Goal: Task Accomplishment & Management: Use online tool/utility

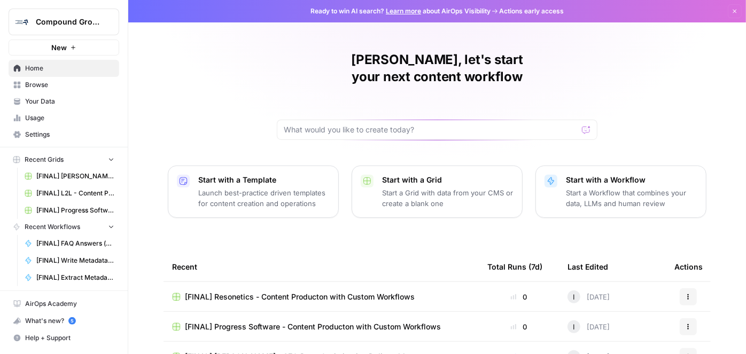
scroll to position [97, 0]
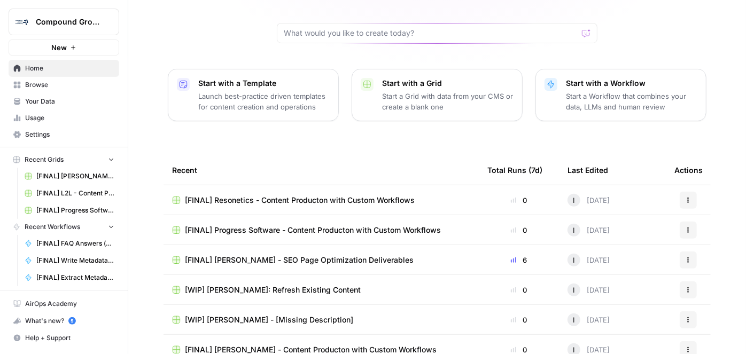
click at [47, 84] on span "Browse" at bounding box center [69, 85] width 89 height 10
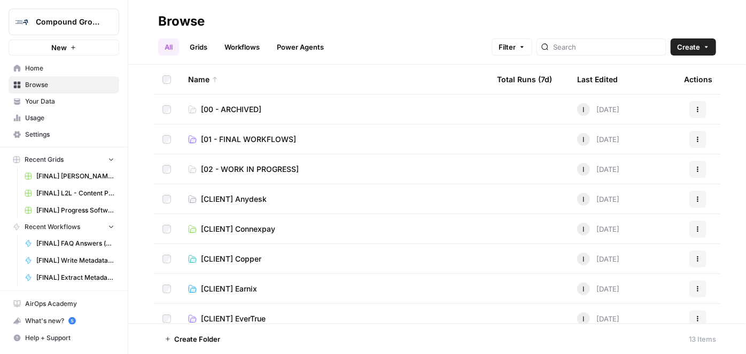
click at [40, 68] on span "Home" at bounding box center [69, 69] width 89 height 10
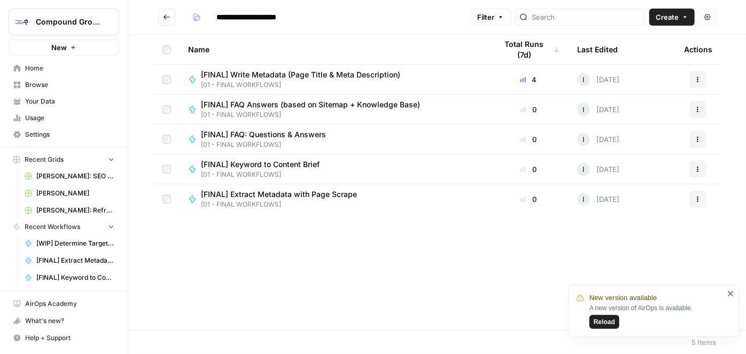
click at [41, 84] on span "Browse" at bounding box center [69, 85] width 89 height 10
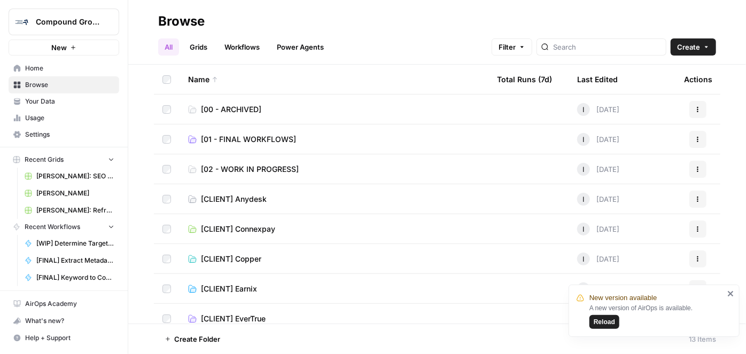
click at [241, 257] on span "[CLIENT] Copper" at bounding box center [231, 259] width 60 height 11
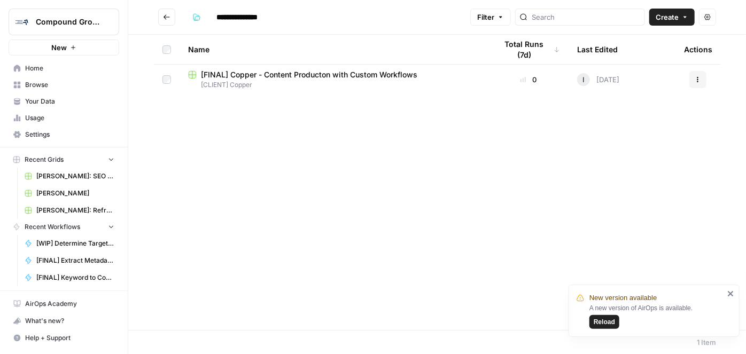
click at [251, 72] on span "[FINAL] Copper - Content Producton with Custom Workflows" at bounding box center [309, 75] width 217 height 11
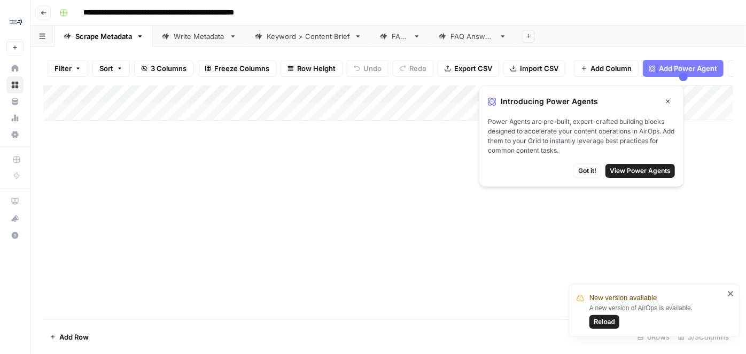
click at [590, 173] on span "Got it!" at bounding box center [588, 171] width 18 height 10
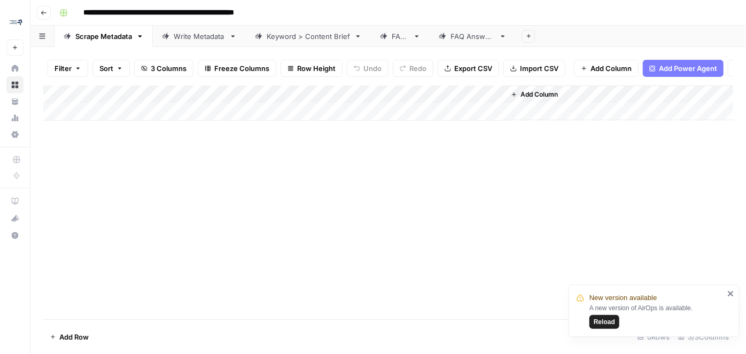
click at [610, 326] on span "Reload" at bounding box center [604, 323] width 21 height 10
click at [295, 37] on div "Keyword > Content Brief" at bounding box center [308, 36] width 83 height 11
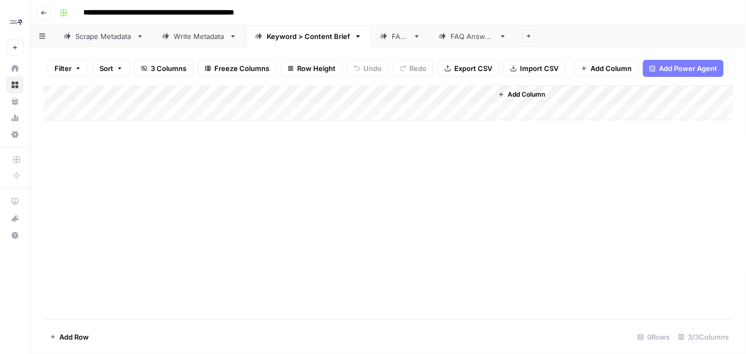
click at [158, 121] on div "Add Column" at bounding box center [388, 103] width 690 height 35
click at [147, 98] on div "Add Column" at bounding box center [388, 112] width 690 height 53
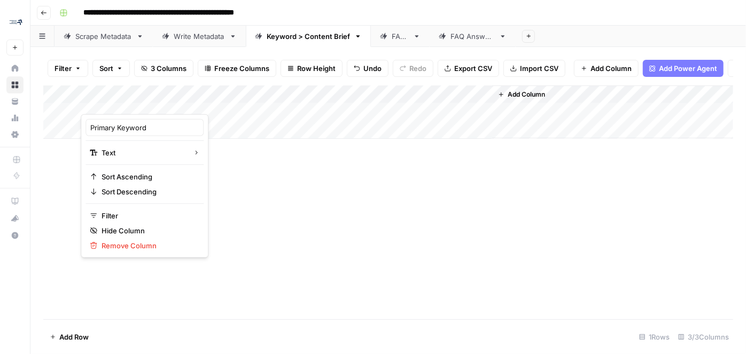
click at [202, 120] on div "Add Column" at bounding box center [388, 112] width 690 height 53
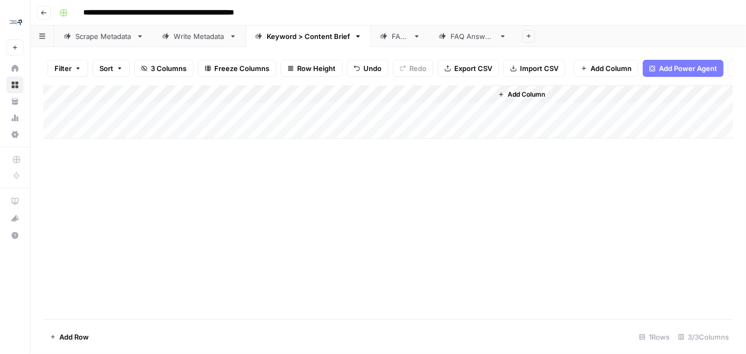
click at [172, 120] on div "Add Column" at bounding box center [388, 112] width 690 height 53
type textarea "**********"
click at [298, 179] on div "Add Column" at bounding box center [388, 203] width 690 height 234
click at [331, 101] on div "Add Column" at bounding box center [388, 112] width 690 height 53
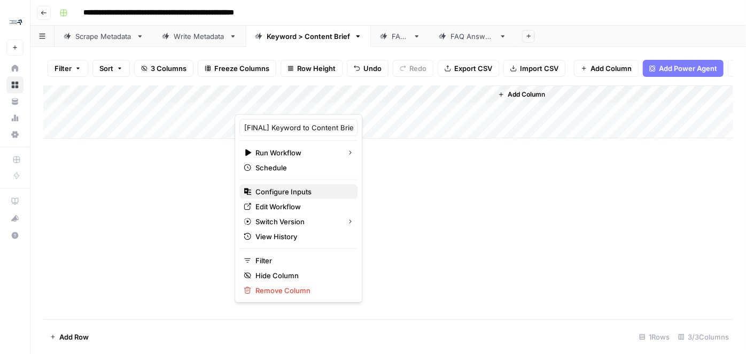
click at [321, 188] on span "Configure Inputs" at bounding box center [303, 192] width 94 height 11
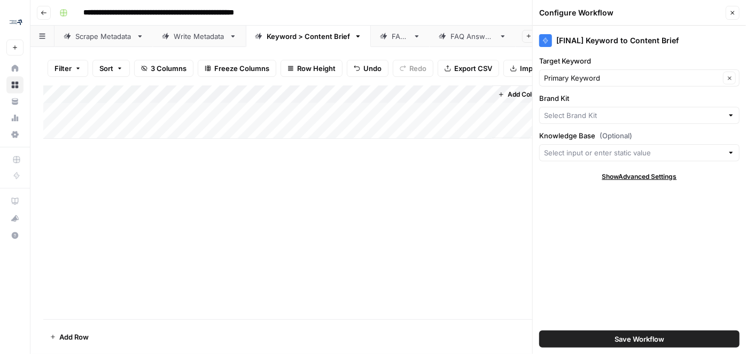
type input "Copper"
click at [612, 175] on span "Show Advanced Settings" at bounding box center [640, 177] width 75 height 10
click at [587, 205] on input "Version" at bounding box center [633, 208] width 179 height 11
click at [586, 203] on input "Version" at bounding box center [633, 208] width 179 height 11
type input "Default"
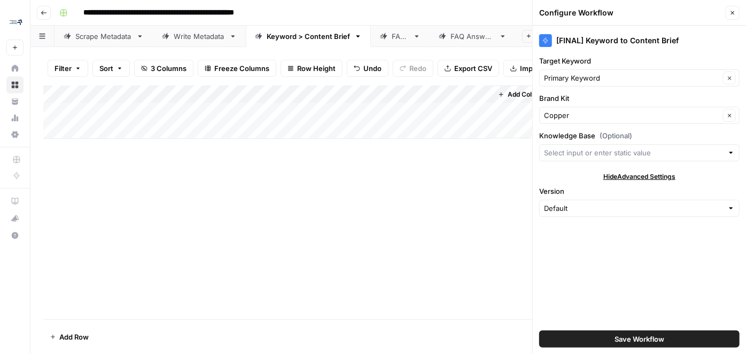
click at [564, 174] on div "Hide Advanced Settings" at bounding box center [639, 177] width 201 height 10
click at [563, 153] on input "Knowledge Base (Optional)" at bounding box center [633, 153] width 179 height 11
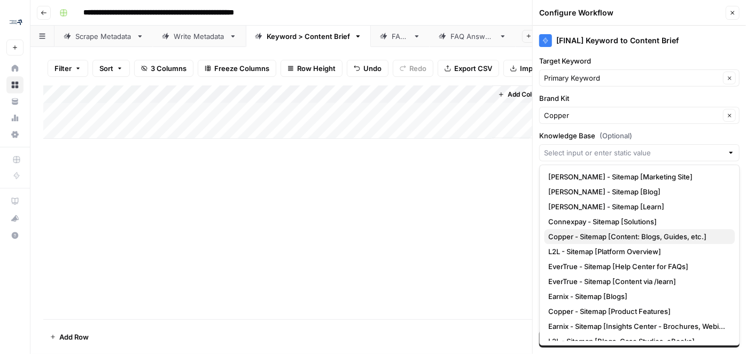
click at [584, 229] on button "Copper - Sitemap [Content: Blogs, Guides, etc.]" at bounding box center [639, 236] width 191 height 15
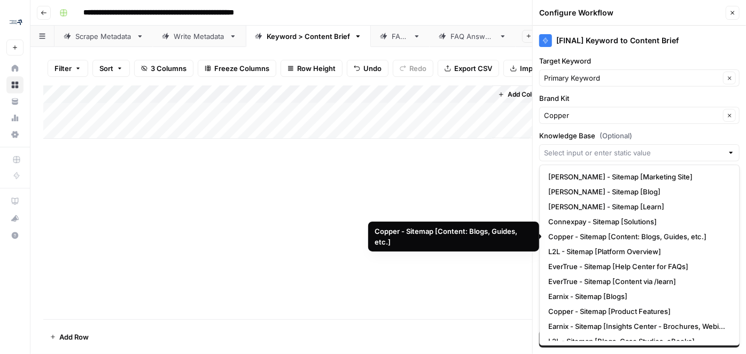
type input "Copper - Sitemap [Content: Blogs, Guides, etc.]"
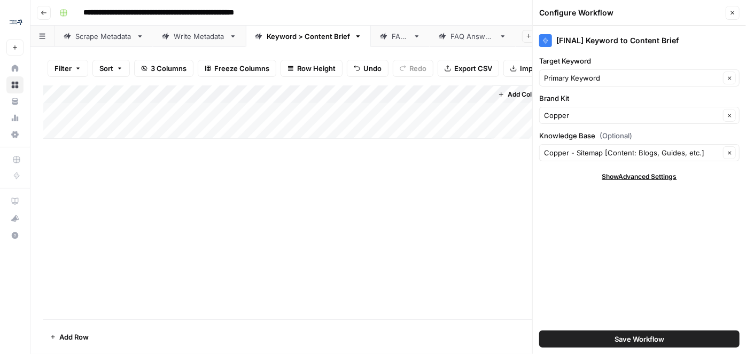
click at [620, 179] on span "Show Advanced Settings" at bounding box center [640, 177] width 75 height 10
click at [584, 172] on div "Hide Advanced Settings" at bounding box center [639, 177] width 201 height 10
click at [668, 153] on input "Knowledge Base (Optional)" at bounding box center [632, 153] width 176 height 11
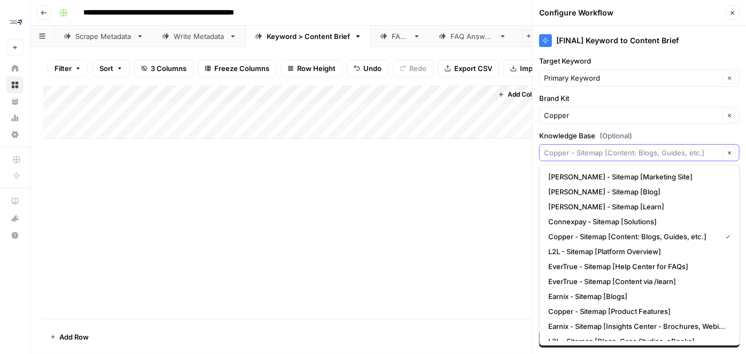
click at [583, 153] on input "Knowledge Base (Optional)" at bounding box center [632, 153] width 176 height 11
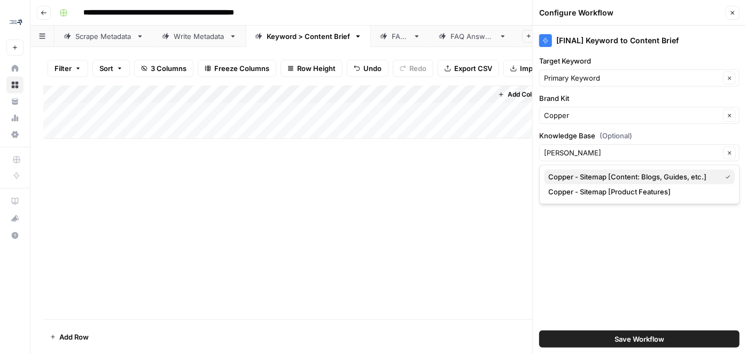
click at [612, 181] on span "Copper - Sitemap [Content: Blogs, Guides, etc.]" at bounding box center [633, 177] width 168 height 11
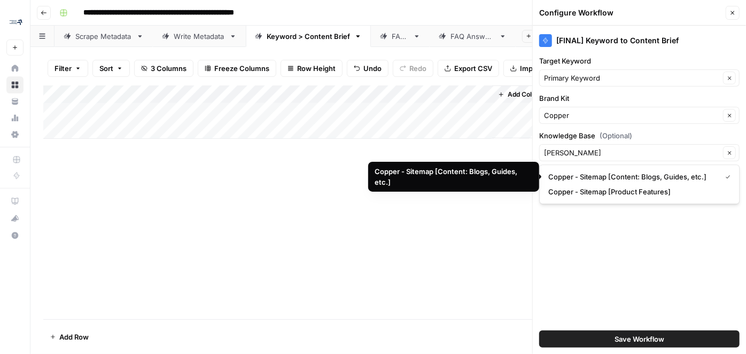
type input "Copper - Sitemap [Content: Blogs, Guides, etc.]"
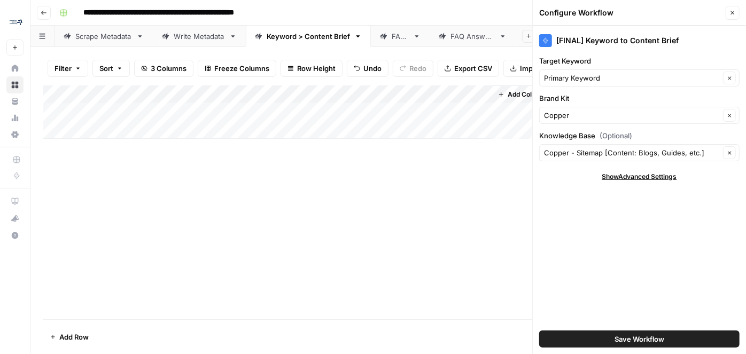
click at [599, 337] on button "Save Workflow" at bounding box center [639, 339] width 201 height 17
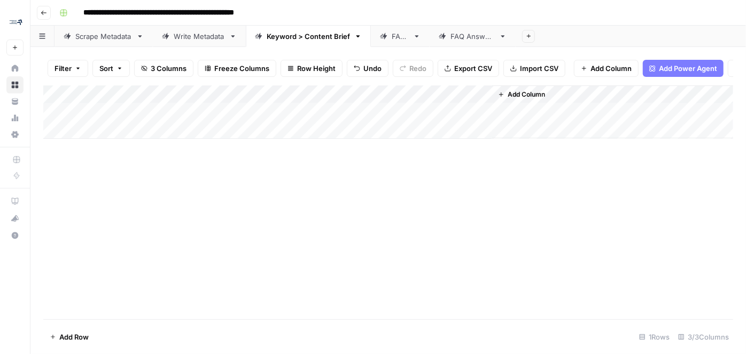
click at [313, 115] on div "Add Column" at bounding box center [388, 112] width 690 height 53
click at [372, 118] on div "Add Column" at bounding box center [388, 112] width 690 height 53
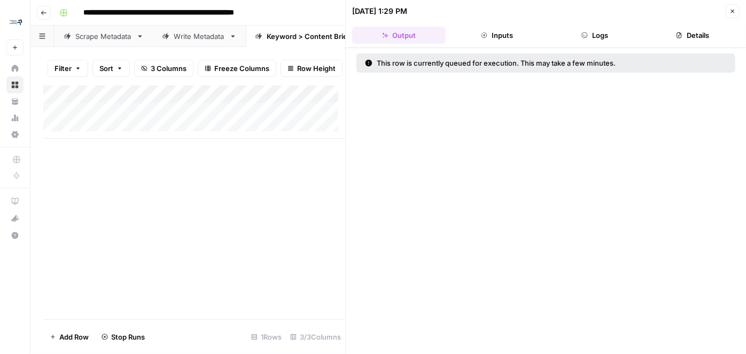
click at [489, 36] on button "Inputs" at bounding box center [497, 35] width 94 height 17
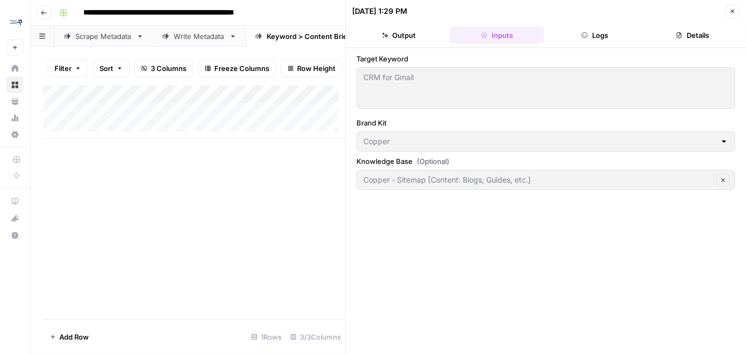
click at [599, 35] on button "Logs" at bounding box center [596, 35] width 94 height 17
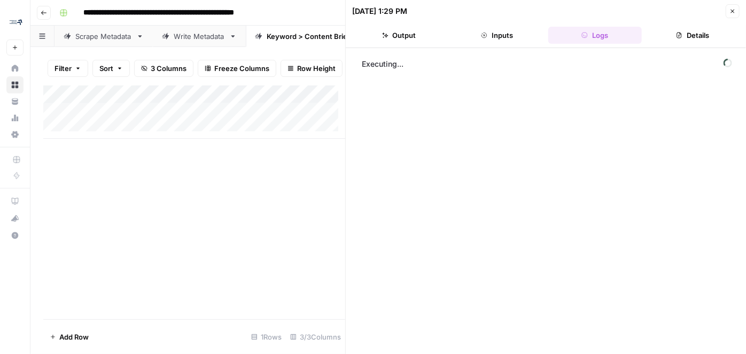
click at [698, 35] on button "Details" at bounding box center [693, 35] width 94 height 17
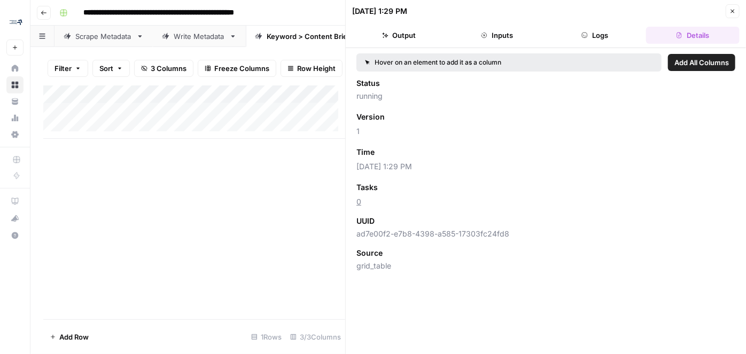
click at [618, 35] on button "Logs" at bounding box center [596, 35] width 94 height 17
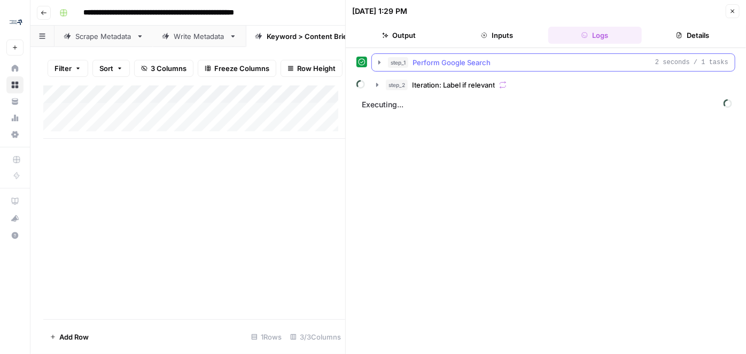
click at [376, 63] on icon "button" at bounding box center [379, 62] width 9 height 9
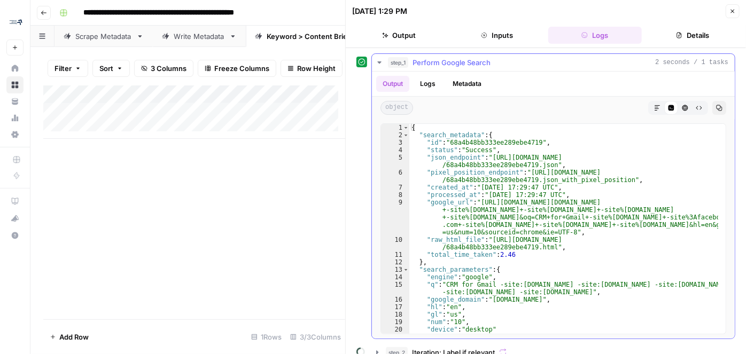
click at [376, 63] on icon "button" at bounding box center [379, 62] width 9 height 9
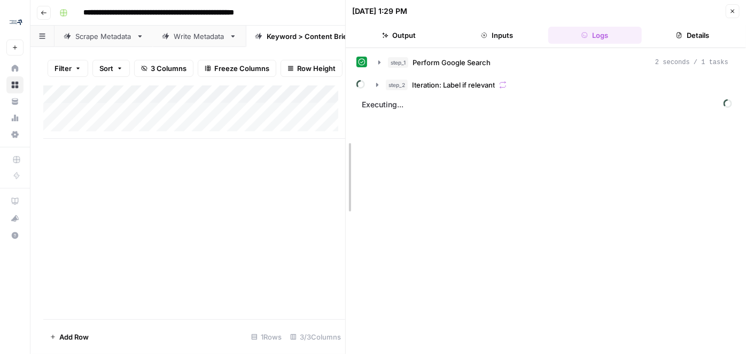
drag, startPoint x: 344, startPoint y: 147, endPoint x: 414, endPoint y: 147, distance: 69.5
drag, startPoint x: 345, startPoint y: 174, endPoint x: 379, endPoint y: 175, distance: 34.2
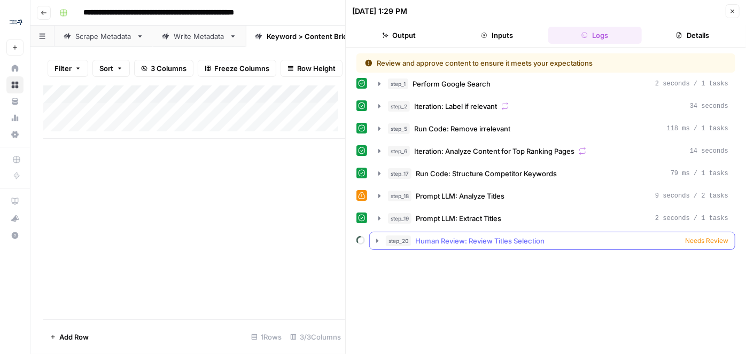
click at [707, 236] on span "Needs Review" at bounding box center [706, 241] width 43 height 10
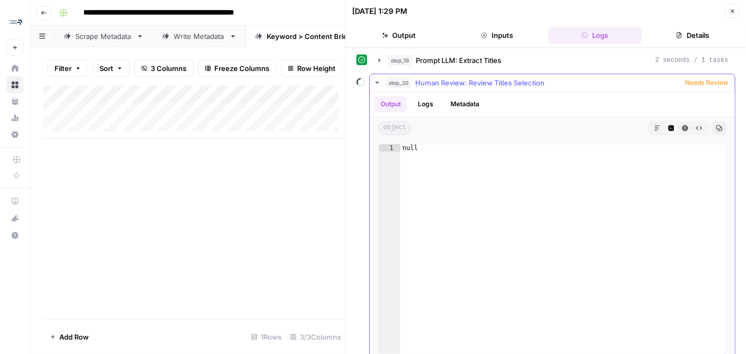
scroll to position [166, 0]
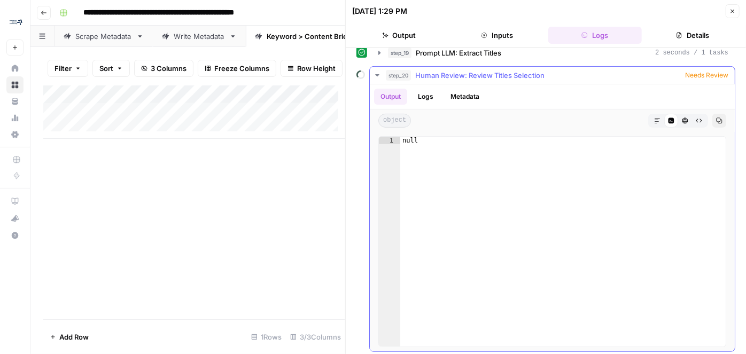
click at [376, 74] on icon "button" at bounding box center [377, 75] width 4 height 2
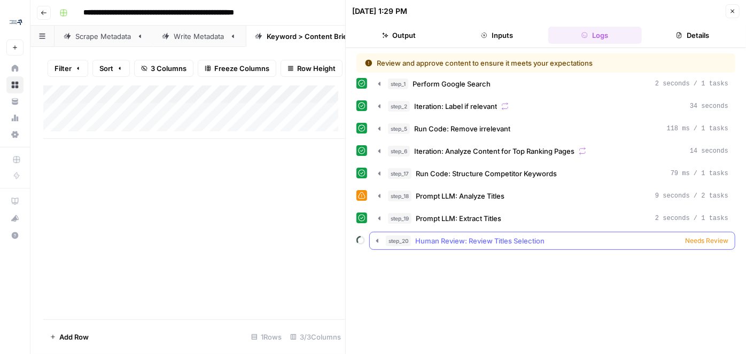
scroll to position [0, 0]
click at [273, 120] on div "Add Column" at bounding box center [194, 112] width 302 height 53
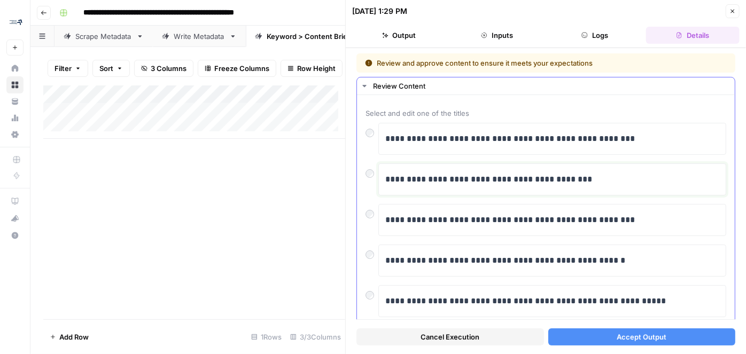
click at [418, 175] on p "**********" at bounding box center [550, 180] width 328 height 14
click at [493, 36] on button "Inputs" at bounding box center [497, 35] width 94 height 17
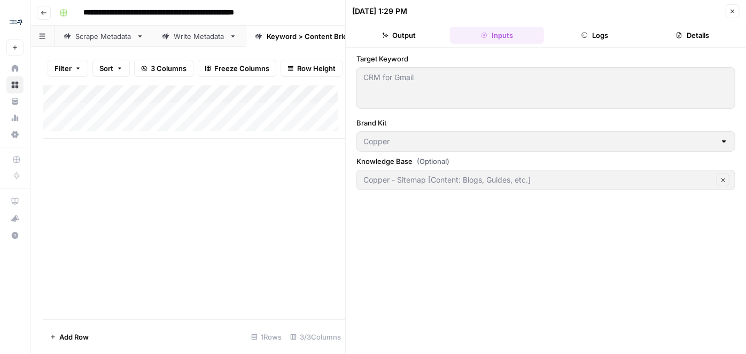
click at [429, 95] on div "CRM for Gmail CRM for Gmail" at bounding box center [546, 88] width 379 height 42
click at [591, 34] on button "Logs" at bounding box center [596, 35] width 94 height 17
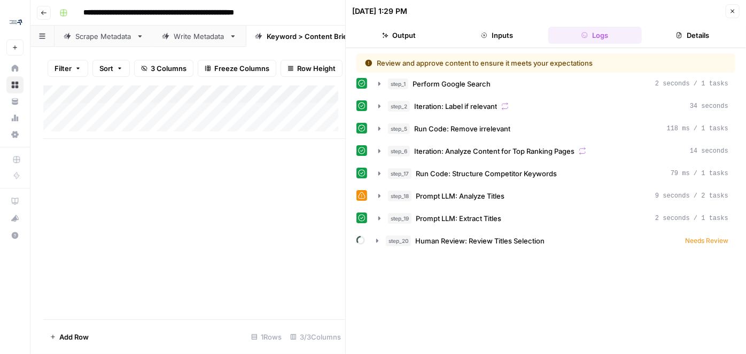
click at [407, 40] on button "Output" at bounding box center [399, 35] width 94 height 17
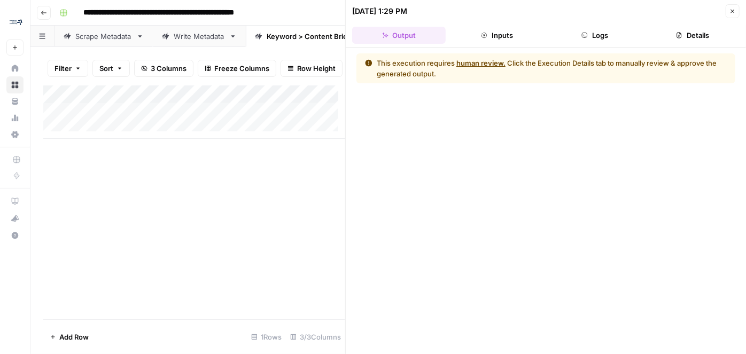
click at [484, 40] on button "Inputs" at bounding box center [497, 35] width 94 height 17
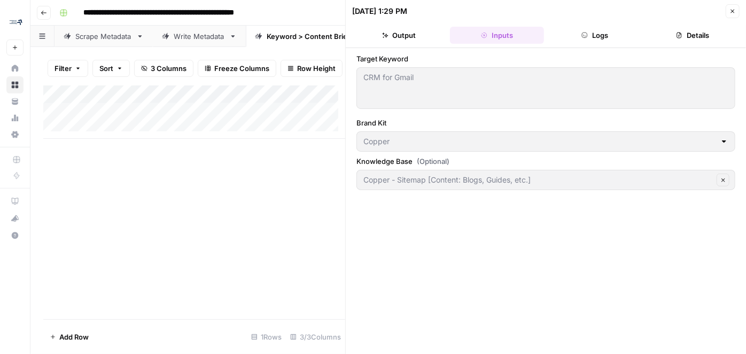
click at [280, 118] on div "Add Column" at bounding box center [194, 112] width 302 height 53
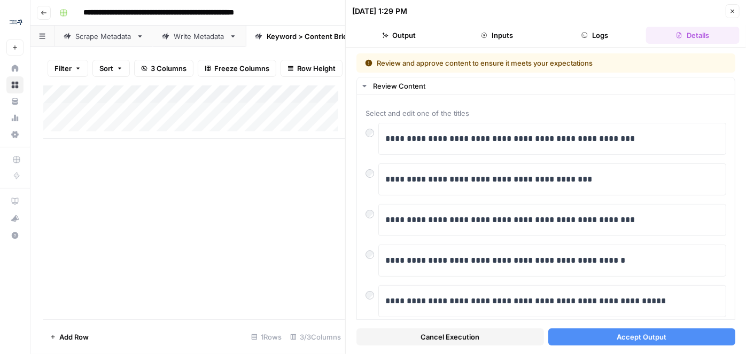
click at [730, 9] on icon "button" at bounding box center [733, 11] width 6 height 6
click at [439, 341] on span "Cancel Execution" at bounding box center [450, 337] width 59 height 11
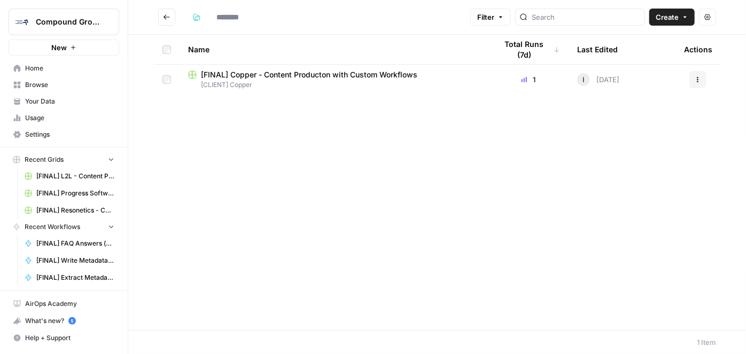
type input "**********"
click at [335, 71] on span "[FINAL] Copper - Content Producton with Custom Workflows" at bounding box center [309, 75] width 217 height 11
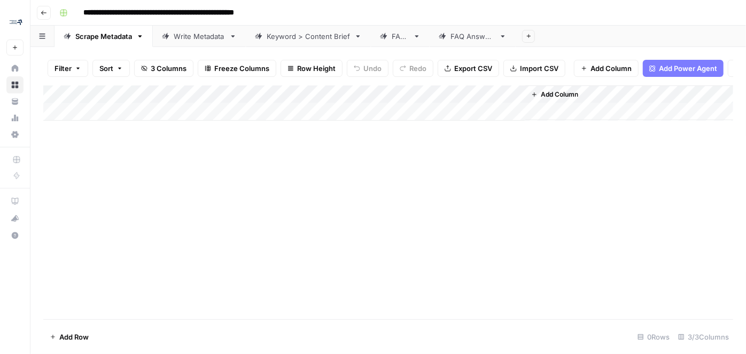
click at [210, 40] on div "Write Metadata" at bounding box center [199, 36] width 51 height 11
click at [297, 37] on div "Keyword > Content Brief" at bounding box center [308, 36] width 83 height 11
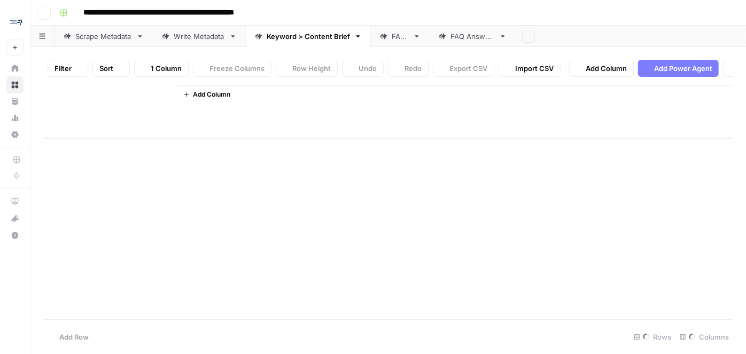
type input "**********"
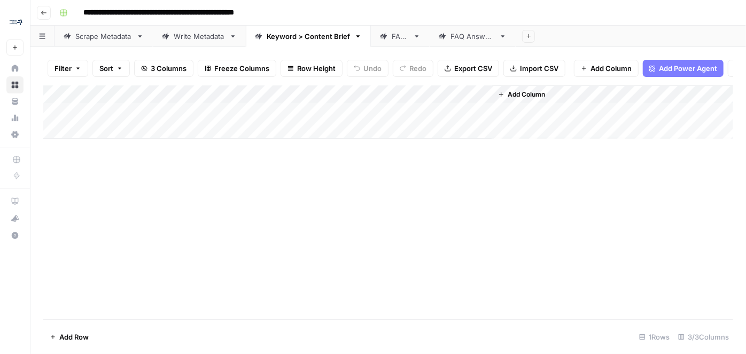
click at [306, 99] on div "Add Column" at bounding box center [388, 112] width 690 height 53
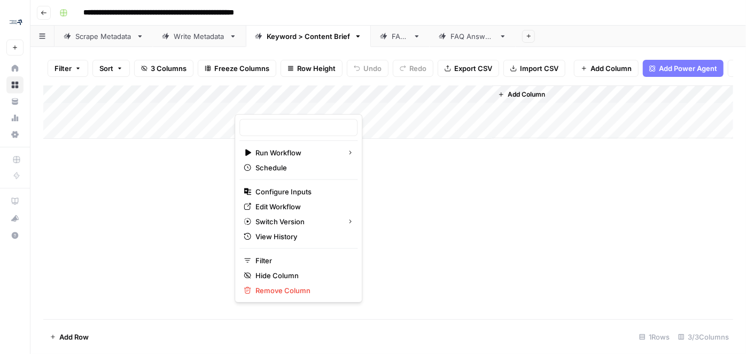
type input "[FINAL] Keyword to Content Brief"
click at [433, 186] on div "Add Column" at bounding box center [388, 203] width 690 height 234
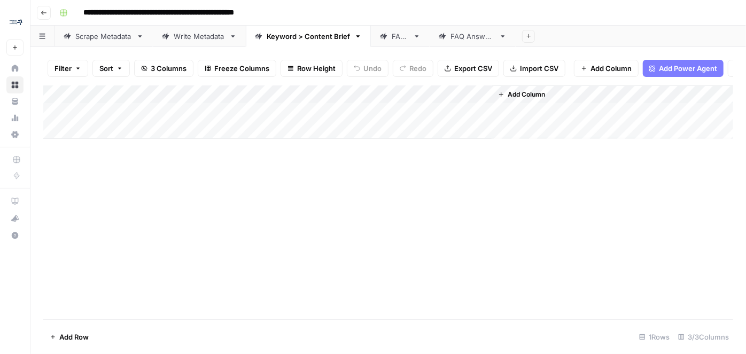
click at [317, 101] on div "Add Column" at bounding box center [388, 112] width 690 height 53
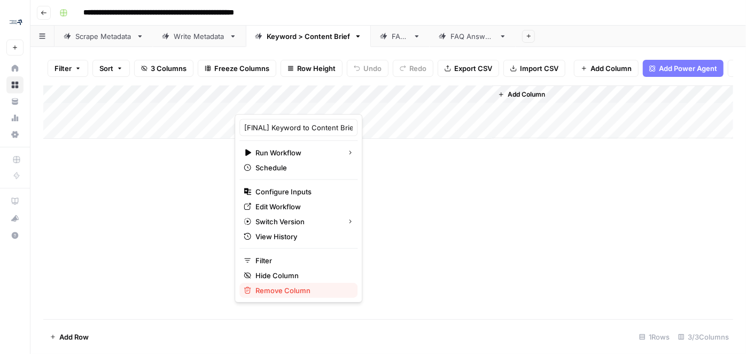
click at [281, 290] on span "Remove Column" at bounding box center [303, 291] width 94 height 11
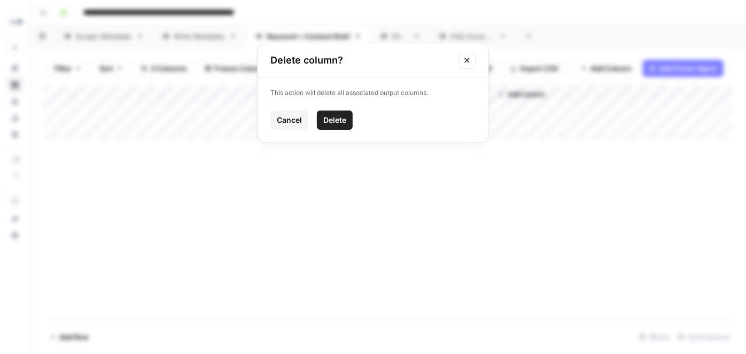
click at [338, 122] on span "Delete" at bounding box center [334, 120] width 23 height 11
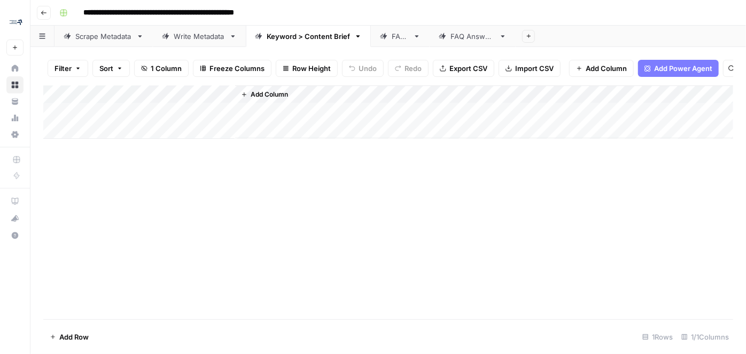
click at [365, 98] on div "Add Column" at bounding box center [484, 112] width 498 height 53
click at [271, 99] on span "Add Column" at bounding box center [269, 95] width 37 height 10
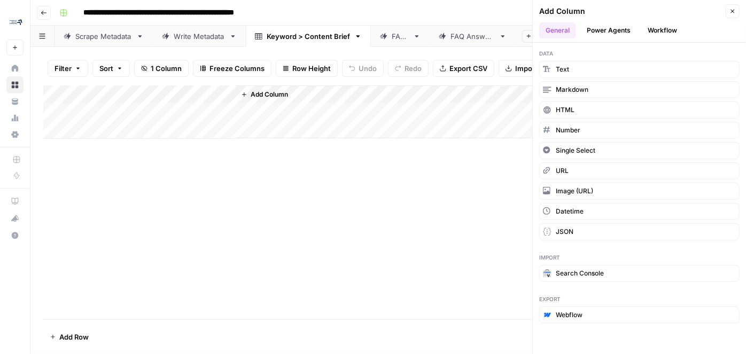
click at [597, 29] on button "Power Agents" at bounding box center [609, 30] width 57 height 16
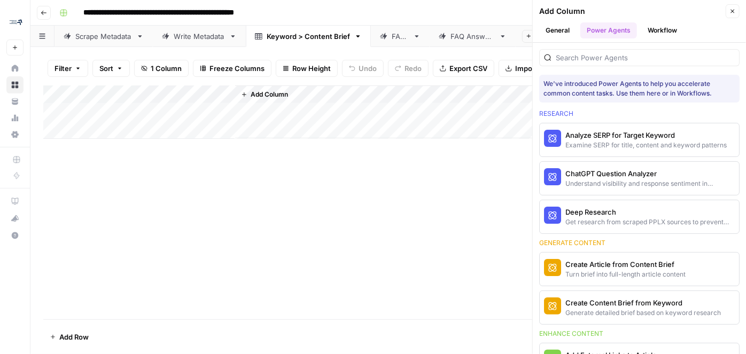
click at [662, 26] on button "Workflow" at bounding box center [663, 30] width 42 height 16
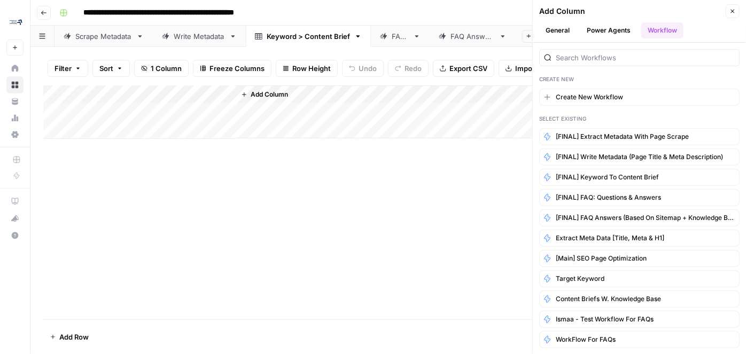
click at [451, 242] on div "Add Column" at bounding box center [388, 203] width 690 height 234
click at [265, 99] on span "Add Column" at bounding box center [269, 95] width 37 height 10
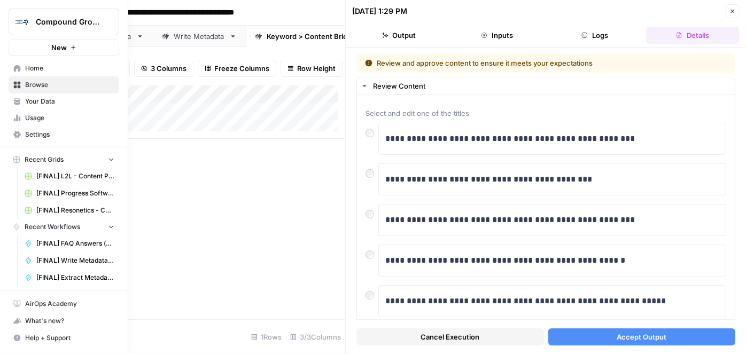
click at [47, 73] on span "Home" at bounding box center [69, 69] width 89 height 10
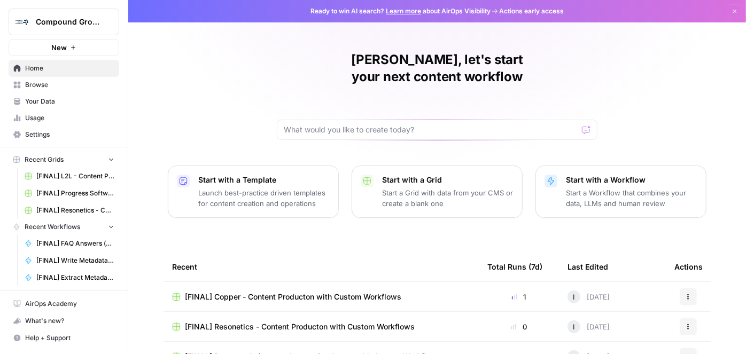
click at [42, 86] on span "Browse" at bounding box center [69, 85] width 89 height 10
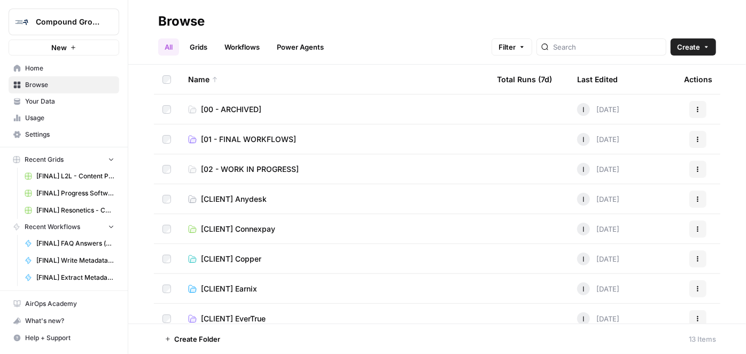
click at [277, 138] on span "[01 - FINAL WORKFLOWS]" at bounding box center [248, 139] width 95 height 11
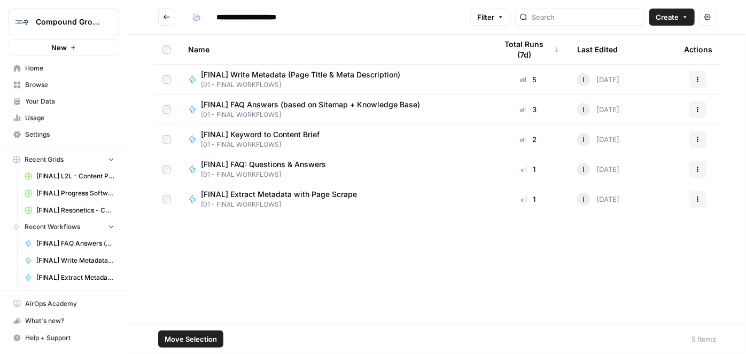
click at [696, 139] on icon "button" at bounding box center [698, 139] width 6 height 6
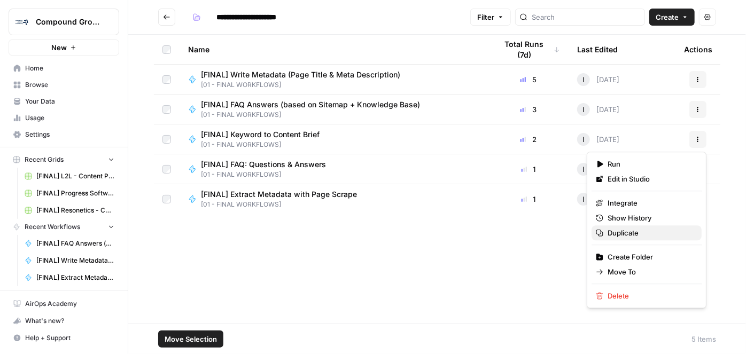
click at [639, 234] on span "Duplicate" at bounding box center [651, 233] width 86 height 11
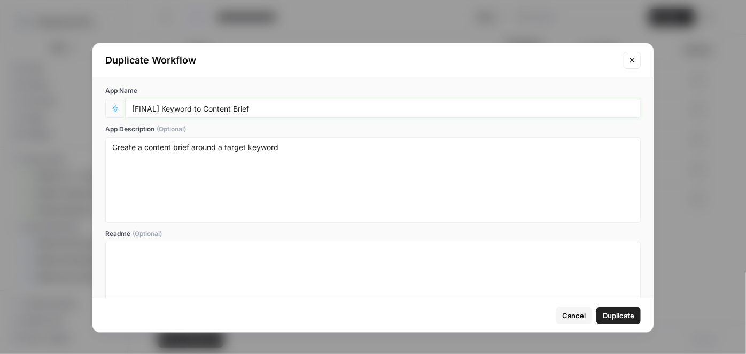
click at [251, 104] on input "[FINAL] Keyword to Content Brief" at bounding box center [383, 109] width 502 height 10
click at [256, 107] on input "[FINAL] Keyword to Content Brief - COPPER" at bounding box center [383, 109] width 502 height 10
drag, startPoint x: 354, startPoint y: 105, endPoint x: 259, endPoint y: 106, distance: 95.2
click at [259, 106] on input "[FINAL] Keyword to Content Brief - SPECIFIC TO COPPER" at bounding box center [383, 109] width 502 height 10
type input "[FINAL] Keyword to Content Brief - EDITS FOR COPPER"
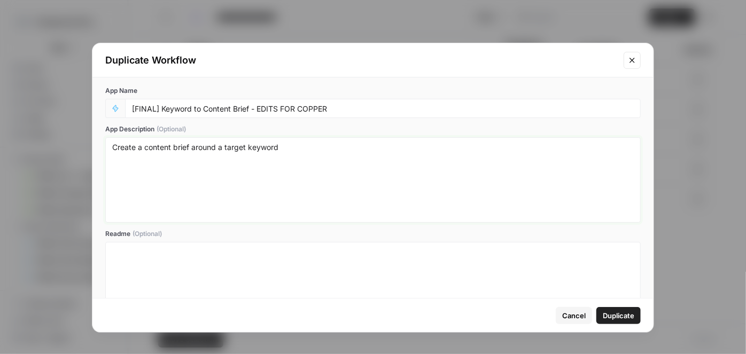
click at [289, 143] on textarea "Create a content brief around a target keyword" at bounding box center [373, 180] width 522 height 76
click at [621, 313] on span "Duplicate" at bounding box center [619, 316] width 32 height 11
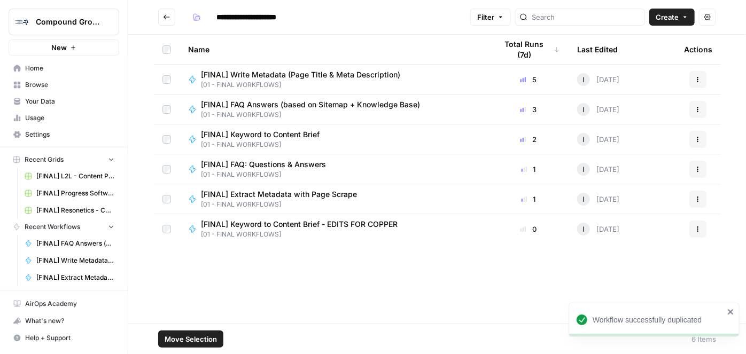
click at [258, 225] on span "[FINAL] Keyword to Content Brief - EDITS FOR COPPER" at bounding box center [299, 224] width 197 height 11
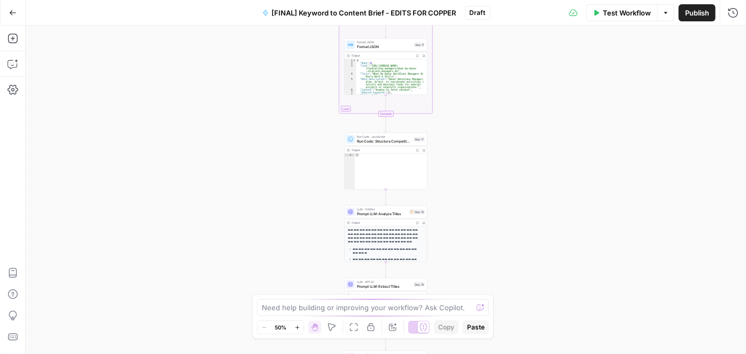
click at [298, 326] on icon "button" at bounding box center [298, 328] width 6 height 6
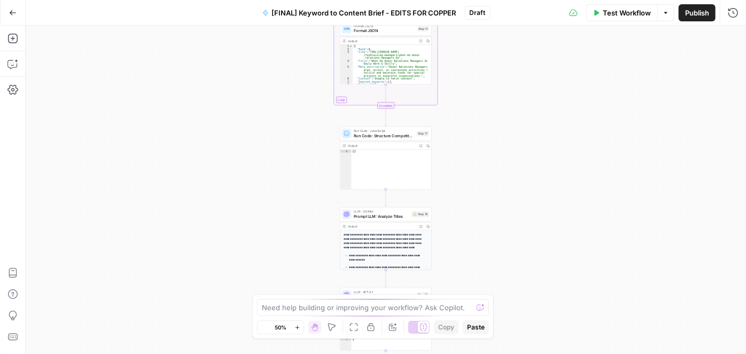
click at [298, 326] on icon "button" at bounding box center [298, 328] width 6 height 6
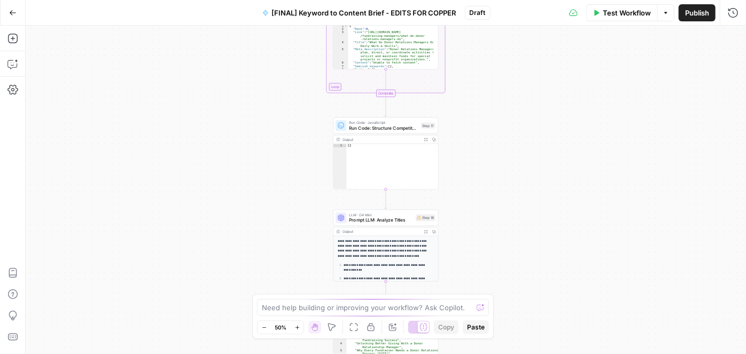
click at [298, 326] on icon "button" at bounding box center [298, 328] width 6 height 6
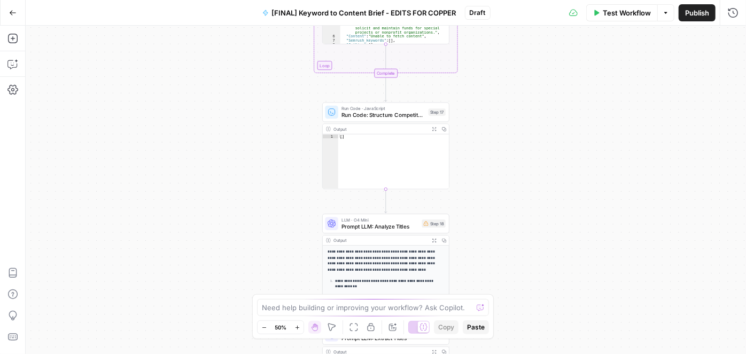
click at [298, 326] on icon "button" at bounding box center [298, 328] width 6 height 6
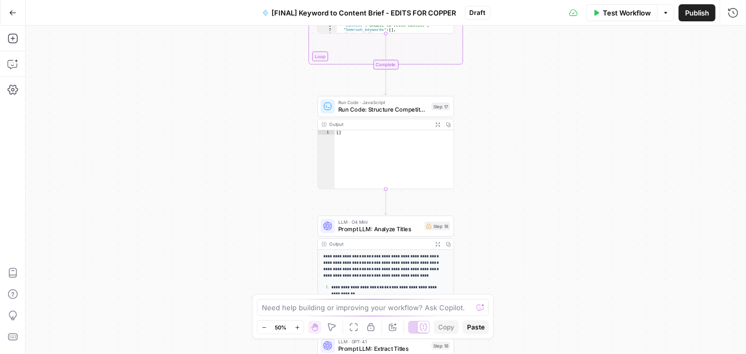
click at [298, 325] on icon "button" at bounding box center [298, 328] width 6 height 6
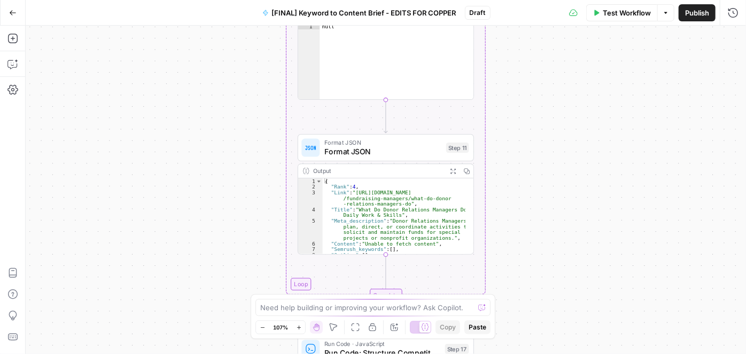
click at [413, 9] on span "[FINAL] Keyword to Content Brief - EDITS FOR COPPER" at bounding box center [364, 12] width 184 height 11
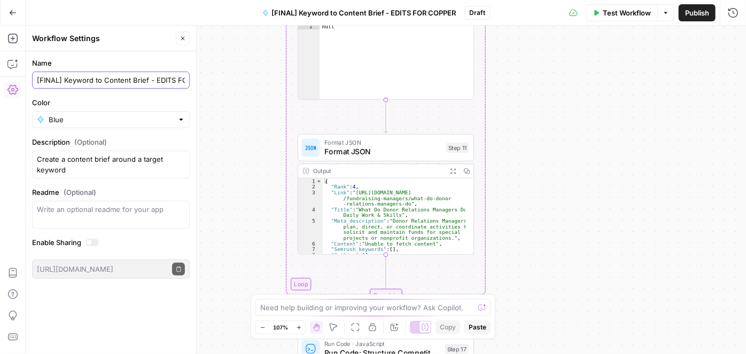
click at [171, 83] on input "[FINAL] Keyword to Content Brief - EDITS FOR COPPER" at bounding box center [111, 80] width 148 height 11
type input "[FINAL] Keyword to Content Brief - EDITED FOR COPPER"
click at [87, 173] on textarea "Create a content brief around a target keyword" at bounding box center [111, 164] width 148 height 21
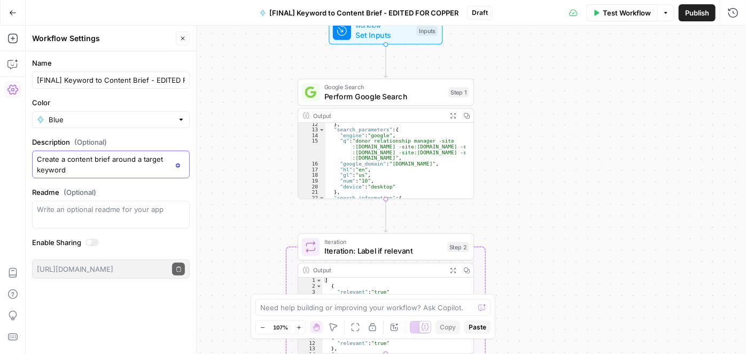
scroll to position [204, 0]
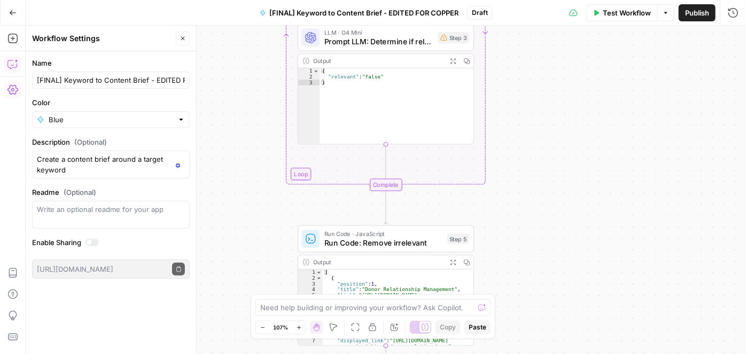
click at [11, 63] on icon "button" at bounding box center [12, 64] width 11 height 11
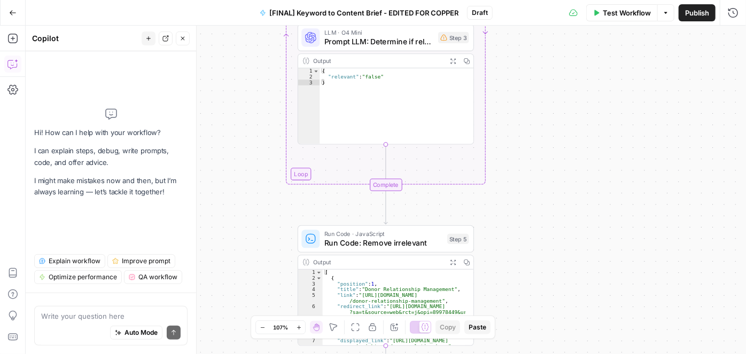
click at [88, 310] on div "Write your question here Auto Mode Send" at bounding box center [110, 326] width 153 height 40
click at [181, 319] on div "For this workflow, I need to modify it so it For this workflow, I need to modif…" at bounding box center [110, 326] width 153 height 40
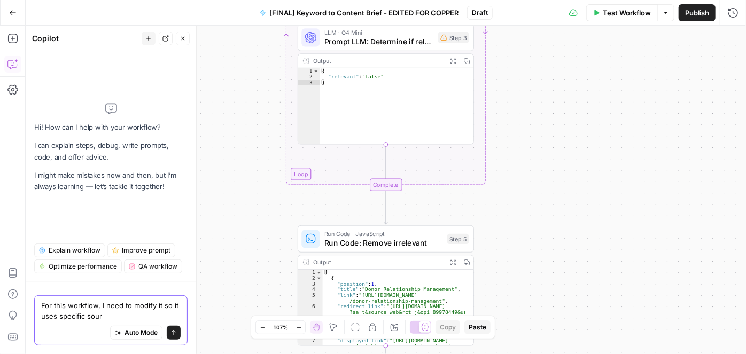
drag, startPoint x: 111, startPoint y: 315, endPoint x: 105, endPoint y: 305, distance: 11.0
click at [105, 305] on textarea "For this workflow, I need to modify it so it uses specific sour" at bounding box center [111, 310] width 140 height 21
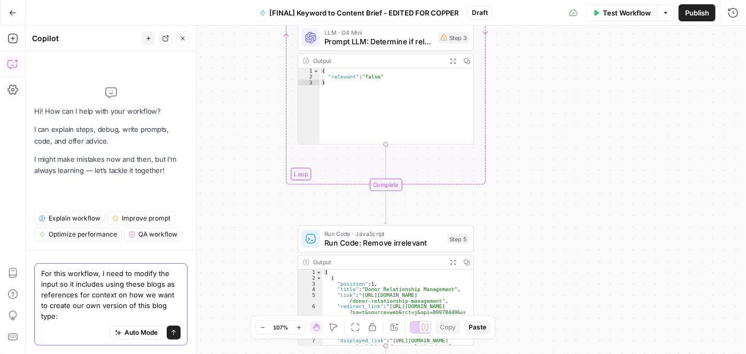
paste textarea "[URL][DOMAIN_NAME] [URL][DOMAIN_NAME] [URL][DOMAIN_NAME]"
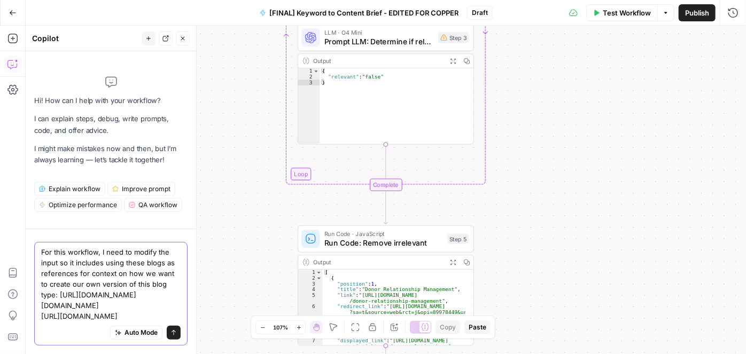
scroll to position [14, 0]
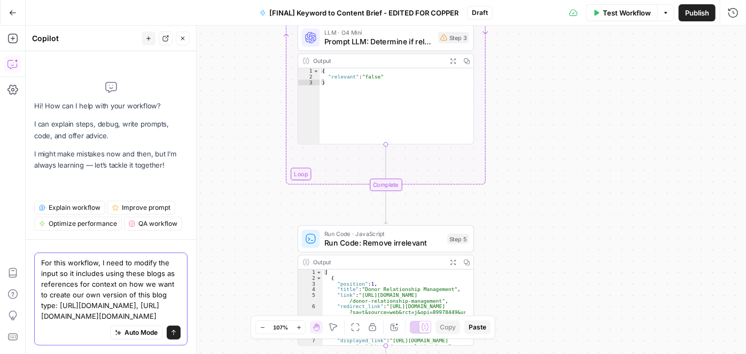
type textarea "For this workflow, I need to modify the input so it includes using these blogs …"
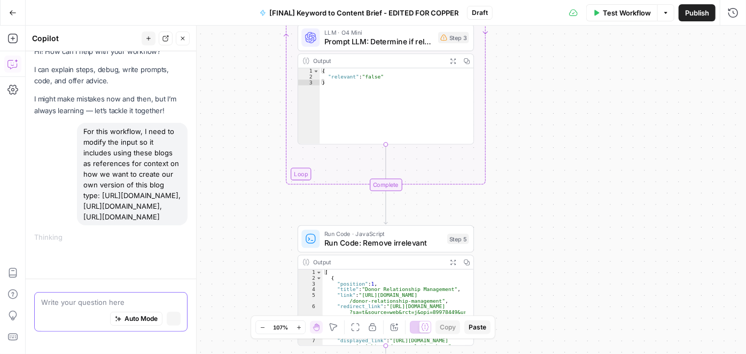
scroll to position [0, 0]
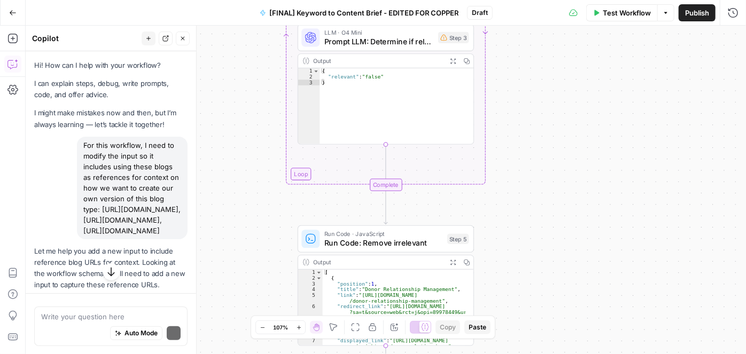
click at [379, 14] on span "[FINAL] Keyword to Content Brief - EDITED FOR COPPER" at bounding box center [363, 12] width 189 height 11
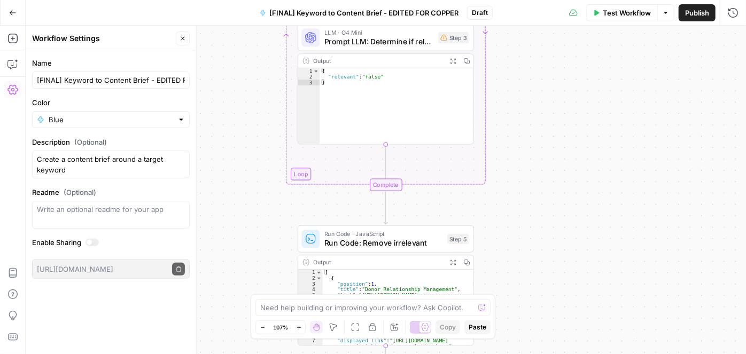
click at [386, 10] on span "[FINAL] Keyword to Content Brief - EDITED FOR COPPER" at bounding box center [363, 12] width 189 height 11
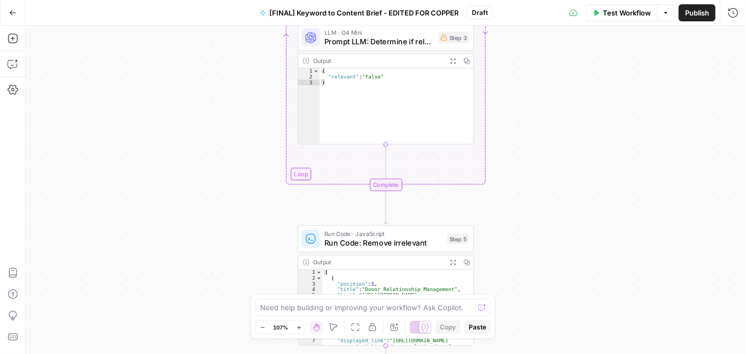
click at [384, 10] on span "[FINAL] Keyword to Content Brief - EDITED FOR COPPER" at bounding box center [363, 12] width 189 height 11
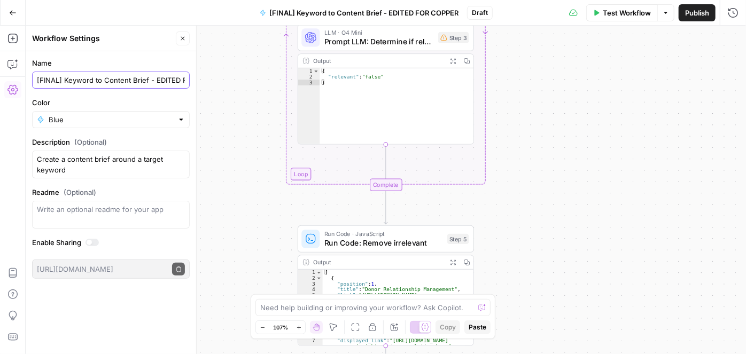
click at [64, 76] on input "[FINAL] Keyword to Content Brief - EDITED FOR COPPER" at bounding box center [111, 80] width 148 height 11
drag, startPoint x: 181, startPoint y: 40, endPoint x: 128, endPoint y: 45, distance: 53.7
click at [181, 40] on icon "button" at bounding box center [183, 38] width 6 height 6
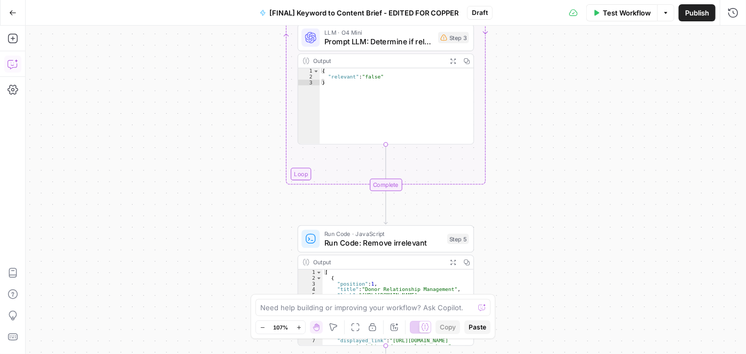
click at [13, 64] on icon "button" at bounding box center [12, 64] width 11 height 11
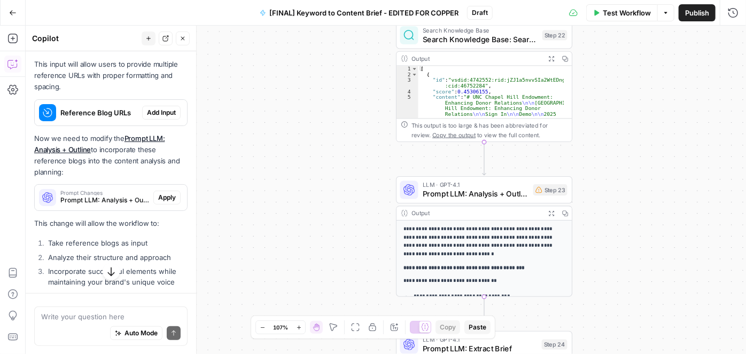
scroll to position [181, 0]
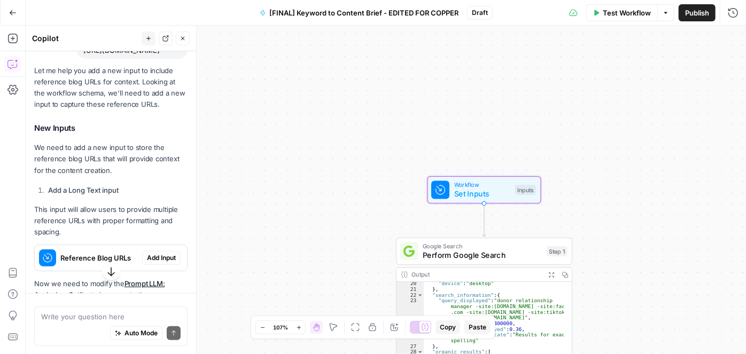
click at [149, 259] on span "Add Input" at bounding box center [161, 258] width 29 height 10
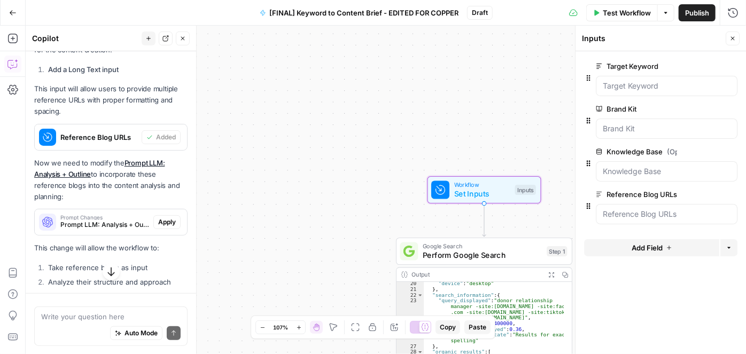
scroll to position [326, 0]
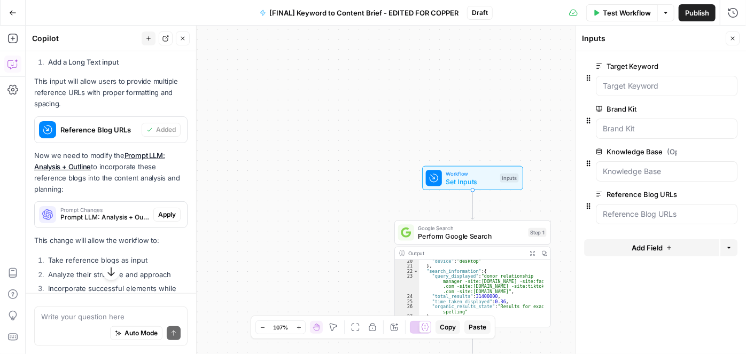
click at [163, 220] on button "Apply" at bounding box center [166, 215] width 27 height 14
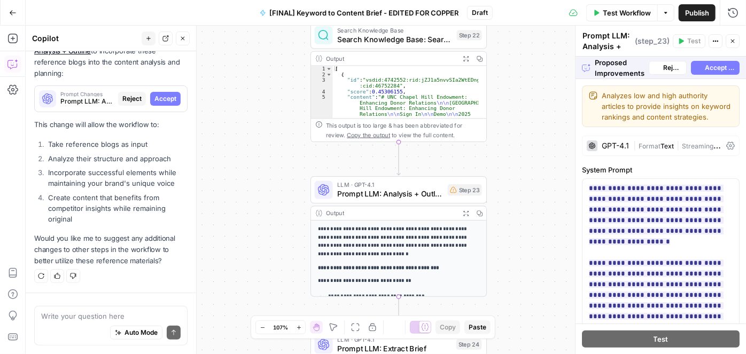
scroll to position [423, 0]
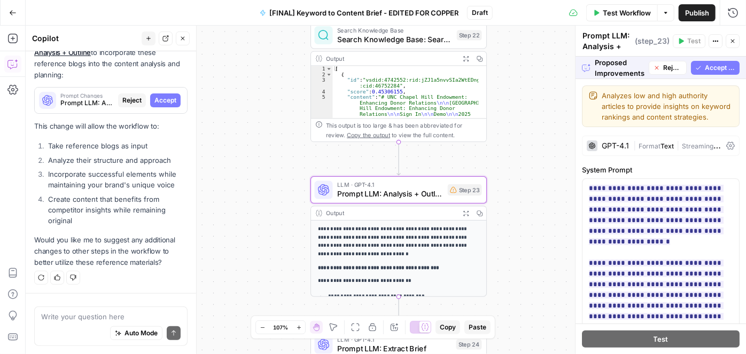
click at [157, 96] on span "Accept" at bounding box center [166, 101] width 22 height 10
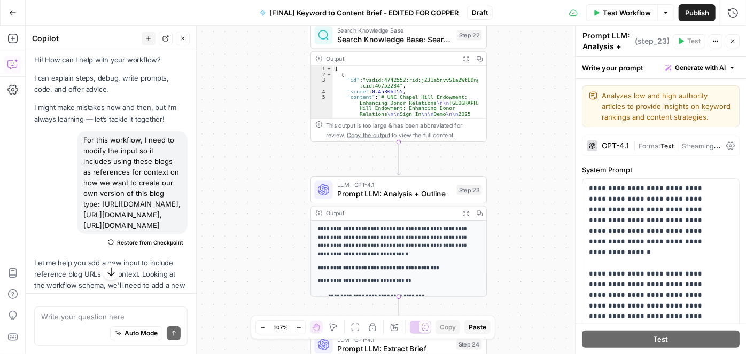
scroll to position [0, 0]
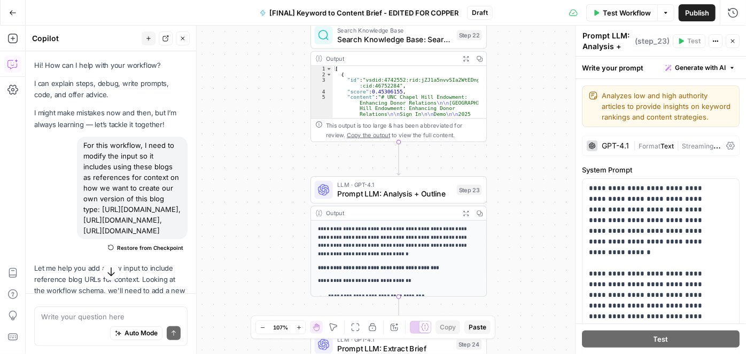
click at [666, 16] on button "Options" at bounding box center [666, 12] width 17 height 17
click at [633, 39] on span "Run Test" at bounding box center [636, 37] width 47 height 11
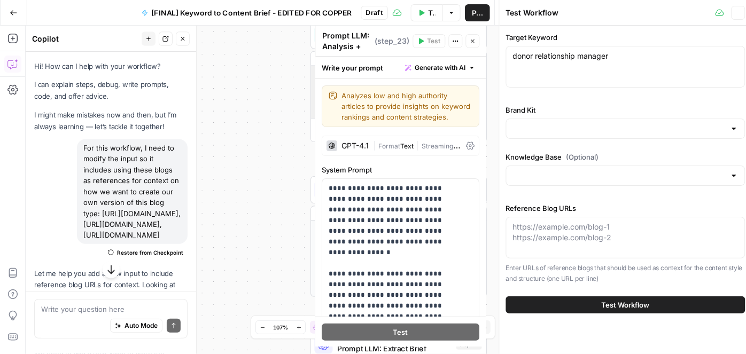
type input "EverTrue"
type input "EverTrue - Sitemap [Content via /learn]"
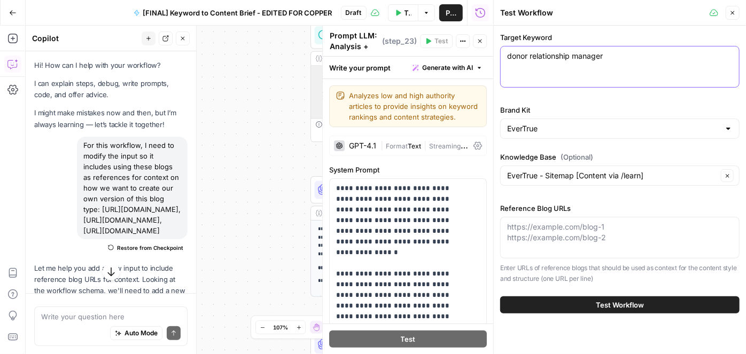
click at [628, 57] on textarea "donor relationship manager" at bounding box center [620, 56] width 226 height 11
drag, startPoint x: 511, startPoint y: 56, endPoint x: 458, endPoint y: 59, distance: 53.6
click at [458, 59] on body "Compound Growth New Home Browse Your Data Usage Settings Recent Grids [FINAL] L…" at bounding box center [373, 177] width 746 height 354
click at [543, 66] on div "donor relationship manager donor relationship manager" at bounding box center [620, 67] width 240 height 42
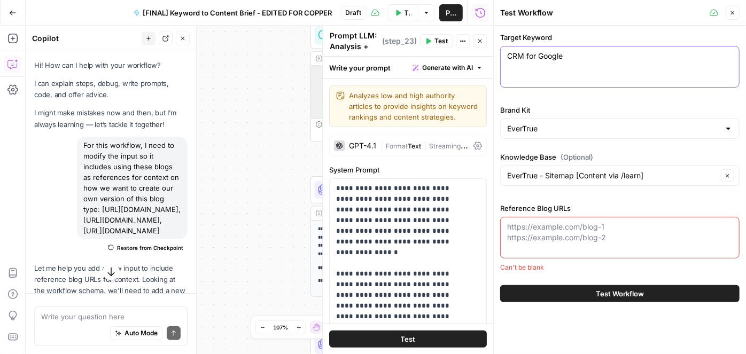
type textarea "CRM for Google"
click at [533, 138] on div "EverTrue" at bounding box center [620, 129] width 240 height 20
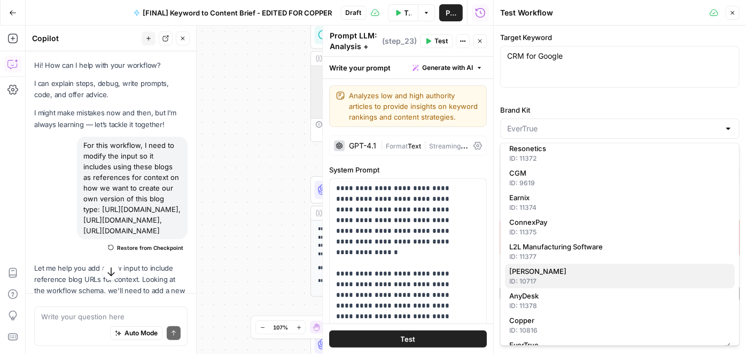
scroll to position [52, 0]
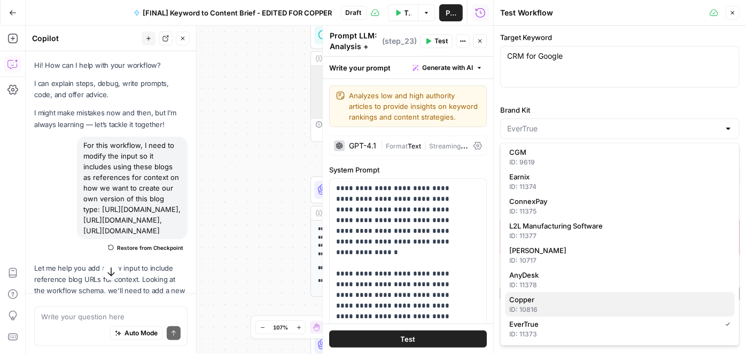
click at [539, 304] on span "Copper" at bounding box center [618, 300] width 217 height 11
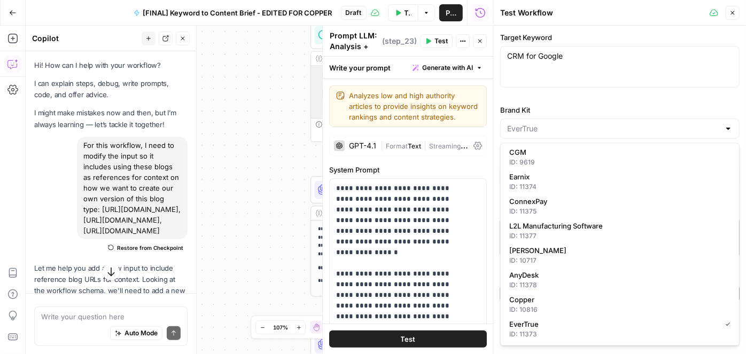
type input "Copper"
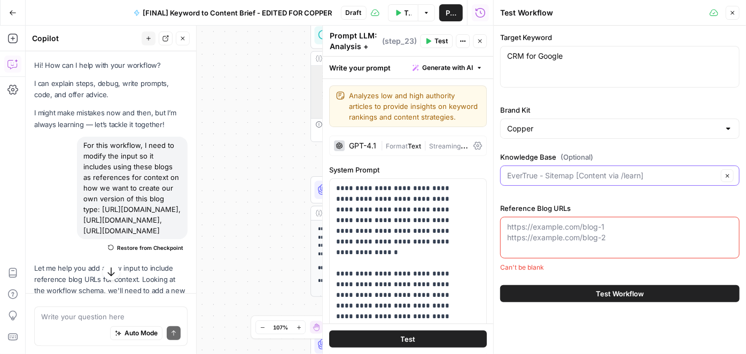
click at [567, 175] on input "Knowledge Base (Optional)" at bounding box center [612, 176] width 211 height 11
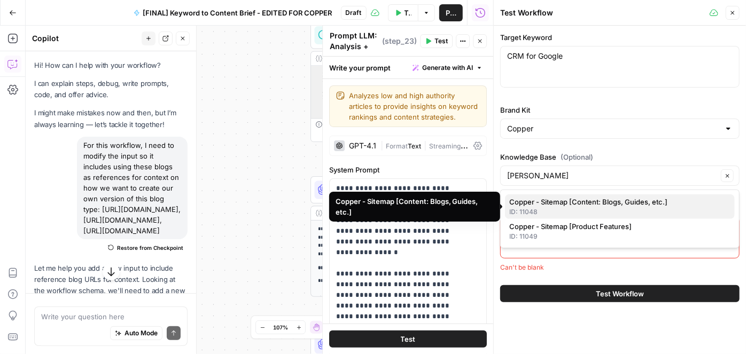
click at [581, 203] on span "Copper - Sitemap [Content: Blogs, Guides, etc.]" at bounding box center [618, 202] width 217 height 11
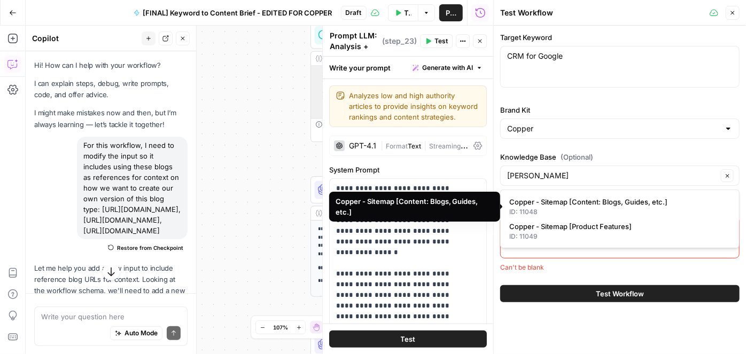
type input "Copper - Sitemap [Content: Blogs, Guides, etc.]"
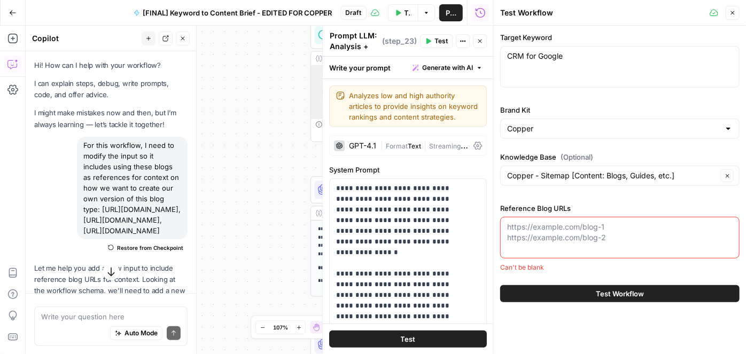
click at [599, 222] on textarea "Reference Blog URLs" at bounding box center [620, 232] width 226 height 21
click at [604, 229] on textarea "Reference Blog URLs" at bounding box center [620, 232] width 226 height 21
paste textarea "https://www.bigcontacts.com/blog/gmail-crm/ https://blog.salesflare.com/best-cr…"
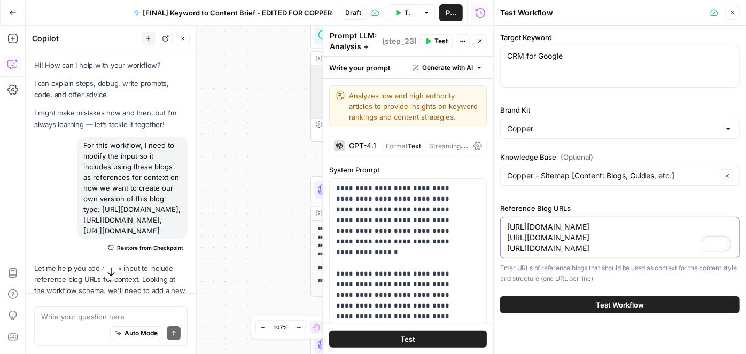
type textarea "https://www.bigcontacts.com/blog/gmail-crm/ https://blog.salesflare.com/best-cr…"
click at [619, 305] on span "Test Workflow" at bounding box center [620, 305] width 48 height 11
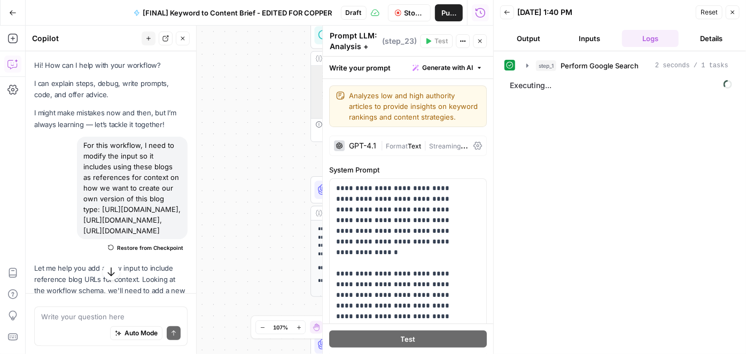
scroll to position [194, 0]
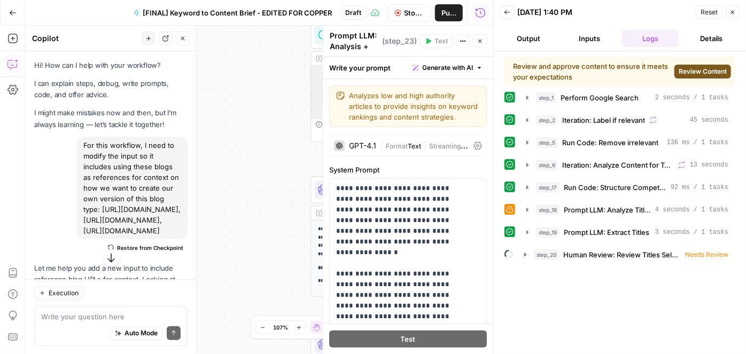
click at [702, 69] on span "Review Content" at bounding box center [703, 72] width 48 height 10
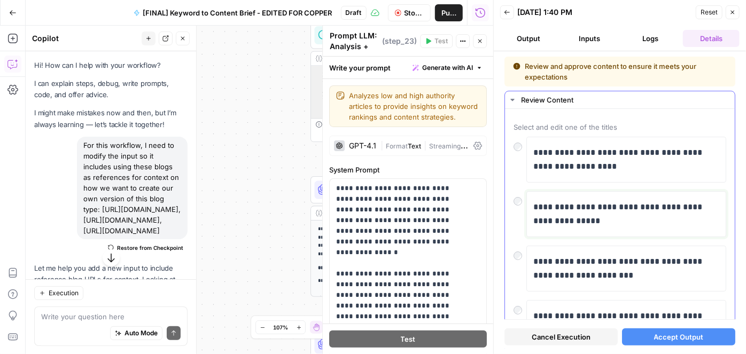
click at [610, 211] on p "**********" at bounding box center [624, 215] width 180 height 28
drag, startPoint x: 655, startPoint y: 205, endPoint x: 658, endPoint y: 217, distance: 12.2
click at [658, 217] on p "**********" at bounding box center [624, 215] width 180 height 28
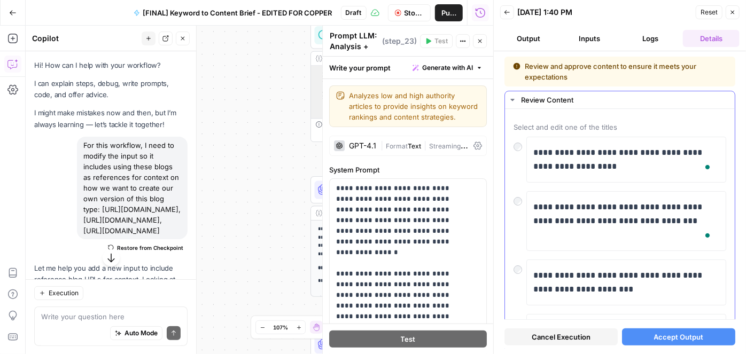
scroll to position [194, 0]
click at [662, 332] on span "Accept Output" at bounding box center [679, 337] width 50 height 11
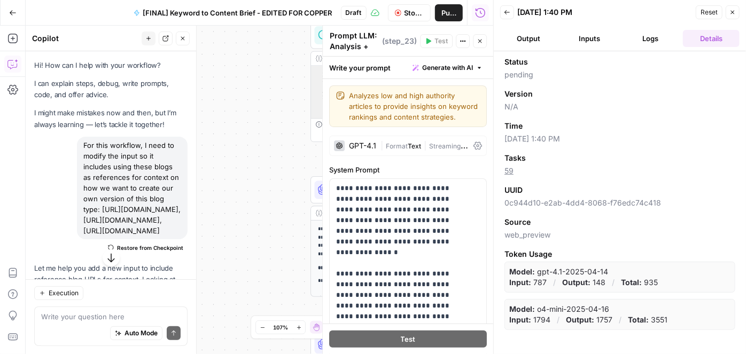
click at [599, 44] on button "Inputs" at bounding box center [589, 38] width 57 height 17
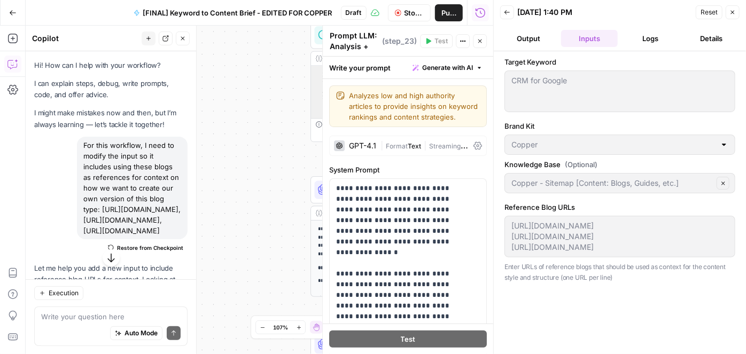
click at [540, 40] on button "Output" at bounding box center [528, 38] width 57 height 17
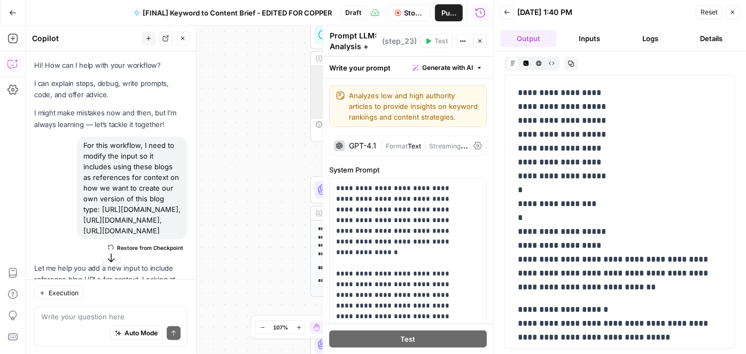
click at [649, 36] on button "Logs" at bounding box center [650, 38] width 57 height 17
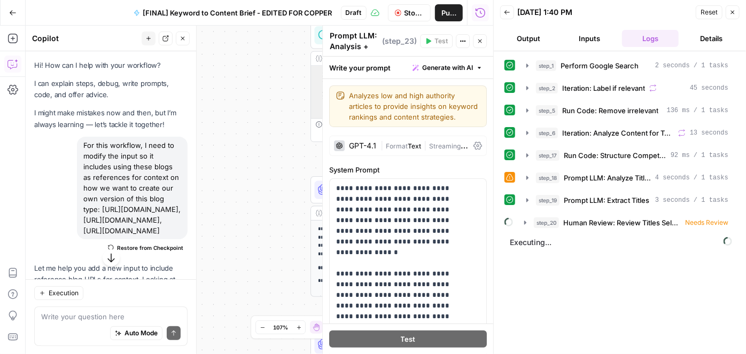
click at [479, 39] on icon "button" at bounding box center [480, 41] width 6 height 6
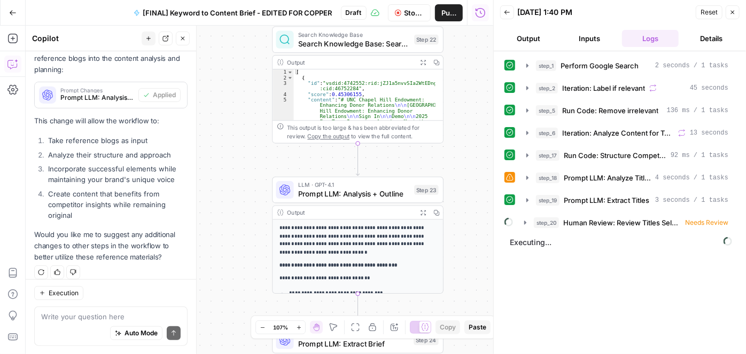
scroll to position [454, 0]
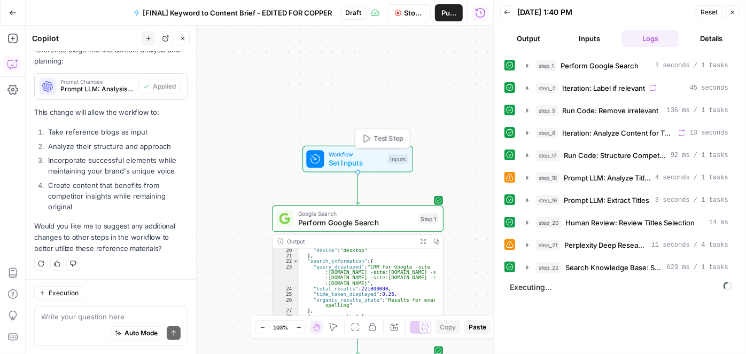
click at [344, 156] on span "Workflow" at bounding box center [356, 154] width 55 height 9
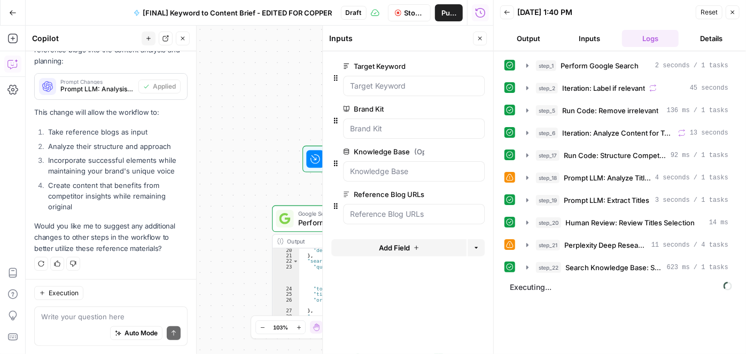
click at [582, 39] on button "Inputs" at bounding box center [589, 38] width 57 height 17
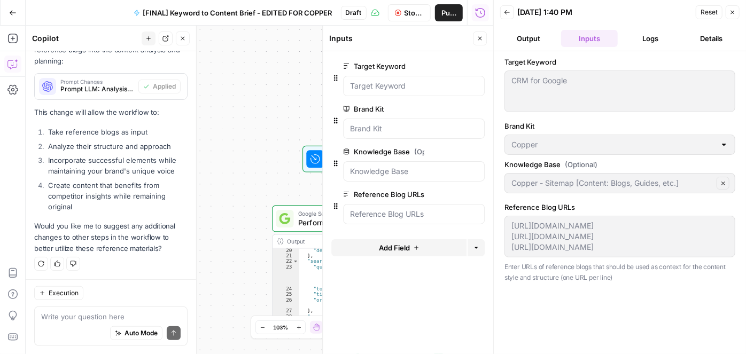
click at [731, 16] on button "Close" at bounding box center [733, 12] width 14 height 14
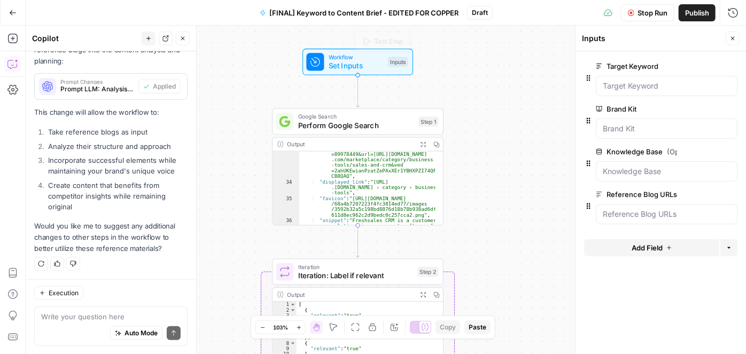
scroll to position [310, 0]
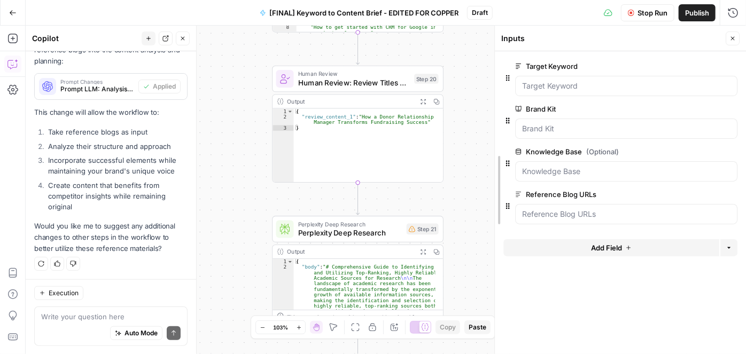
drag, startPoint x: 570, startPoint y: 151, endPoint x: 492, endPoint y: 153, distance: 78.1
click at [492, 153] on div at bounding box center [495, 190] width 11 height 329
click at [728, 36] on button "Close" at bounding box center [733, 39] width 14 height 14
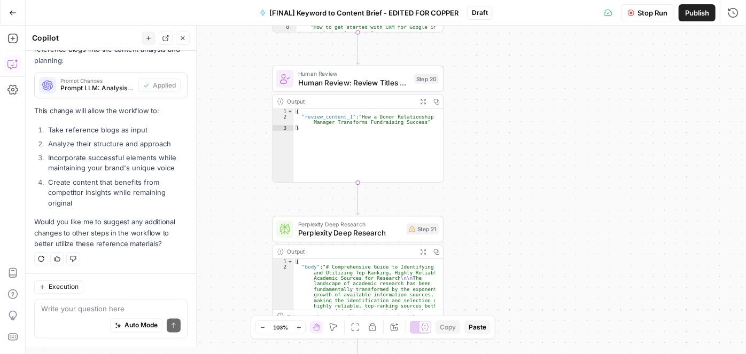
scroll to position [454, 0]
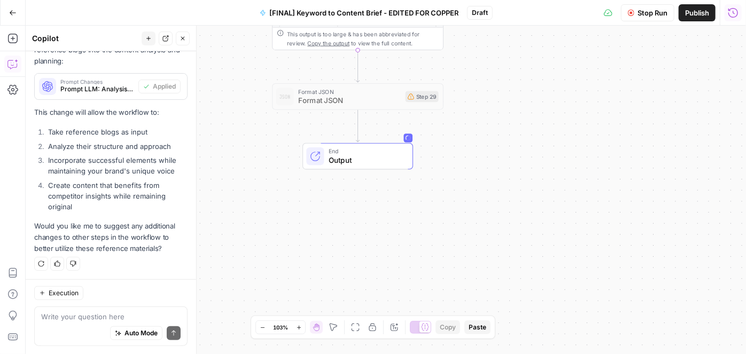
click at [360, 161] on span "Output" at bounding box center [366, 160] width 75 height 11
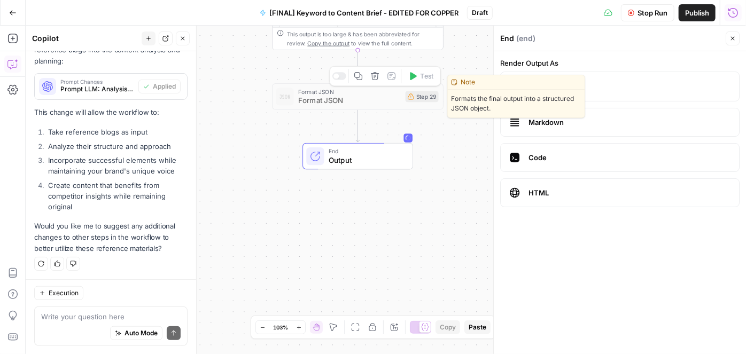
click at [350, 97] on span "Format JSON" at bounding box center [349, 100] width 103 height 11
click at [400, 102] on span "Format JSON" at bounding box center [349, 100] width 103 height 11
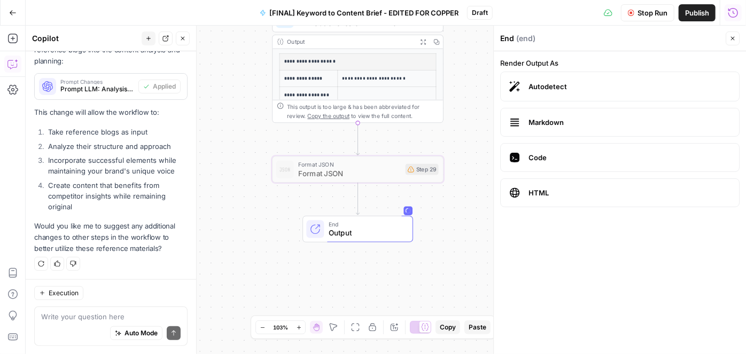
click at [312, 168] on span "Format JSON" at bounding box center [349, 173] width 103 height 11
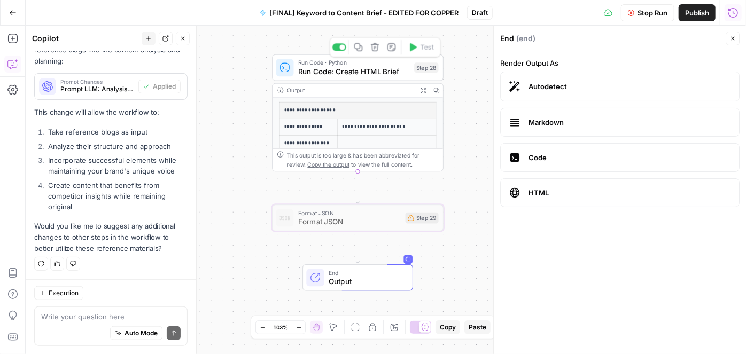
click at [306, 66] on span "Run Code: Create HTML Brief" at bounding box center [354, 71] width 112 height 11
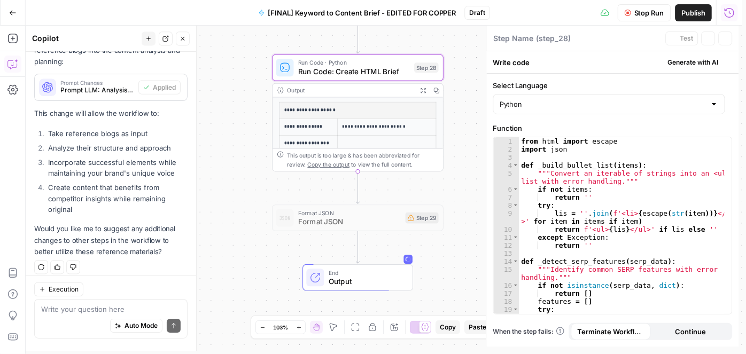
type textarea "Run Code: Create HTML Brief"
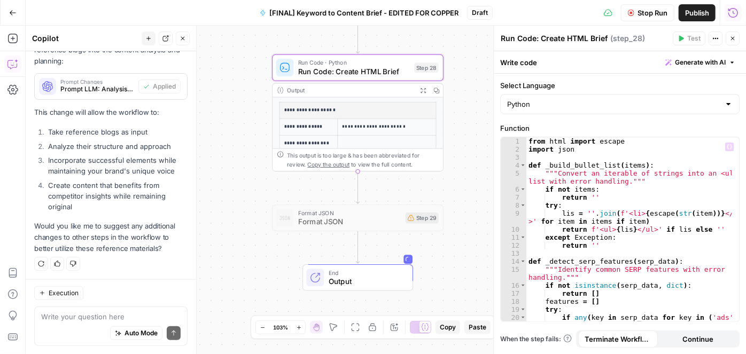
click at [353, 226] on span "Format JSON" at bounding box center [349, 222] width 103 height 11
click at [345, 225] on span "Format JSON" at bounding box center [349, 222] width 103 height 11
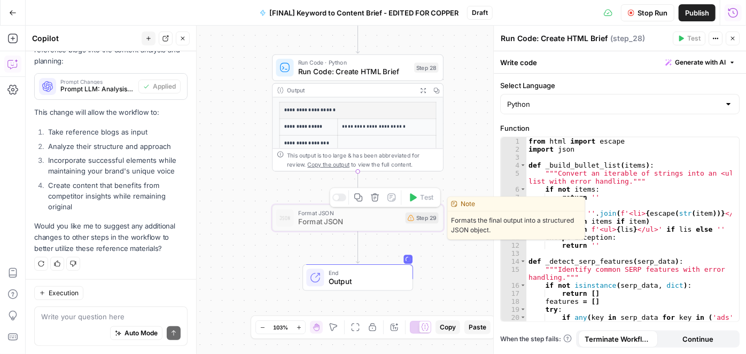
click at [346, 281] on span "Output" at bounding box center [366, 281] width 75 height 11
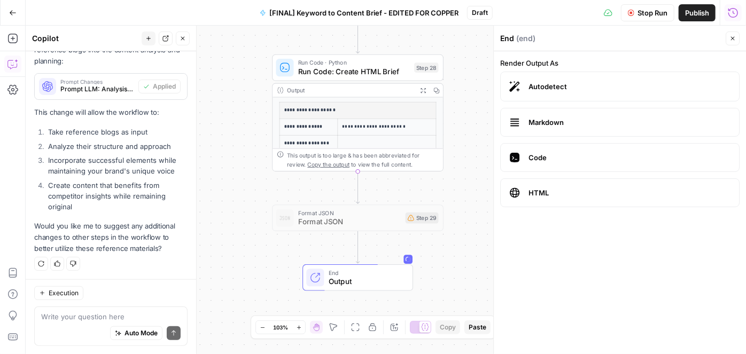
click at [543, 121] on span "Markdown" at bounding box center [630, 122] width 202 height 11
click at [558, 86] on span "Autodetect" at bounding box center [630, 86] width 202 height 11
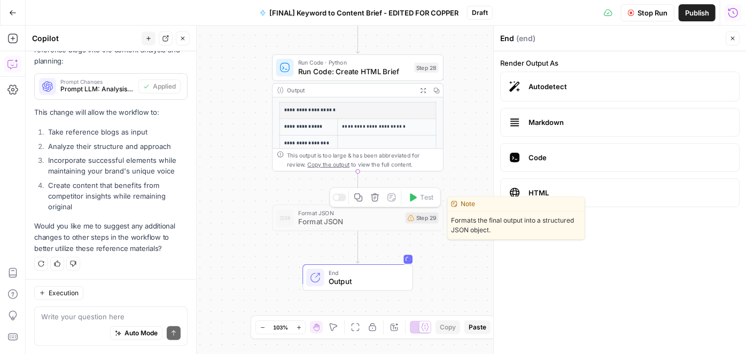
click at [302, 219] on span "Format JSON" at bounding box center [349, 222] width 103 height 11
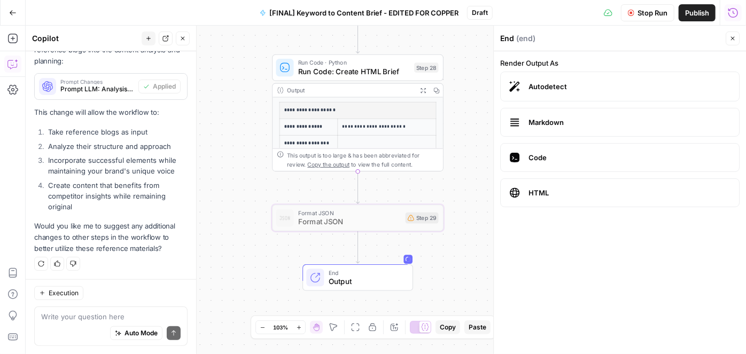
click at [421, 89] on icon "button" at bounding box center [423, 90] width 6 height 6
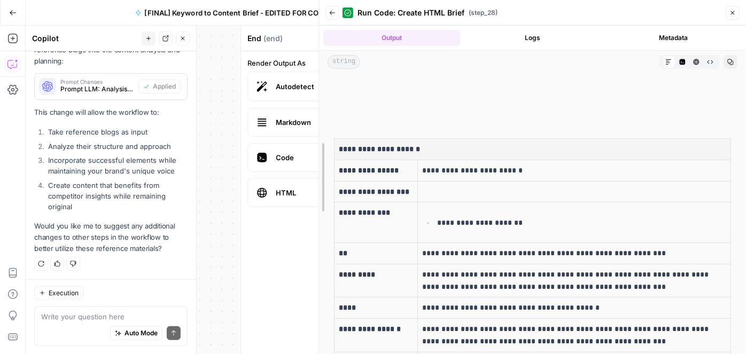
drag, startPoint x: 492, startPoint y: 126, endPoint x: 307, endPoint y: 128, distance: 185.0
click at [307, 128] on body "Compound Growth New Home Browse Your Data Usage Settings Recent Grids [FINAL] L…" at bounding box center [373, 177] width 746 height 354
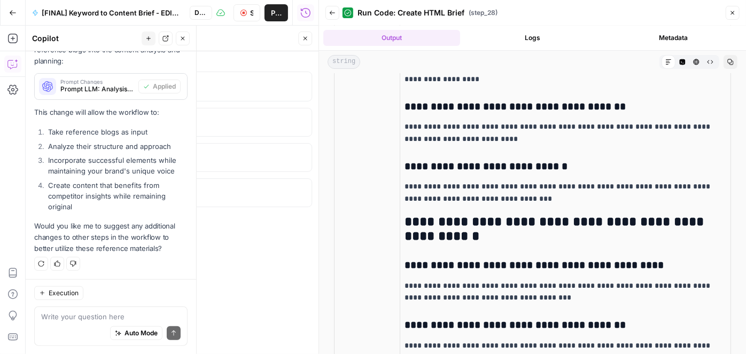
scroll to position [2479, 0]
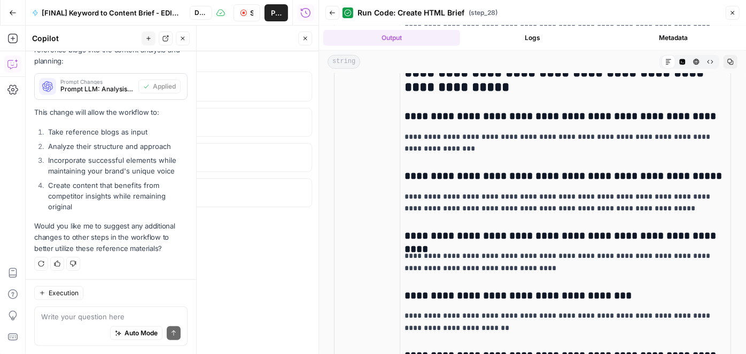
click at [735, 12] on icon "button" at bounding box center [733, 13] width 6 height 6
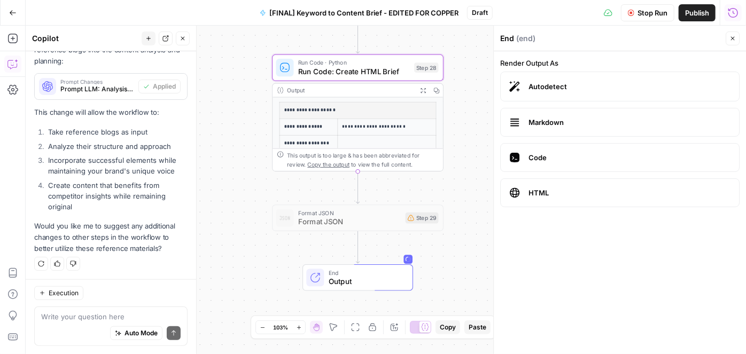
scroll to position [454, 0]
click at [650, 16] on span "Stop Run" at bounding box center [653, 12] width 30 height 11
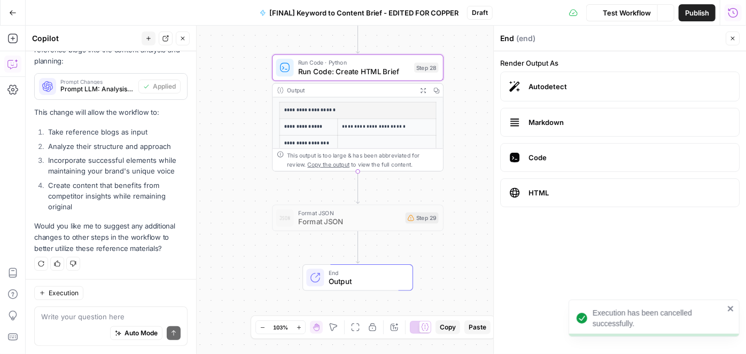
click at [735, 36] on icon "button" at bounding box center [733, 38] width 6 height 6
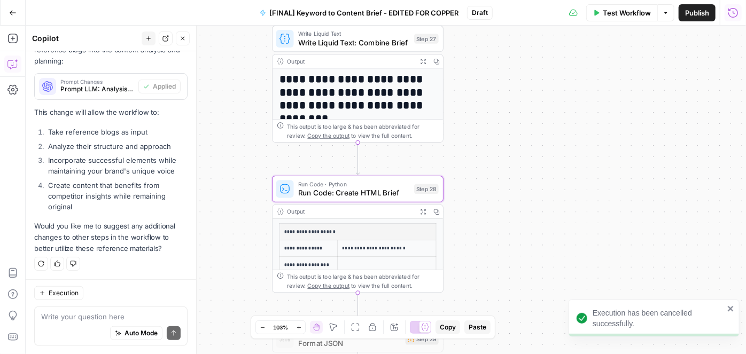
click at [645, 9] on span "Test Workflow" at bounding box center [627, 12] width 48 height 11
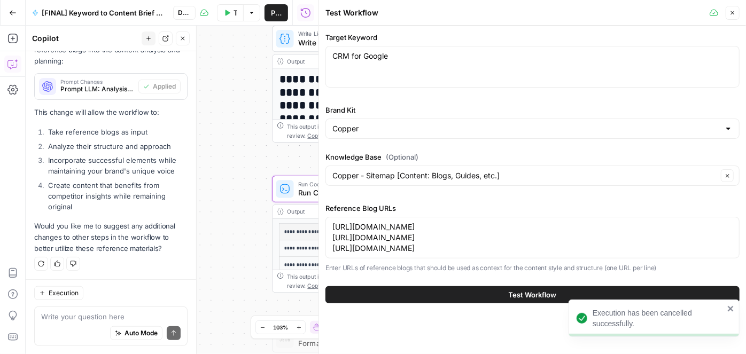
click at [415, 67] on div "CRM for Google CRM for Google" at bounding box center [533, 67] width 414 height 42
click at [446, 292] on button "Test Workflow" at bounding box center [533, 295] width 414 height 17
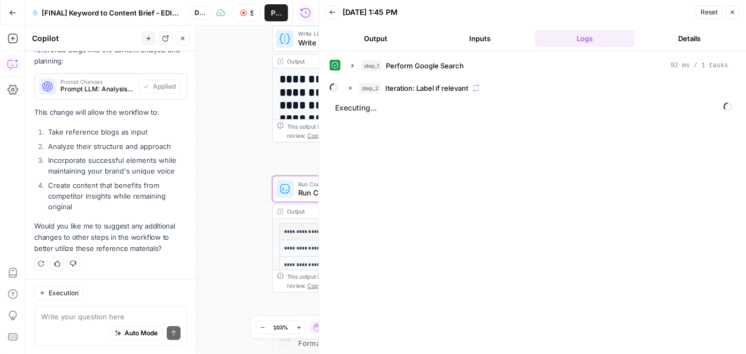
click at [492, 34] on button "Inputs" at bounding box center [480, 38] width 101 height 17
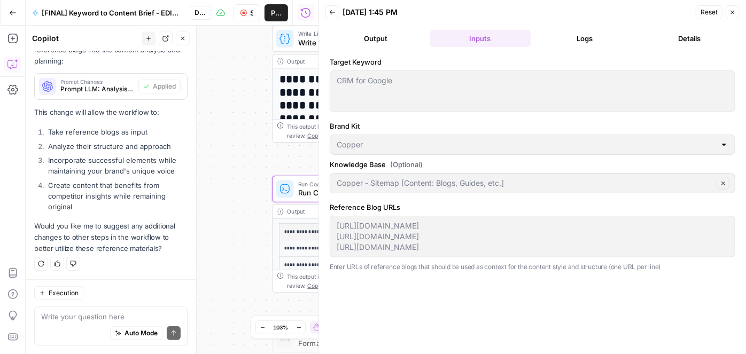
click at [590, 35] on button "Logs" at bounding box center [585, 38] width 101 height 17
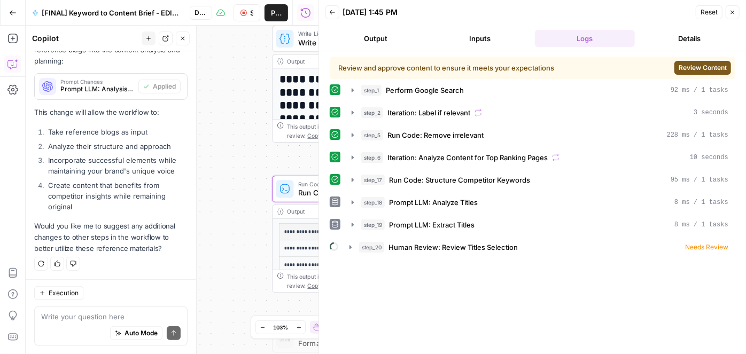
click at [699, 67] on span "Review Content" at bounding box center [703, 68] width 48 height 10
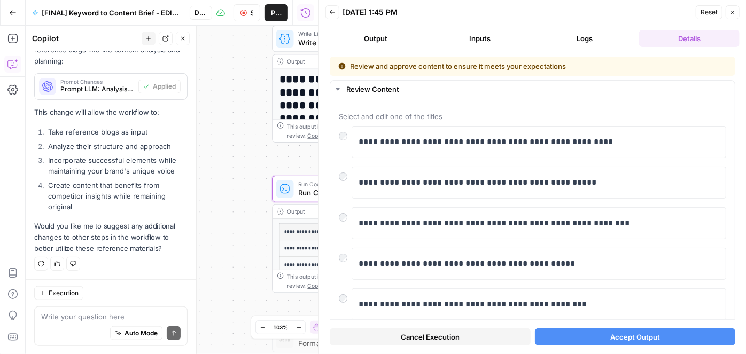
click at [593, 336] on button "Accept Output" at bounding box center [635, 337] width 201 height 17
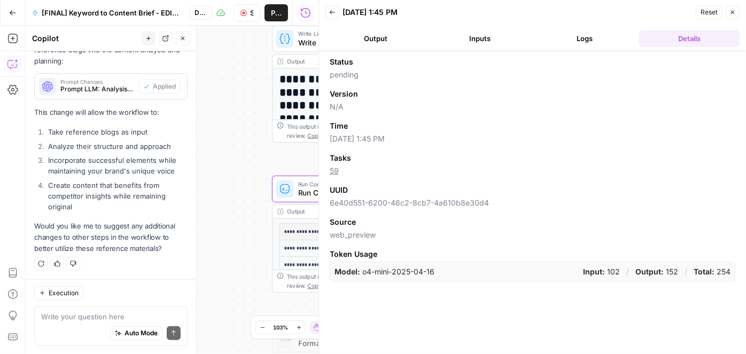
click at [574, 30] on button "Logs" at bounding box center [585, 38] width 101 height 17
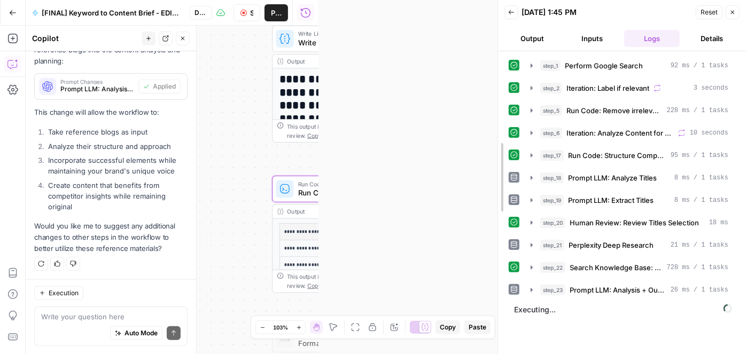
drag, startPoint x: 322, startPoint y: 163, endPoint x: 501, endPoint y: 153, distance: 179.4
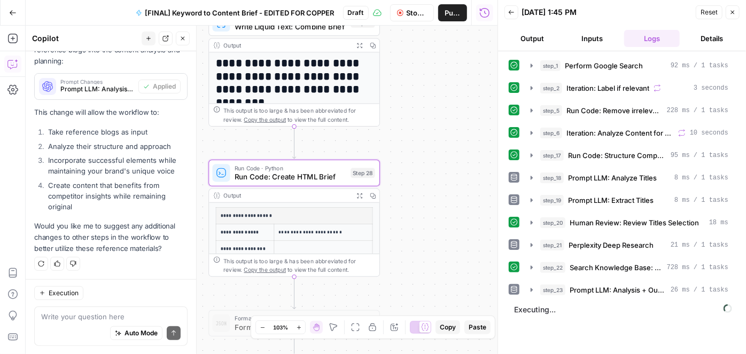
drag, startPoint x: 443, startPoint y: 156, endPoint x: 416, endPoint y: 118, distance: 46.7
click at [415, 119] on div "Workflow Set Inputs Inputs Google Search Perform Google Search Step 1 Output Ex…" at bounding box center [262, 190] width 472 height 329
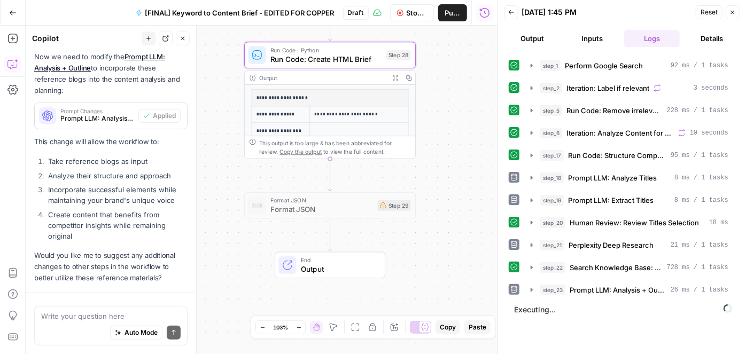
scroll to position [454, 0]
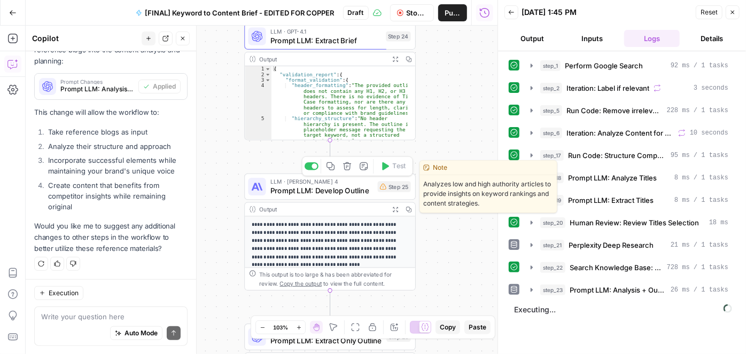
click at [306, 191] on span "Prompt LLM: Develop Outline" at bounding box center [322, 190] width 103 height 11
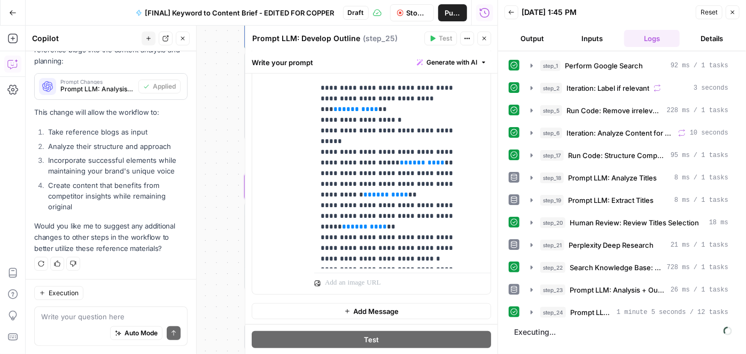
scroll to position [777, 0]
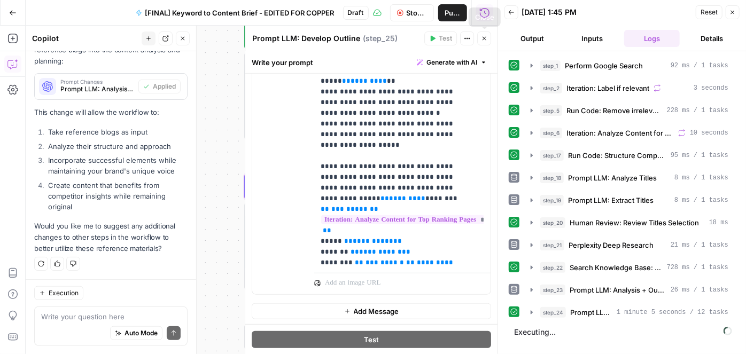
click at [482, 40] on icon "button" at bounding box center [484, 38] width 6 height 6
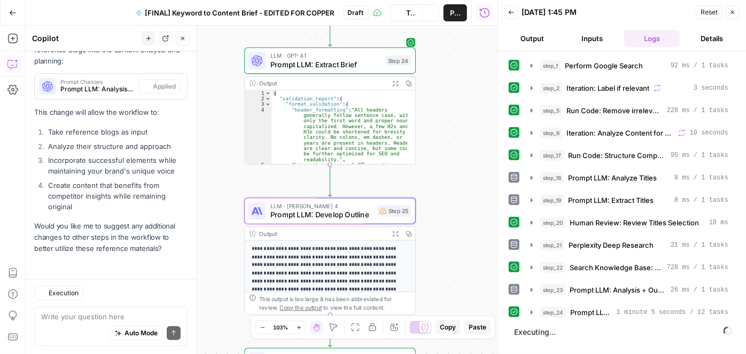
scroll to position [454, 0]
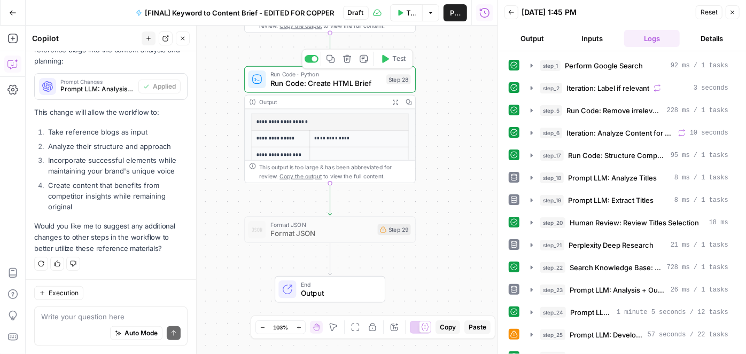
click at [320, 85] on span "Run Code: Create HTML Brief" at bounding box center [327, 83] width 112 height 11
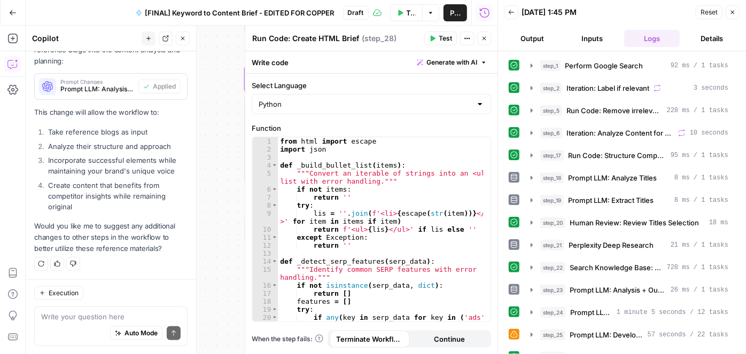
click at [486, 35] on icon "button" at bounding box center [484, 38] width 6 height 6
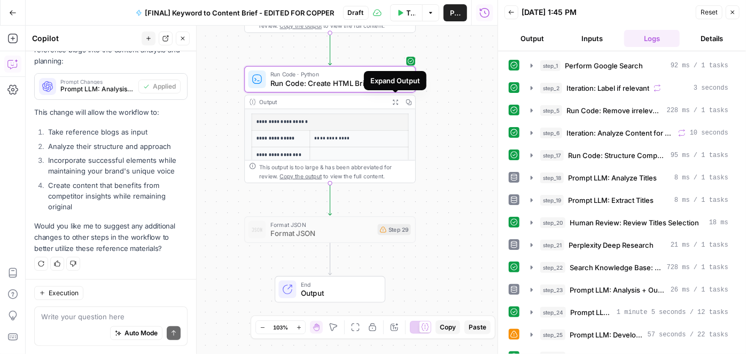
click at [398, 103] on button "Expand Output" at bounding box center [395, 102] width 13 height 13
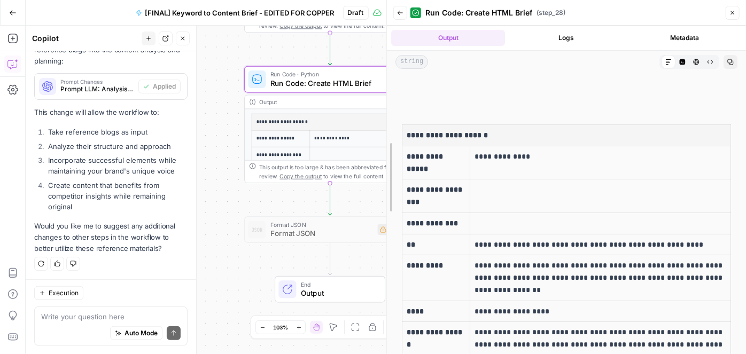
drag, startPoint x: 499, startPoint y: 223, endPoint x: 383, endPoint y: 219, distance: 116.1
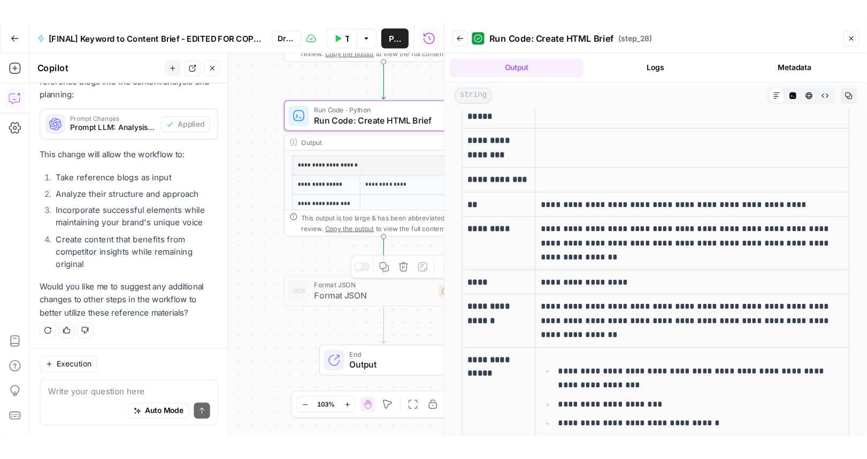
scroll to position [97, 0]
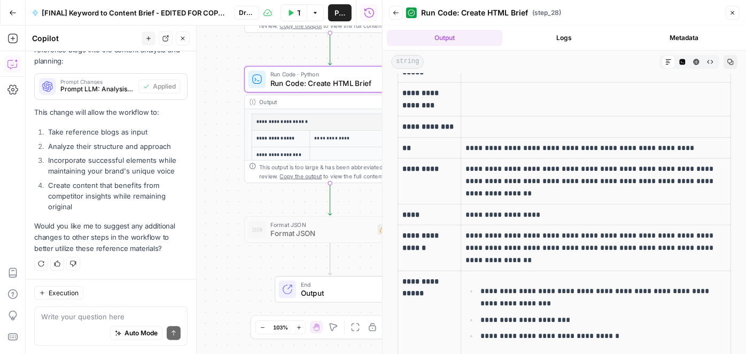
drag, startPoint x: 684, startPoint y: 157, endPoint x: 457, endPoint y: 161, distance: 227.3
click at [461, 159] on td "**********" at bounding box center [596, 147] width 270 height 21
copy p "**********"
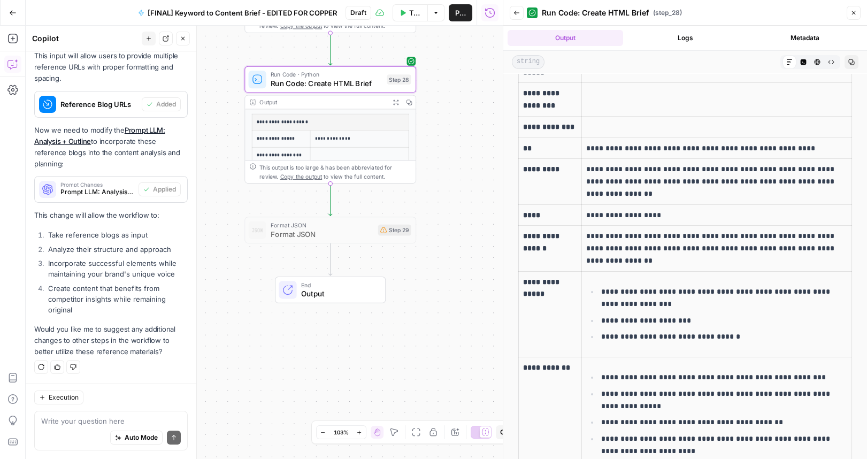
scroll to position [351, 0]
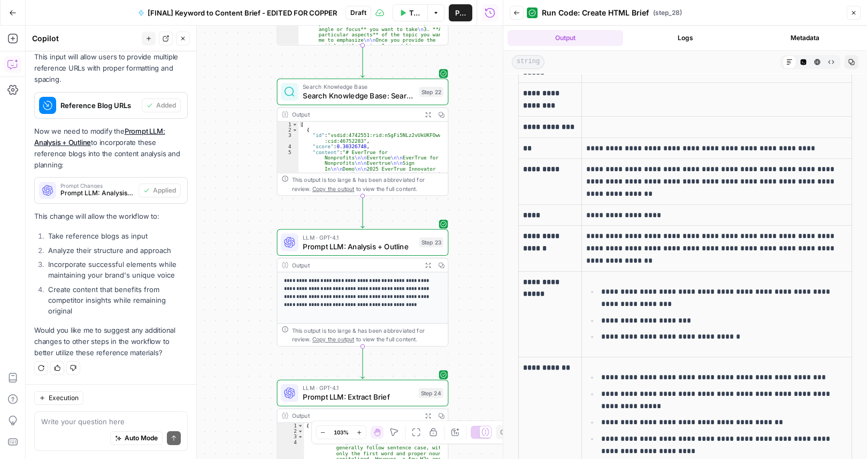
drag, startPoint x: 599, startPoint y: 207, endPoint x: 576, endPoint y: 183, distance: 32.9
click at [582, 183] on td "**********" at bounding box center [717, 181] width 270 height 45
copy p "**********"
drag, startPoint x: 610, startPoint y: 272, endPoint x: 576, endPoint y: 249, distance: 40.6
click at [582, 249] on td "**********" at bounding box center [717, 248] width 270 height 45
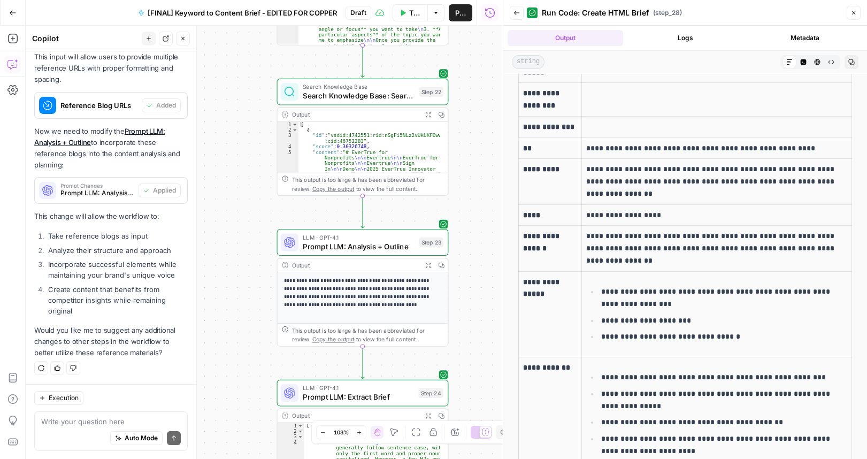
copy p "**********"
drag, startPoint x: 796, startPoint y: 158, endPoint x: 581, endPoint y: 159, distance: 214.9
click at [586, 155] on p "**********" at bounding box center [716, 148] width 261 height 12
copy p "**********"
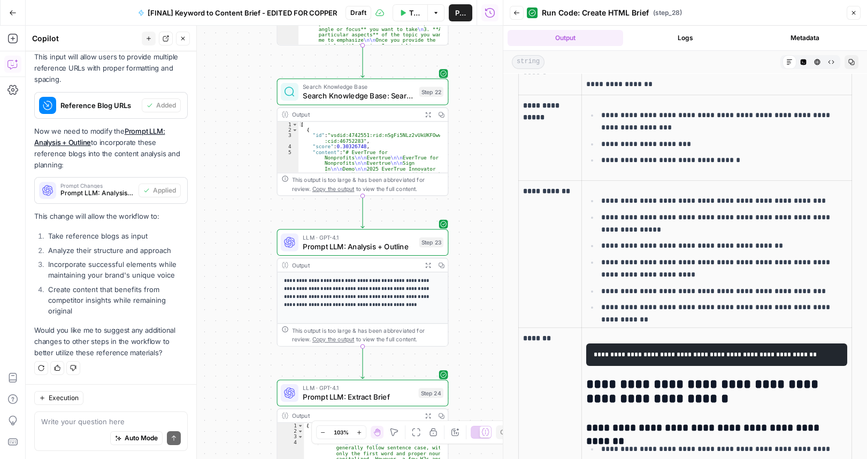
scroll to position [291, 0]
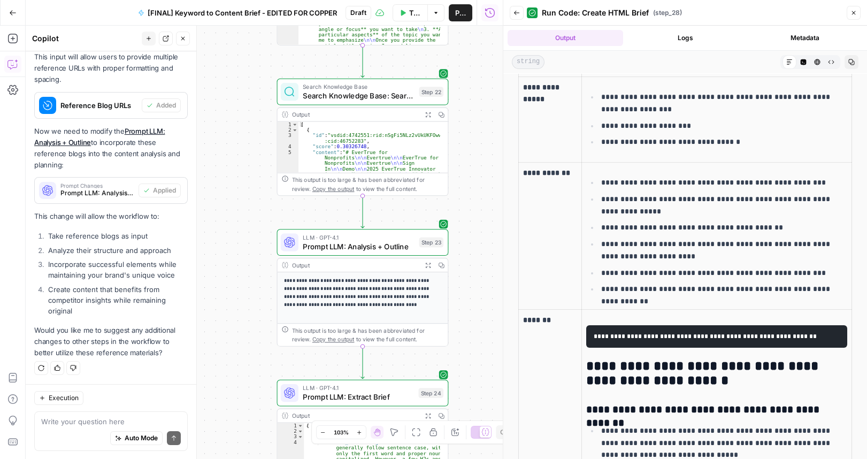
drag, startPoint x: 595, startPoint y: 190, endPoint x: 835, endPoint y: 299, distance: 263.4
click at [746, 295] on ul "**********" at bounding box center [716, 235] width 261 height 119
copy ul "**********"
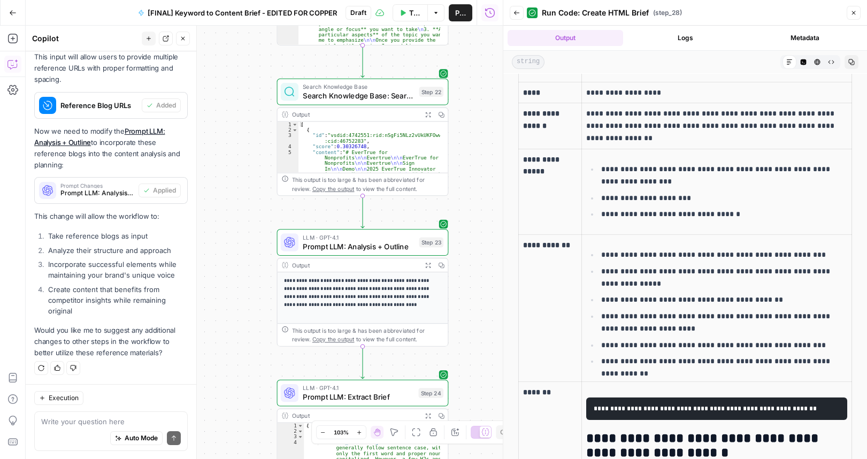
scroll to position [145, 0]
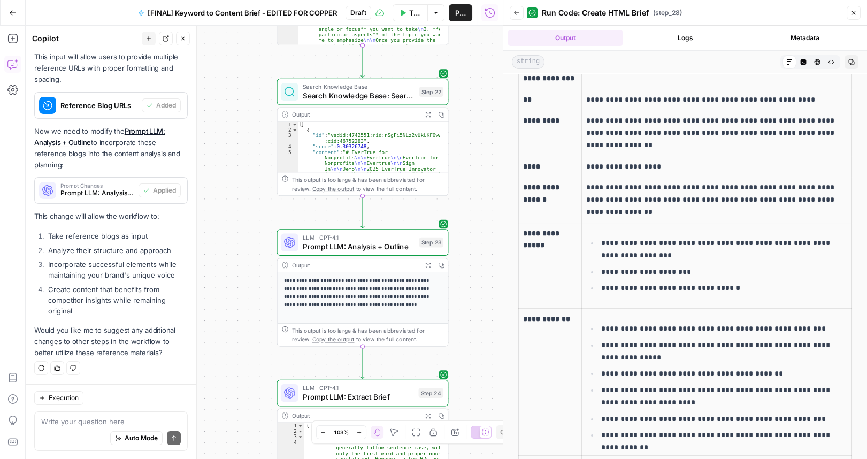
drag, startPoint x: 655, startPoint y: 176, endPoint x: 577, endPoint y: 180, distance: 77.6
click at [582, 177] on td "**********" at bounding box center [717, 166] width 270 height 21
copy p "**********"
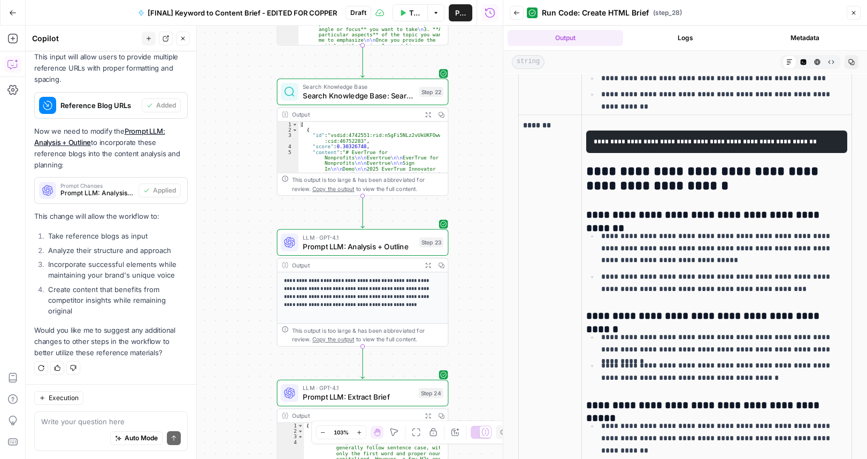
scroll to position [437, 0]
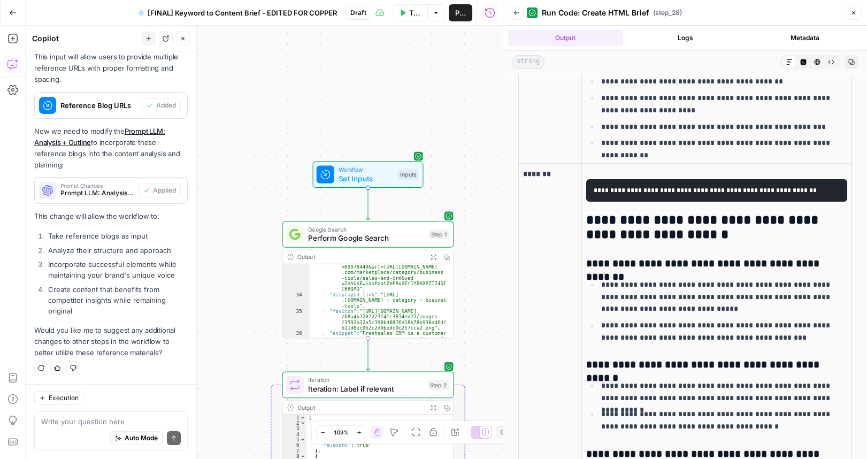
drag, startPoint x: 485, startPoint y: 67, endPoint x: 491, endPoint y: 310, distance: 242.8
click at [491, 311] on div "Workflow Set Inputs Inputs Google Search Perform Google Search Step 1 Output Ex…" at bounding box center [264, 242] width 477 height 433
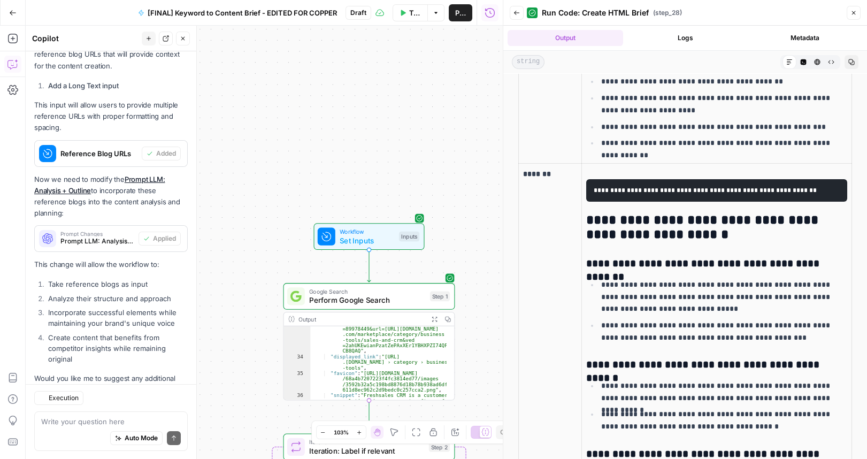
scroll to position [351, 0]
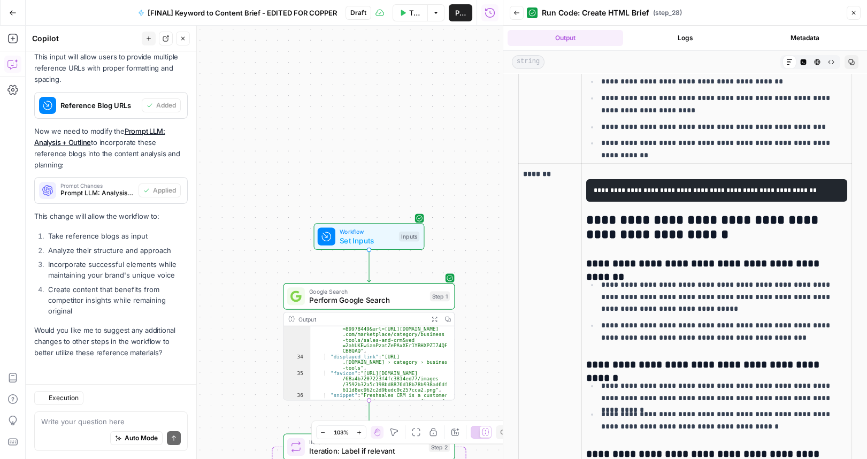
click at [368, 240] on span "Set Inputs" at bounding box center [367, 240] width 55 height 11
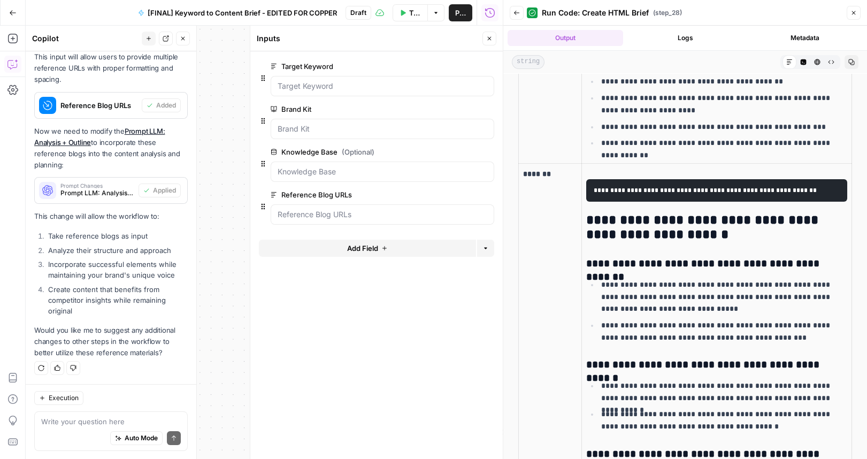
click at [673, 37] on button "Logs" at bounding box center [684, 38] width 115 height 16
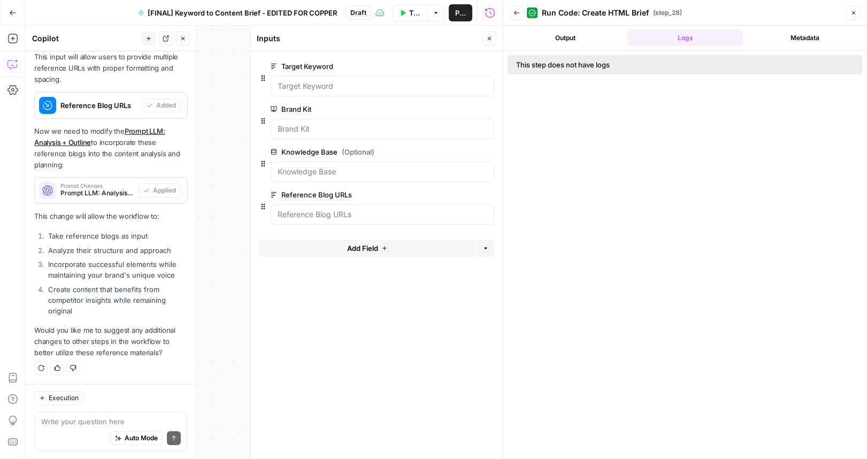
scroll to position [0, 0]
click at [561, 33] on button "Output" at bounding box center [564, 38] width 115 height 16
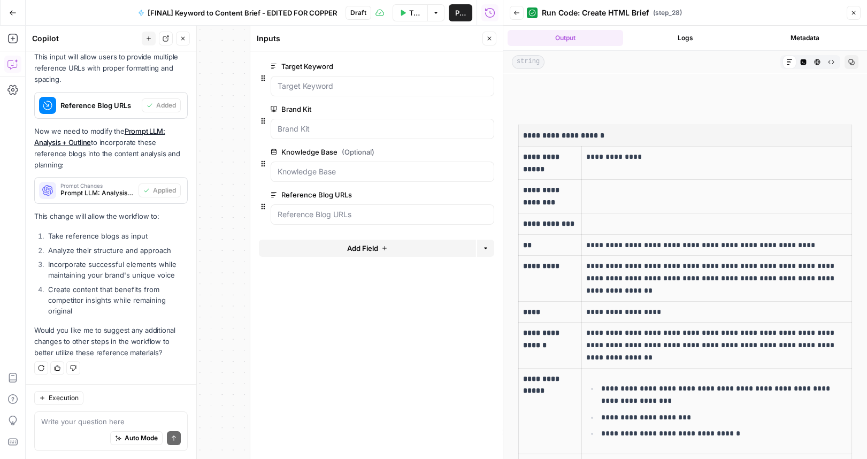
click at [746, 34] on button "Metadata" at bounding box center [804, 38] width 115 height 16
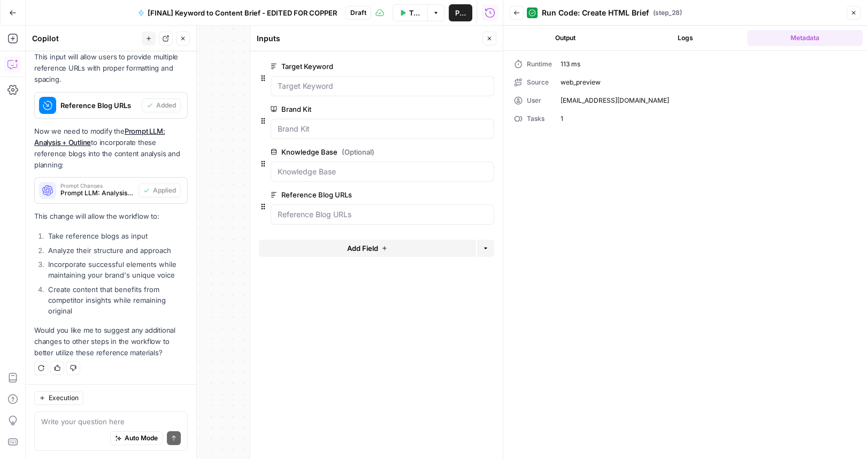
drag, startPoint x: 854, startPoint y: 16, endPoint x: 851, endPoint y: 10, distance: 6.5
click at [746, 16] on icon "button" at bounding box center [853, 13] width 6 height 6
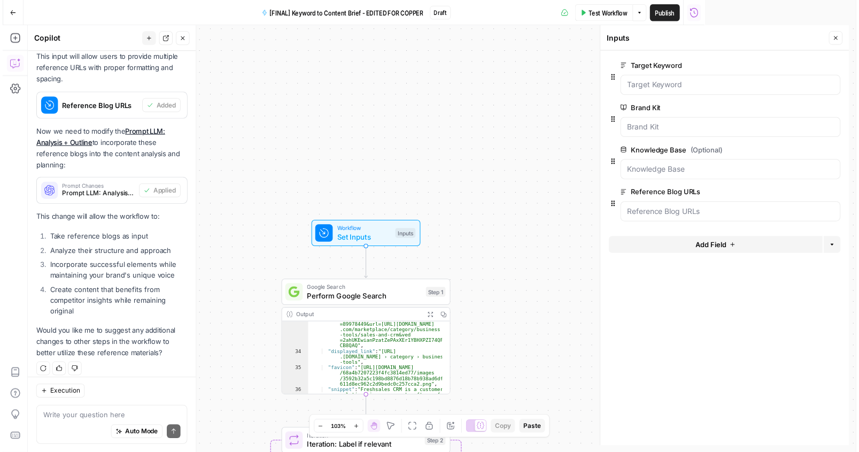
scroll to position [351, 0]
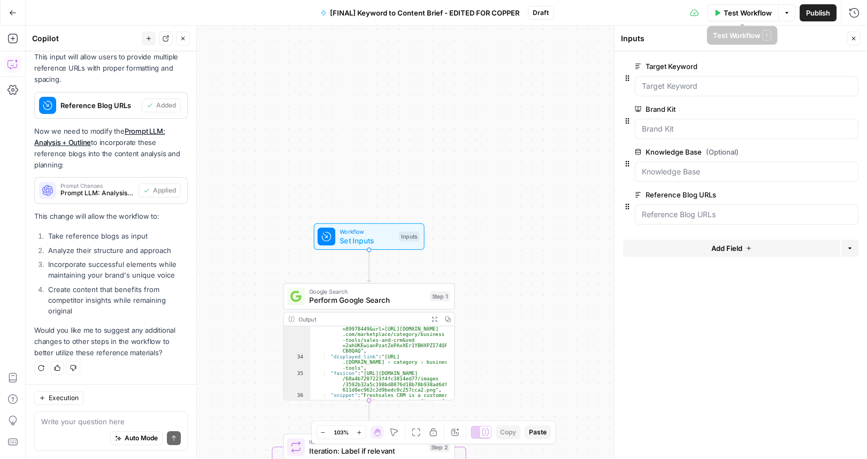
click at [746, 15] on icon "button" at bounding box center [786, 13] width 6 height 6
click at [746, 47] on span "View Last Test" at bounding box center [756, 52] width 47 height 11
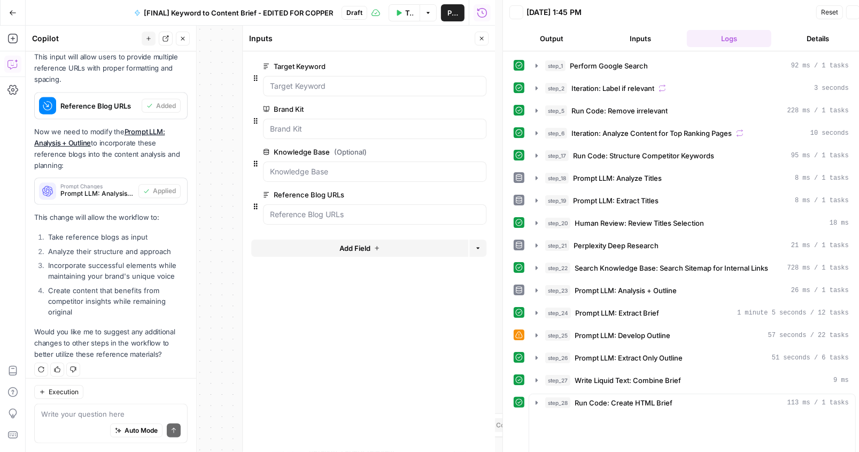
scroll to position [358, 0]
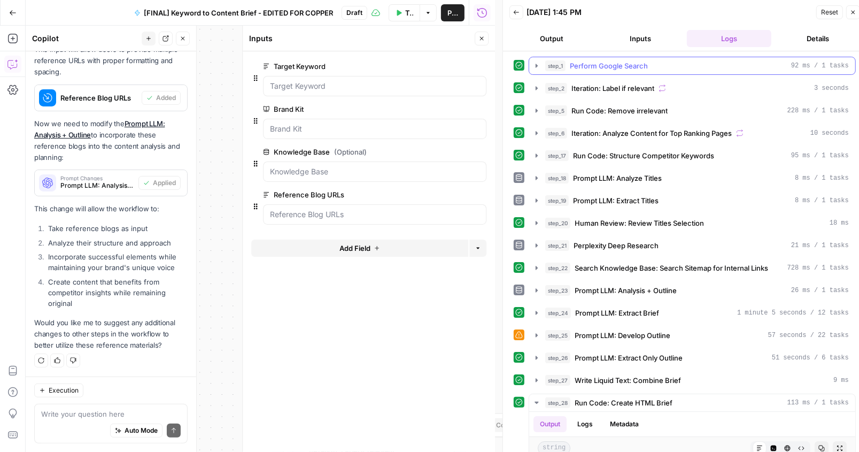
click at [663, 61] on div "step_1 Perform Google Search 92 ms / 1 tasks" at bounding box center [697, 65] width 304 height 11
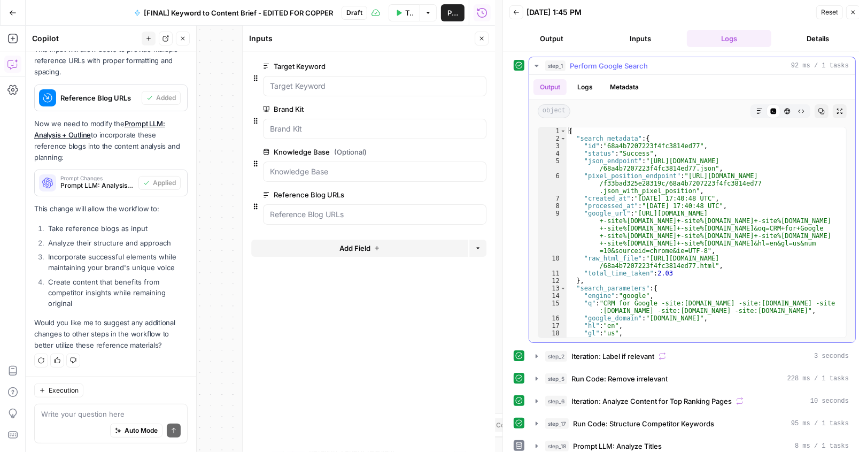
click at [663, 61] on div "step_1 Perform Google Search 92 ms / 1 tasks" at bounding box center [697, 65] width 304 height 11
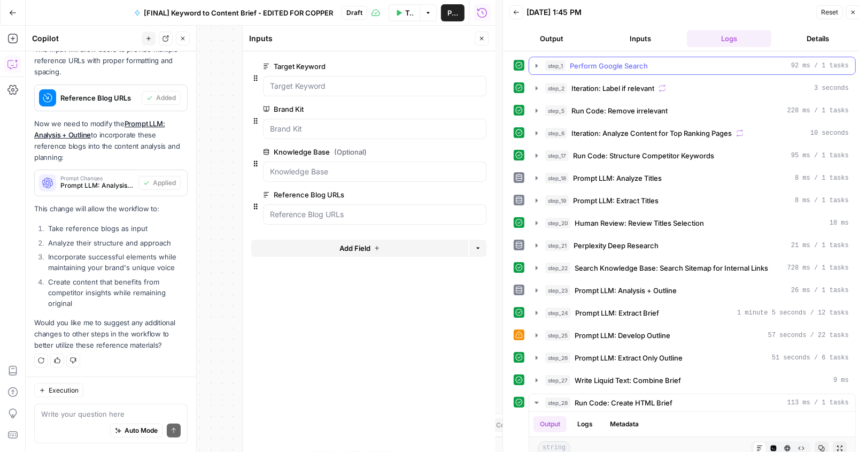
click at [535, 67] on icon "button" at bounding box center [537, 65] width 9 height 9
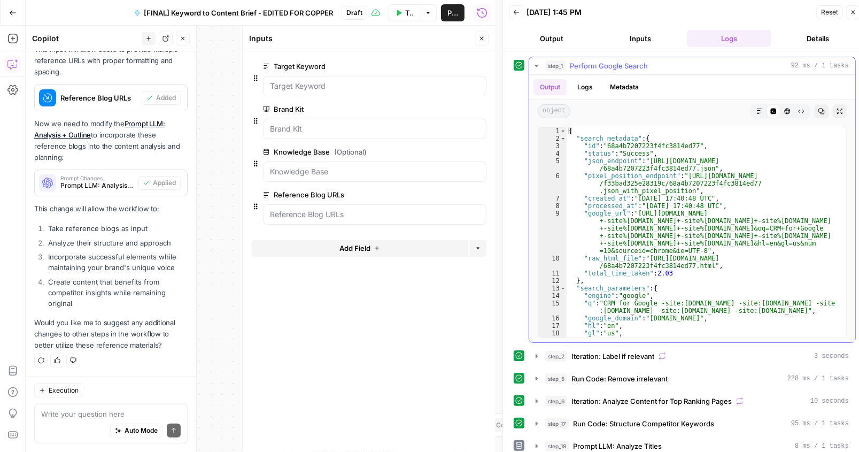
click at [535, 67] on icon "button" at bounding box center [537, 65] width 9 height 9
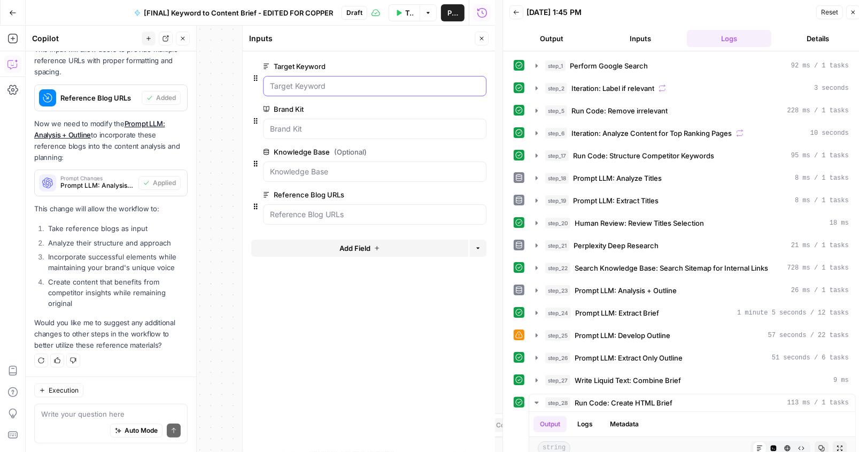
click at [380, 83] on Keyword "Target Keyword" at bounding box center [375, 86] width 210 height 11
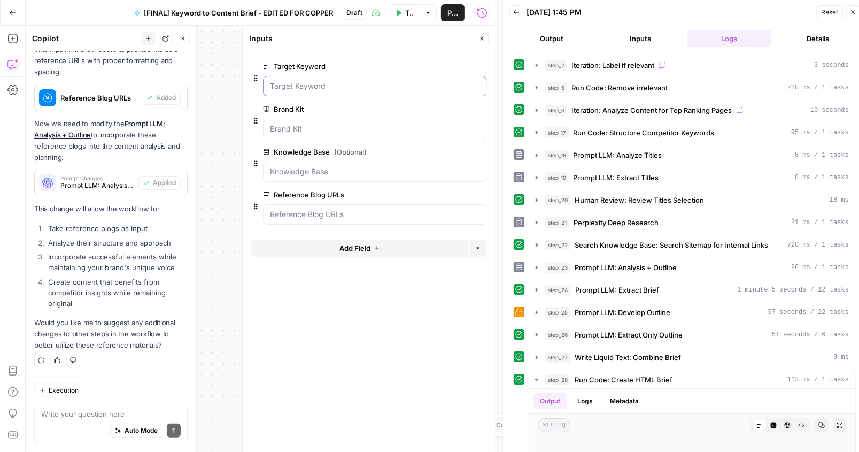
scroll to position [48, 0]
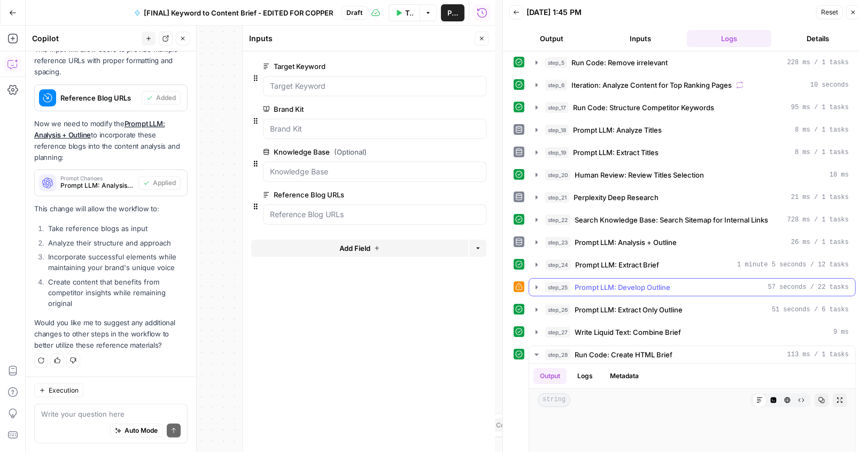
click at [537, 286] on icon "button" at bounding box center [537, 287] width 2 height 4
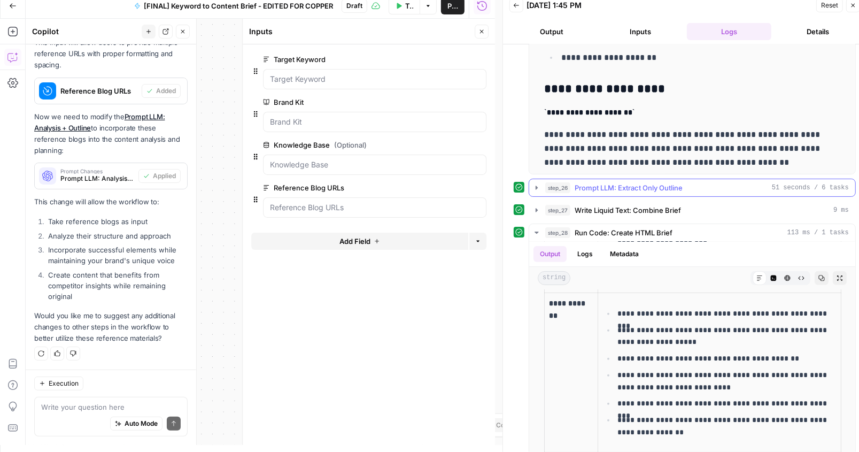
scroll to position [547, 0]
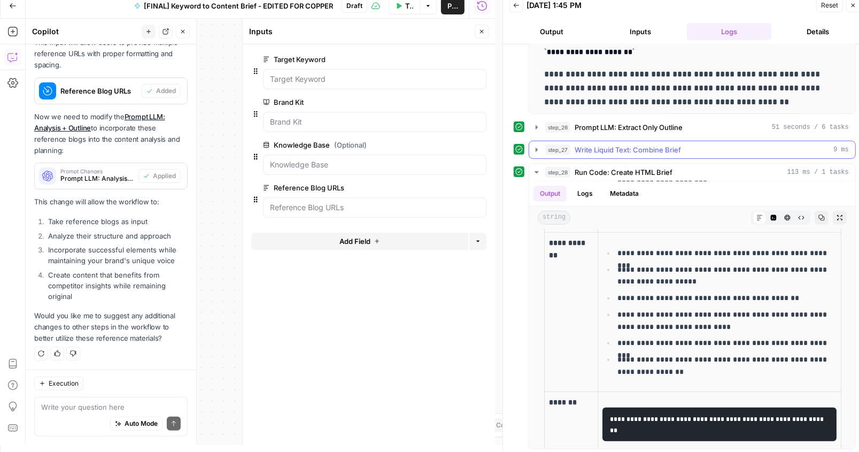
click at [680, 147] on span "Write Liquid Text: Combine Brief" at bounding box center [628, 149] width 106 height 11
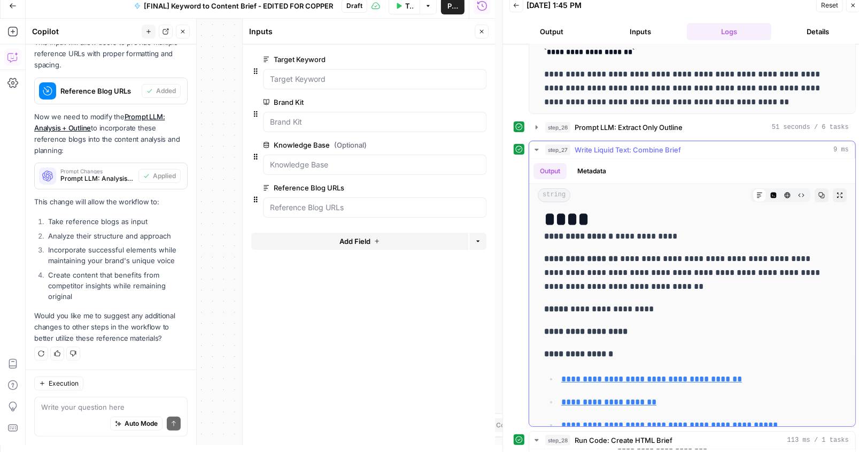
scroll to position [48, 0]
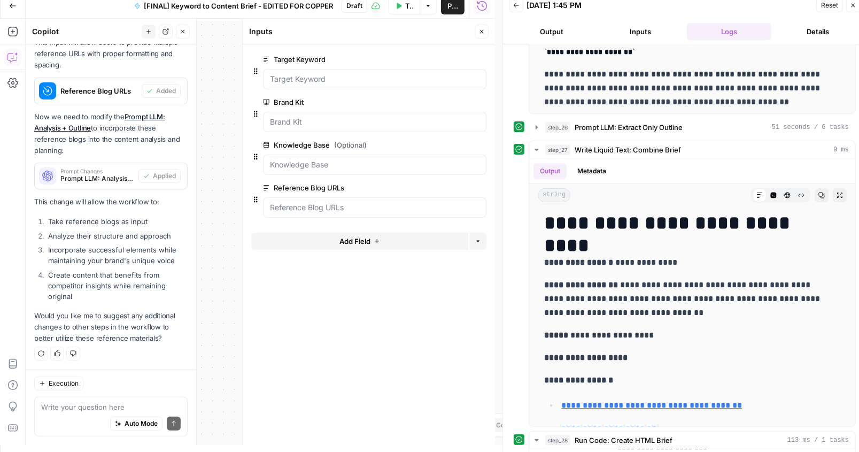
click at [483, 33] on icon "button" at bounding box center [482, 31] width 6 height 6
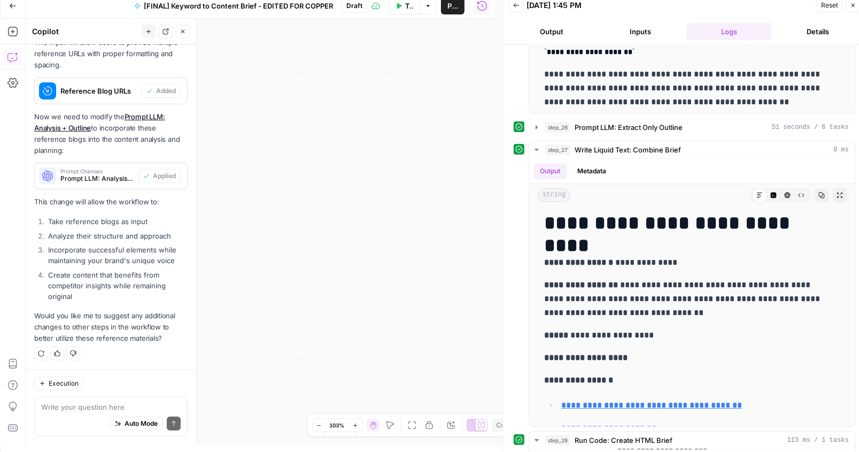
drag, startPoint x: 315, startPoint y: 153, endPoint x: 269, endPoint y: 52, distance: 111.5
click at [268, 51] on div "Workflow Set Inputs Inputs Google Search Perform Google Search Step 1 Output Ex…" at bounding box center [260, 232] width 469 height 426
drag, startPoint x: 310, startPoint y: 202, endPoint x: 257, endPoint y: 94, distance: 121.0
click at [256, 95] on div "Workflow Set Inputs Inputs Google Search Perform Google Search Step 1 Output Ex…" at bounding box center [260, 232] width 469 height 426
click at [321, 354] on button "Zoom Out" at bounding box center [319, 425] width 13 height 13
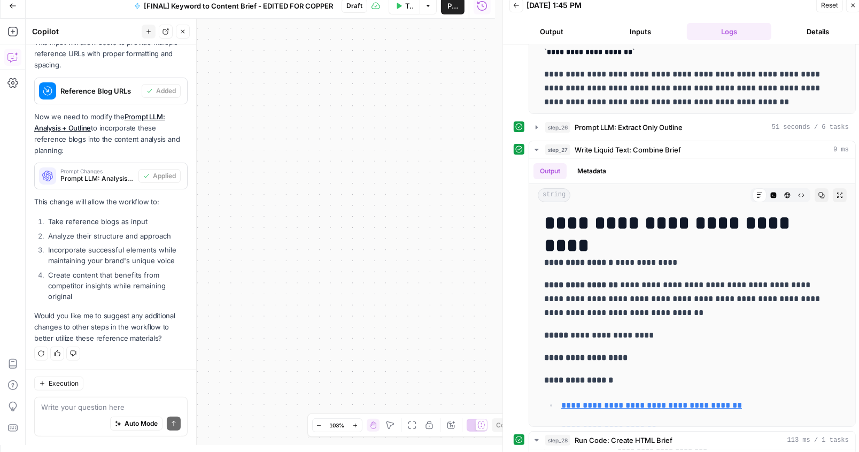
click at [321, 354] on button "Zoom Out" at bounding box center [319, 425] width 13 height 13
click at [155, 174] on body "Compound Growth New Home Browse Your Data Usage Settings Recent Grids [FINAL] L…" at bounding box center [429, 219] width 859 height 452
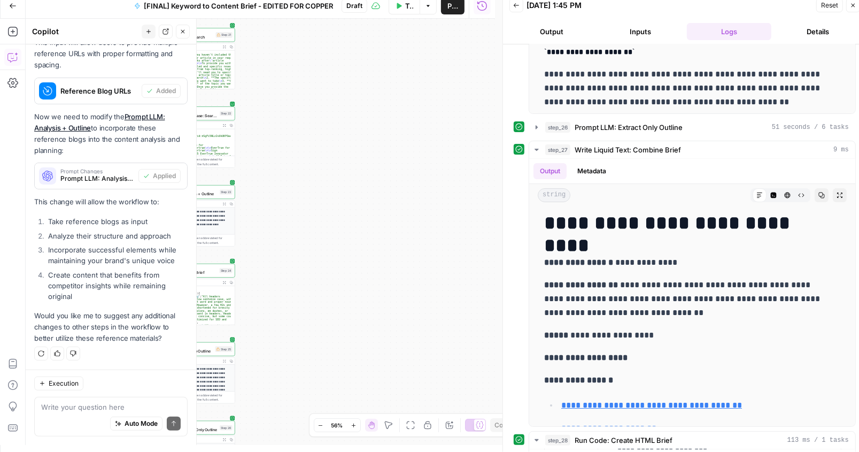
drag, startPoint x: 387, startPoint y: 282, endPoint x: 245, endPoint y: 251, distance: 145.2
click at [229, 251] on div "Workflow Set Inputs Inputs Google Search Perform Google Search Step 1 Output Ex…" at bounding box center [260, 232] width 469 height 426
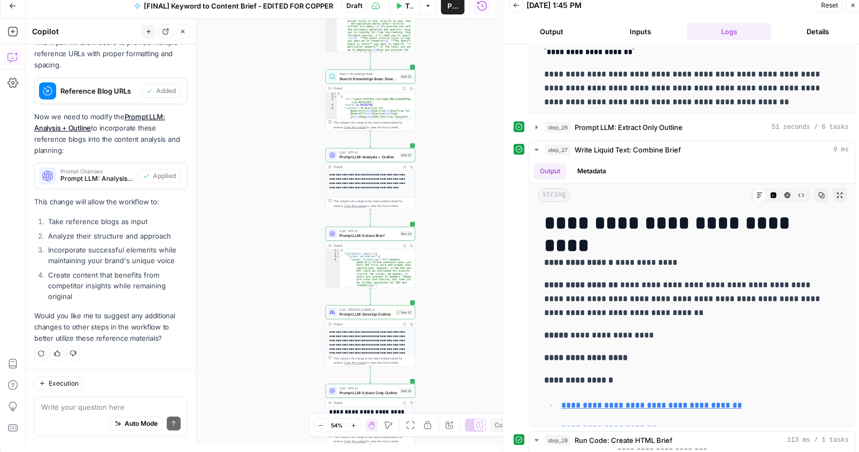
drag, startPoint x: 245, startPoint y: 251, endPoint x: 434, endPoint y: 213, distance: 192.0
click at [434, 213] on div "Workflow Set Inputs Inputs Google Search Perform Google Search Step 1 Output Ex…" at bounding box center [260, 232] width 469 height 426
click at [351, 354] on icon "button" at bounding box center [354, 425] width 6 height 6
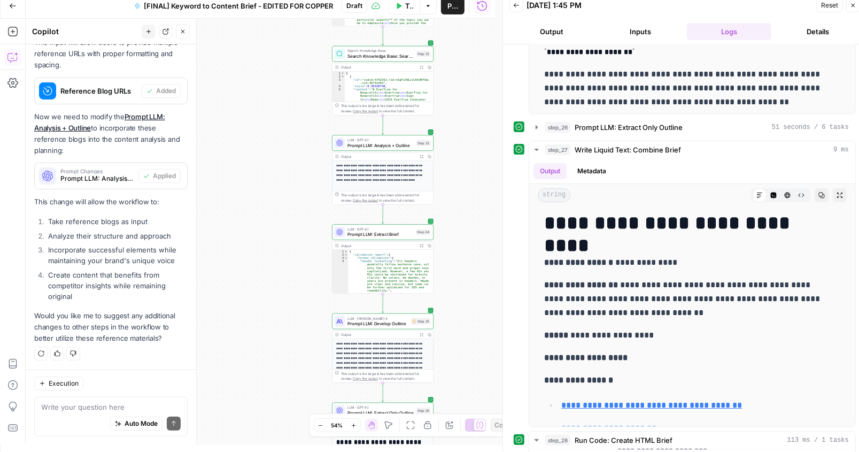
drag, startPoint x: 351, startPoint y: 427, endPoint x: 360, endPoint y: 389, distance: 38.9
click at [351, 354] on icon "button" at bounding box center [354, 425] width 6 height 6
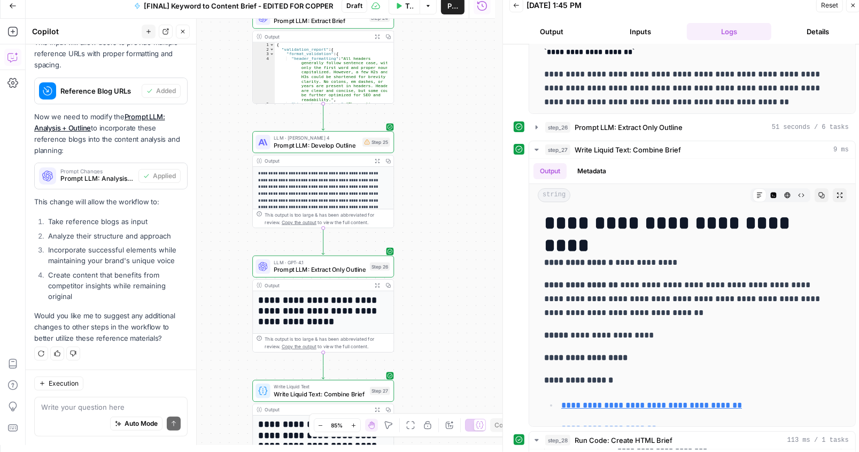
drag, startPoint x: 311, startPoint y: 259, endPoint x: 196, endPoint y: 32, distance: 254.7
click at [193, 30] on body "Compound Growth New Home Browse Your Data Usage Settings Recent Grids [FINAL] L…" at bounding box center [429, 219] width 859 height 452
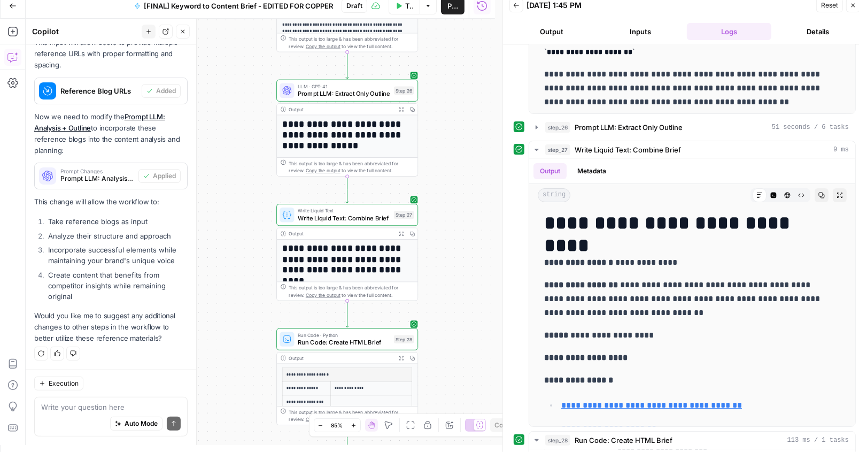
drag, startPoint x: 426, startPoint y: 237, endPoint x: 476, endPoint y: 182, distance: 74.6
click at [475, 183] on div "Workflow Set Inputs Inputs Google Search Perform Google Search Step 1 Output Ex…" at bounding box center [260, 232] width 469 height 426
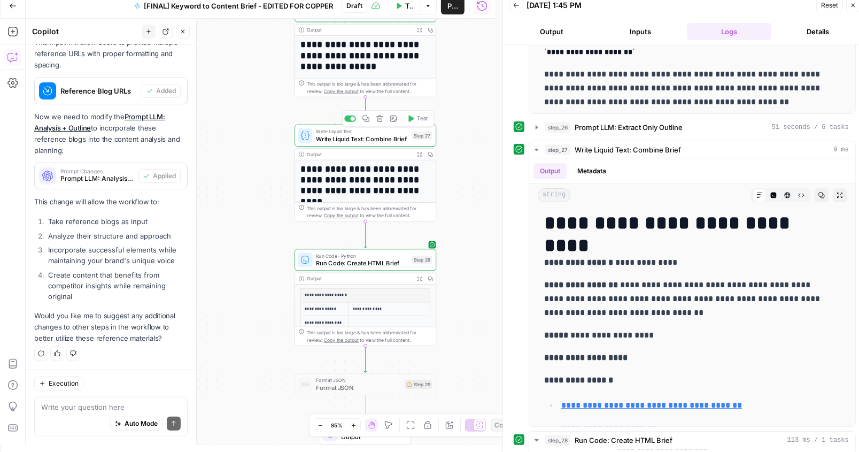
click at [344, 169] on h1 "**********" at bounding box center [362, 185] width 124 height 43
click at [338, 140] on span "Write Liquid Text: Combine Brief" at bounding box center [362, 138] width 92 height 9
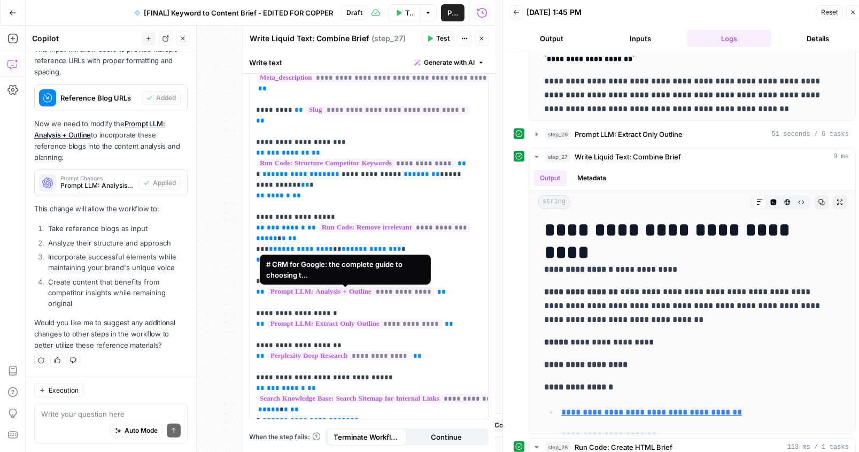
scroll to position [7, 0]
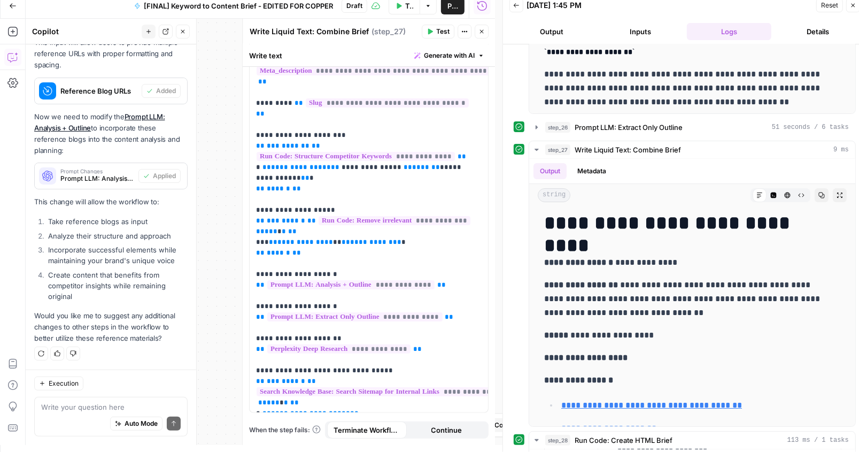
click at [746, 6] on button "Close" at bounding box center [853, 5] width 14 height 14
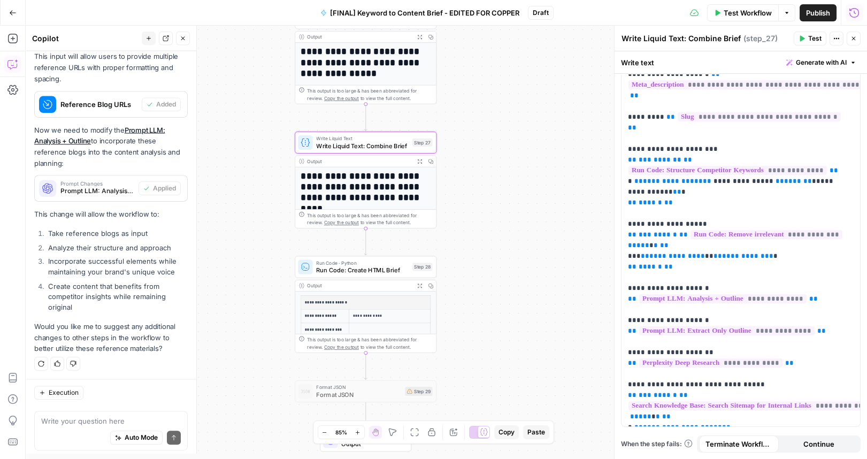
scroll to position [102, 0]
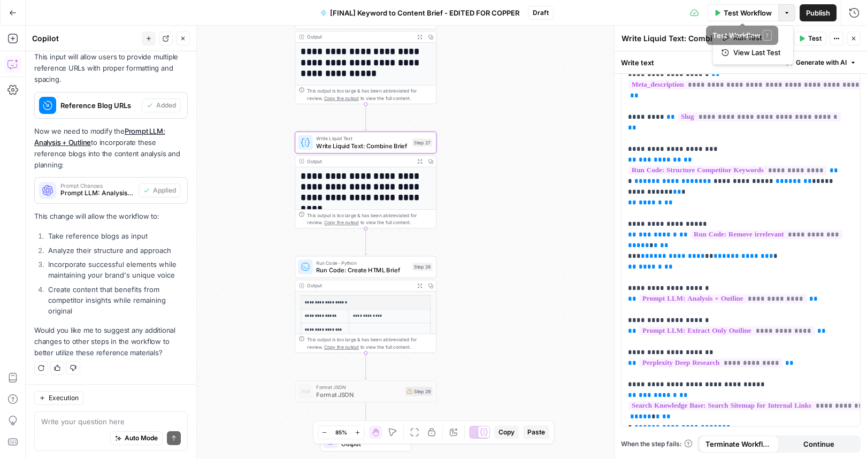
click at [746, 14] on button "Options" at bounding box center [786, 12] width 17 height 17
click at [746, 12] on span "Publish" at bounding box center [818, 12] width 24 height 11
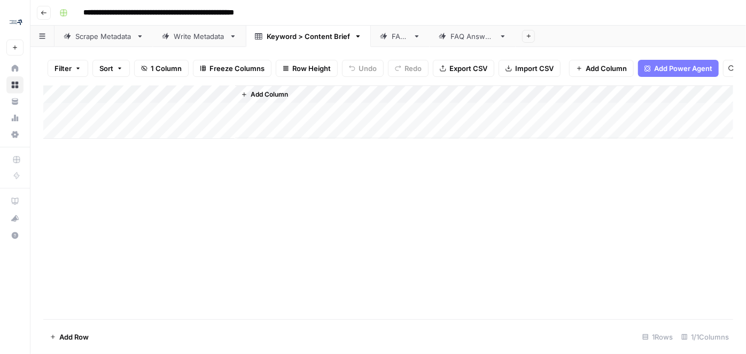
click at [291, 38] on div "Keyword > Content Brief" at bounding box center [308, 36] width 83 height 11
click at [273, 99] on span "Add Column" at bounding box center [269, 95] width 37 height 10
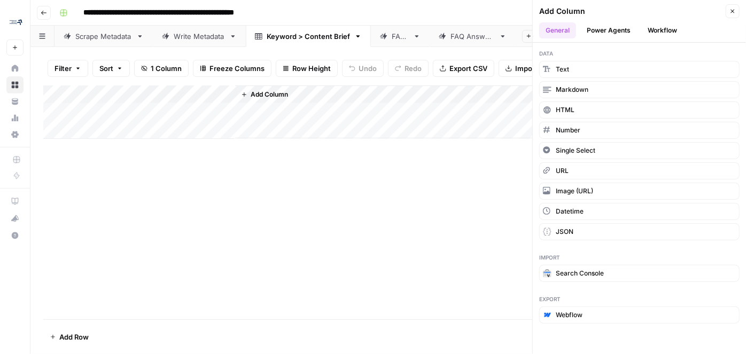
click at [663, 20] on header "Add Column Close General Power Agents Workflow" at bounding box center [639, 21] width 213 height 43
click at [666, 26] on button "Workflow" at bounding box center [663, 30] width 42 height 16
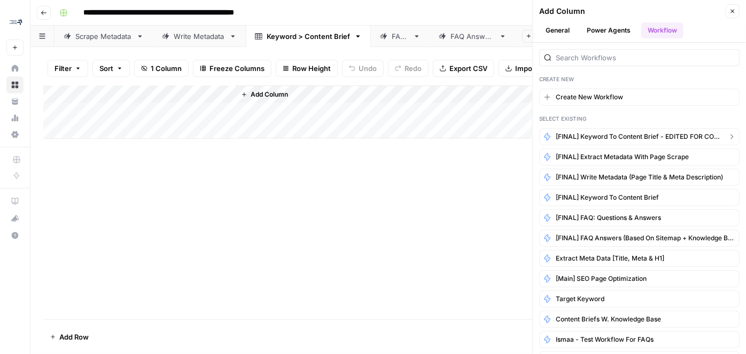
click at [646, 135] on span "[FINAL] Keyword to Content Brief - EDITED FOR COPPER" at bounding box center [639, 137] width 167 height 10
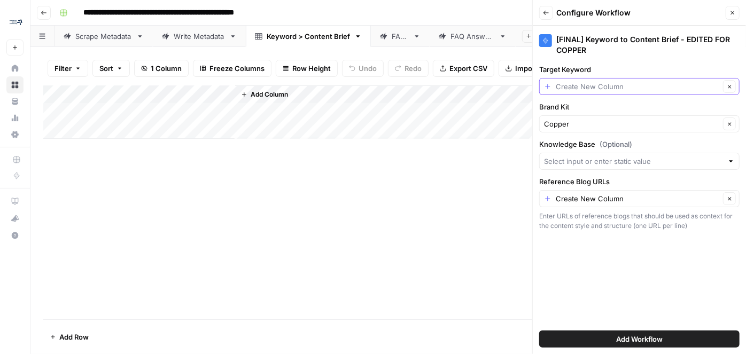
click at [579, 87] on input "Target Keyword" at bounding box center [638, 86] width 164 height 11
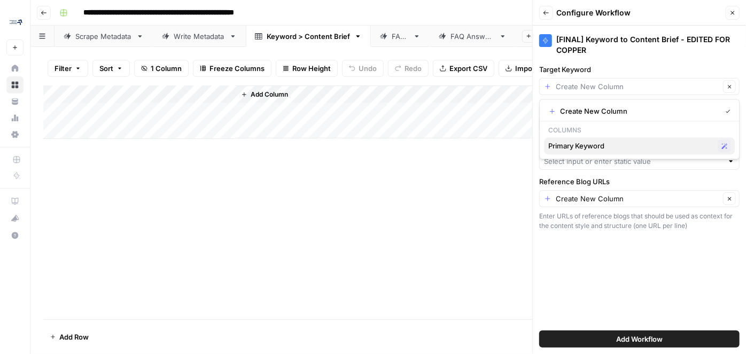
click at [588, 139] on button "Primary Keyword Possible Match" at bounding box center [639, 145] width 191 height 17
type input "Primary Keyword"
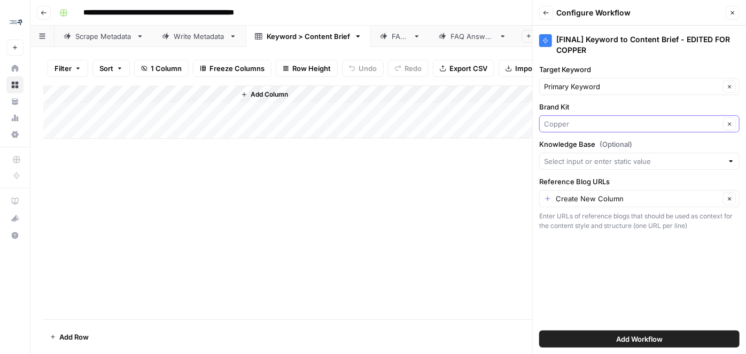
click at [587, 125] on input "Brand Kit" at bounding box center [632, 124] width 176 height 11
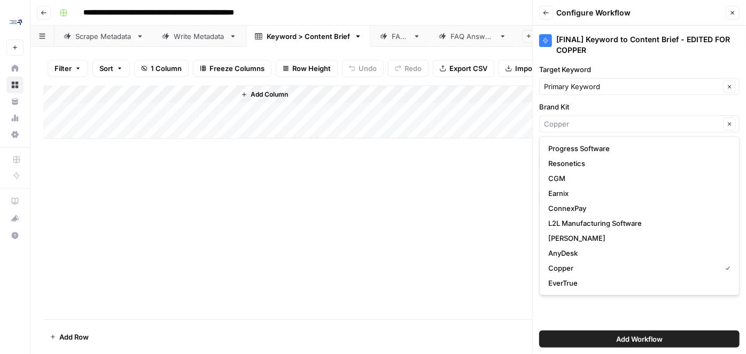
type input "Copper"
click at [504, 137] on div "Add Column" at bounding box center [484, 112] width 498 height 53
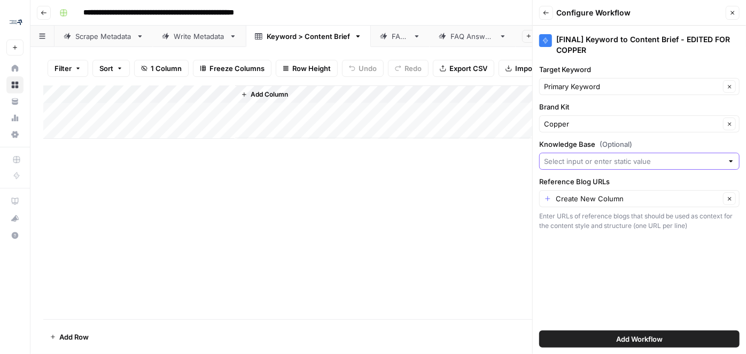
click at [580, 163] on input "Knowledge Base (Optional)" at bounding box center [633, 161] width 179 height 11
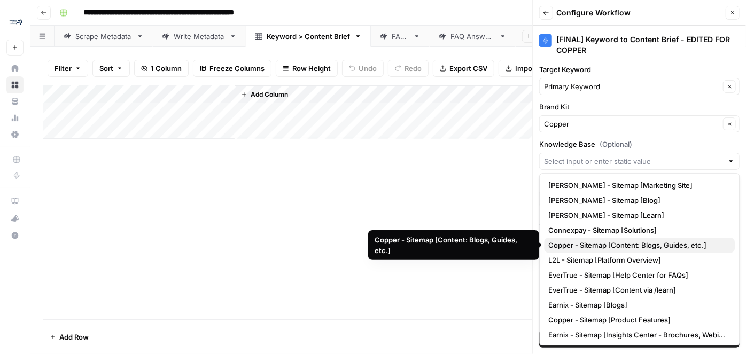
click at [588, 240] on span "Copper - Sitemap [Content: Blogs, Guides, etc.]" at bounding box center [638, 245] width 178 height 11
type input "Copper - Sitemap [Content: Blogs, Guides, etc.]"
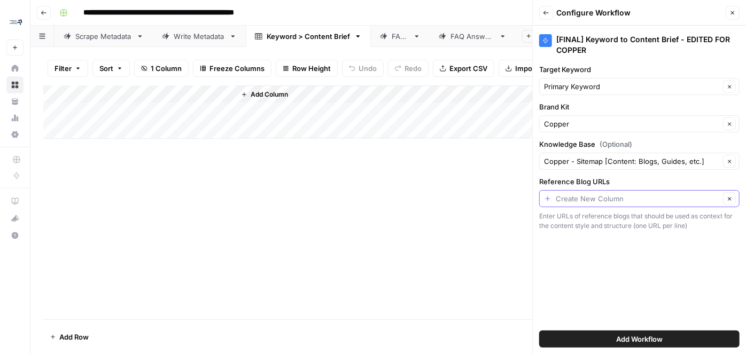
click at [577, 198] on input "Reference Blog URLs" at bounding box center [638, 199] width 164 height 11
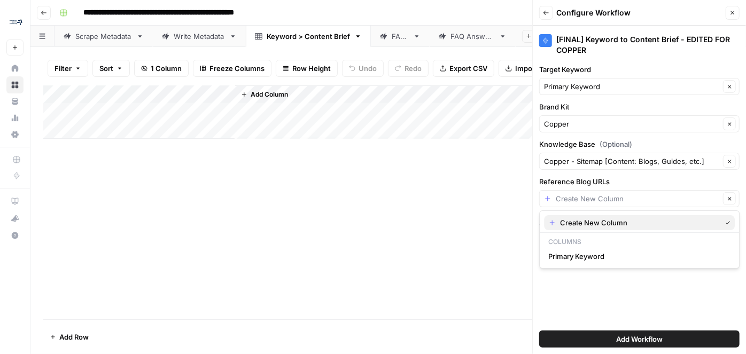
click at [582, 220] on span "Create New Column" at bounding box center [638, 223] width 157 height 11
type input "Create New Column"
click at [269, 99] on span "Add Column" at bounding box center [269, 95] width 37 height 10
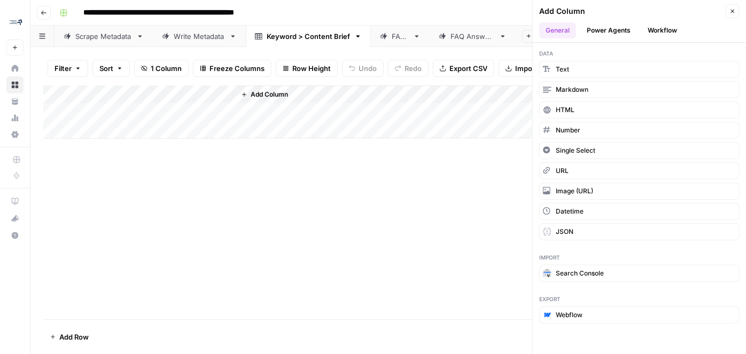
click at [265, 99] on span "Add Column" at bounding box center [269, 95] width 37 height 10
click at [566, 66] on span "Text" at bounding box center [562, 70] width 13 height 10
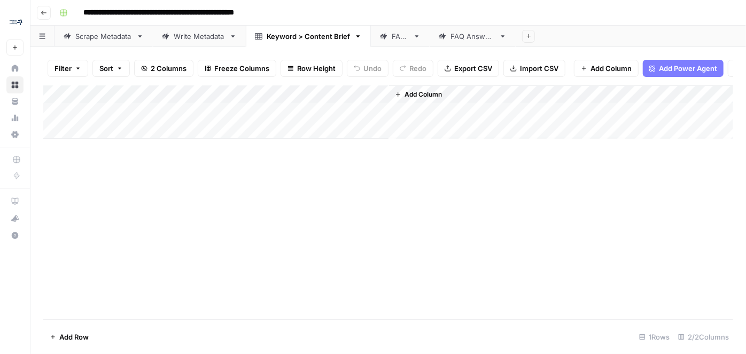
click at [304, 100] on div "Add Column" at bounding box center [388, 112] width 690 height 53
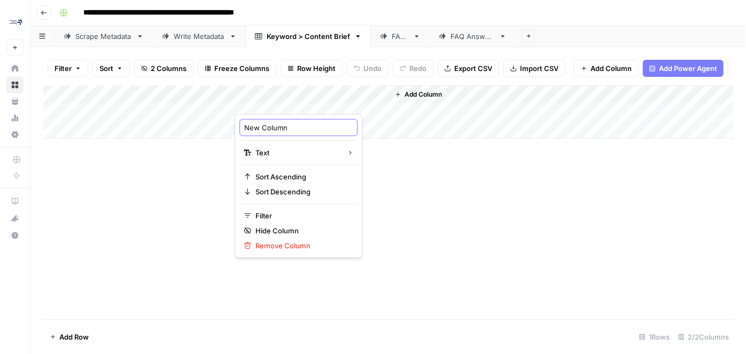
click at [292, 128] on input "New Column" at bounding box center [298, 127] width 109 height 11
drag, startPoint x: 299, startPoint y: 127, endPoint x: 233, endPoint y: 124, distance: 66.4
click at [233, 124] on body "**********" at bounding box center [373, 177] width 746 height 354
type input "List of URLs"
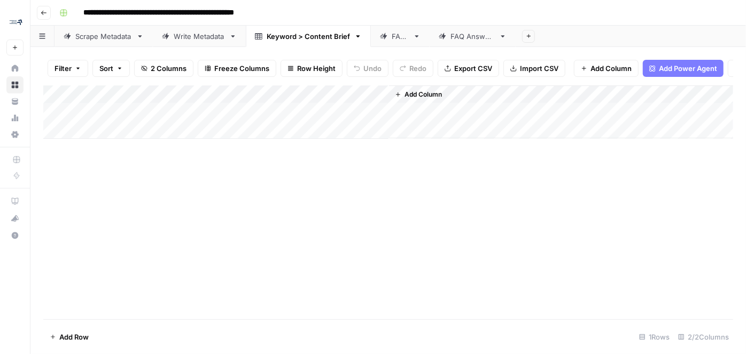
click at [277, 114] on div "Add Column" at bounding box center [388, 112] width 690 height 53
click at [279, 115] on div "Add Column" at bounding box center [388, 112] width 690 height 53
type textarea "**********"
click at [305, 192] on div "Add Column" at bounding box center [388, 203] width 690 height 234
click at [317, 117] on div "Add Column" at bounding box center [388, 112] width 690 height 53
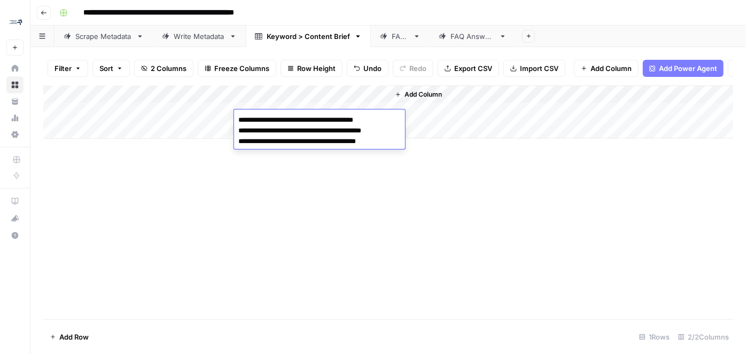
click at [317, 117] on textarea "**********" at bounding box center [319, 131] width 171 height 36
click at [312, 186] on div "Add Column" at bounding box center [388, 203] width 690 height 234
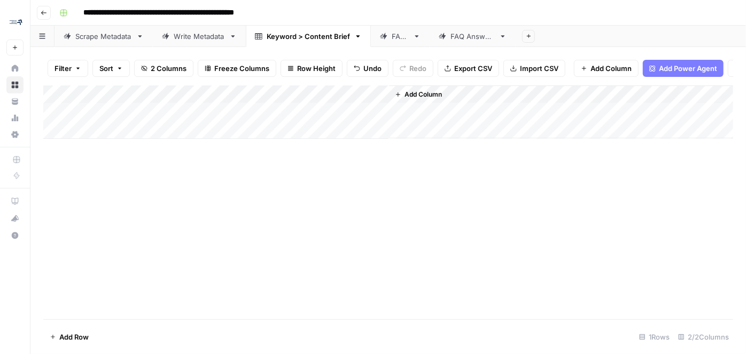
click at [414, 99] on span "Add Column" at bounding box center [423, 95] width 37 height 10
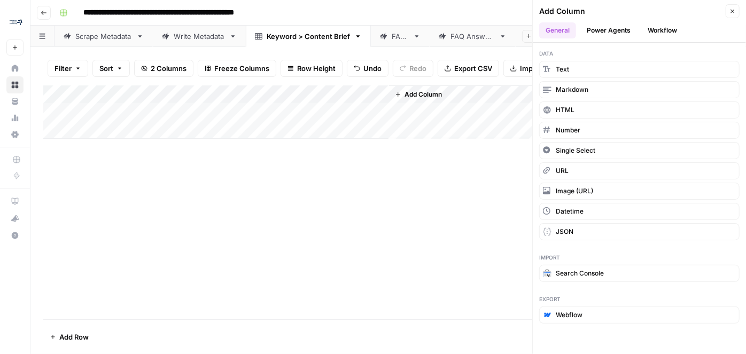
click at [663, 28] on button "Workflow" at bounding box center [663, 30] width 42 height 16
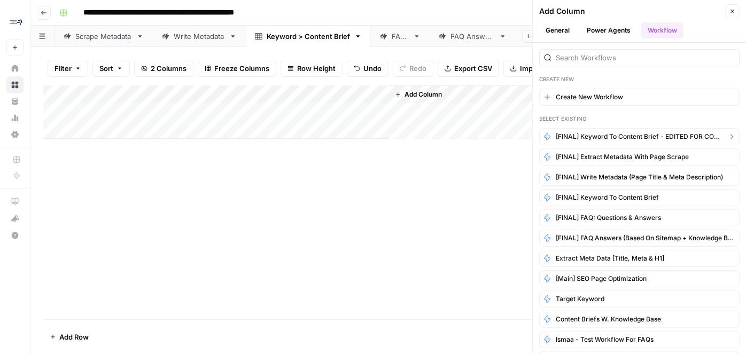
click at [646, 138] on span "[FINAL] Keyword to Content Brief - EDITED FOR COPPER" at bounding box center [639, 137] width 167 height 10
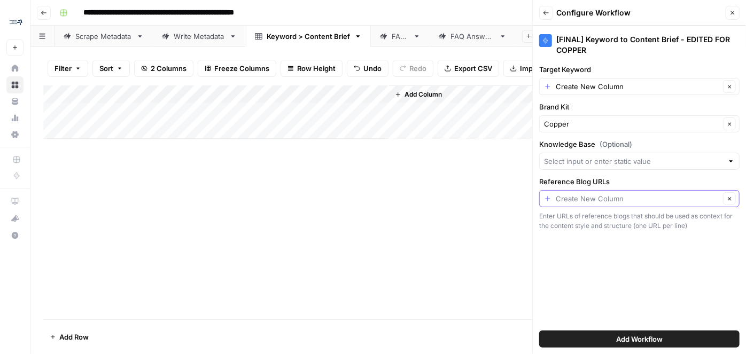
click at [589, 196] on input "Reference Blog URLs" at bounding box center [638, 199] width 164 height 11
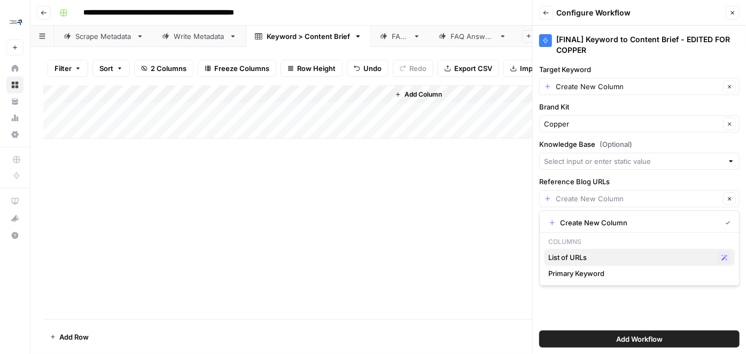
click at [587, 256] on span "List of URLs" at bounding box center [631, 257] width 165 height 11
type input "List of URLs"
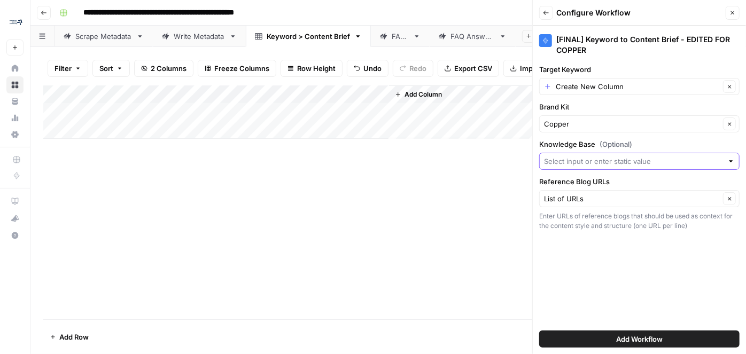
click at [583, 159] on input "Knowledge Base (Optional)" at bounding box center [633, 161] width 179 height 11
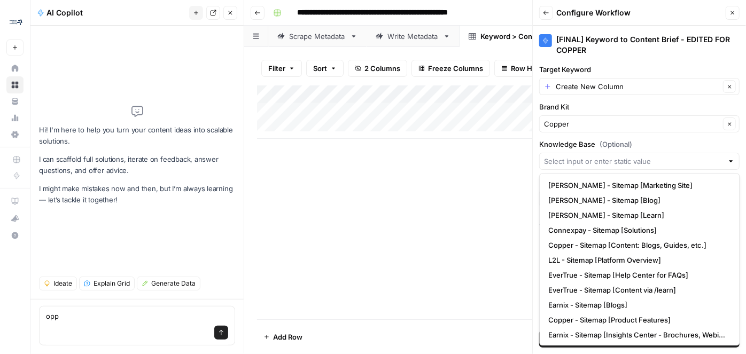
type textarea "opp"
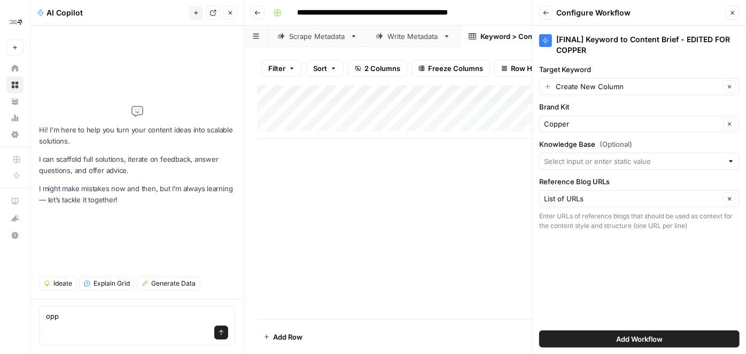
drag, startPoint x: 224, startPoint y: 12, endPoint x: 235, endPoint y: 32, distance: 22.3
click at [225, 12] on button "Close" at bounding box center [230, 13] width 14 height 14
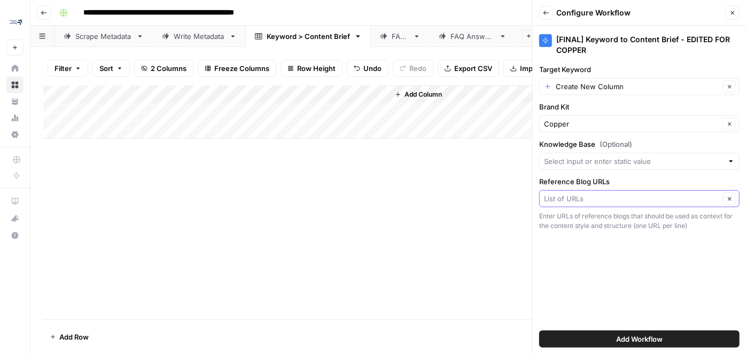
click at [590, 194] on input "Reference Blog URLs" at bounding box center [632, 199] width 176 height 11
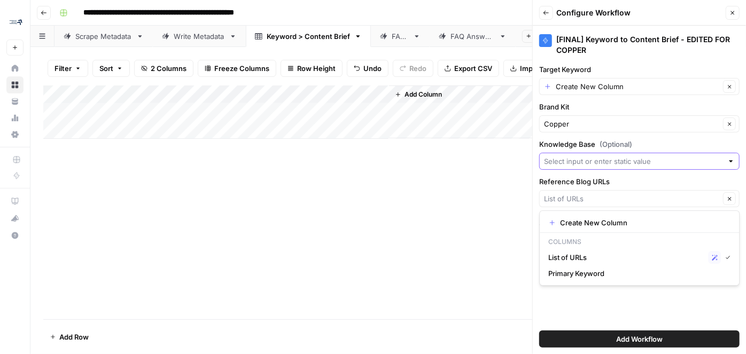
type input "List of URLs"
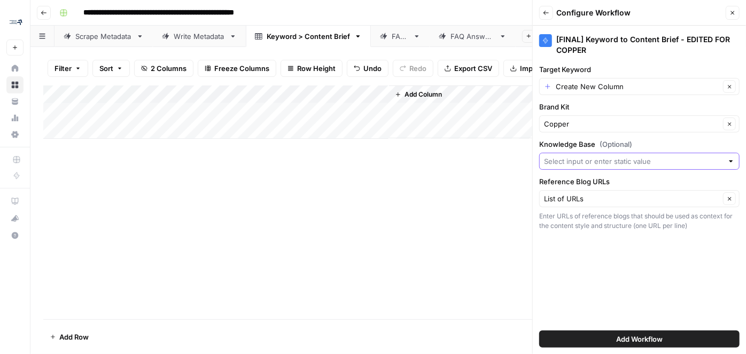
click at [590, 159] on input "Knowledge Base (Optional)" at bounding box center [633, 161] width 179 height 11
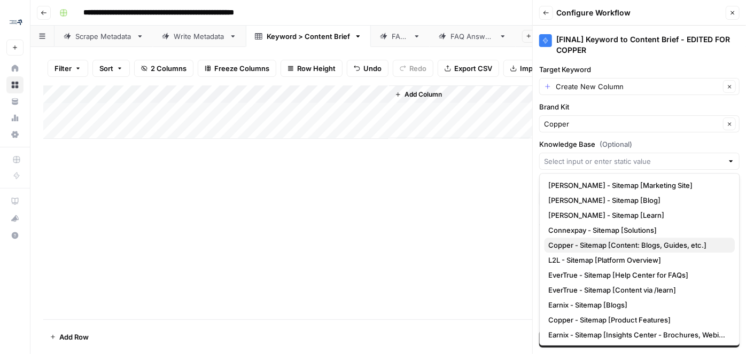
click at [589, 248] on span "Copper - Sitemap [Content: Blogs, Guides, etc.]" at bounding box center [638, 245] width 178 height 11
type input "Copper - Sitemap [Content: Blogs, Guides, etc.]"
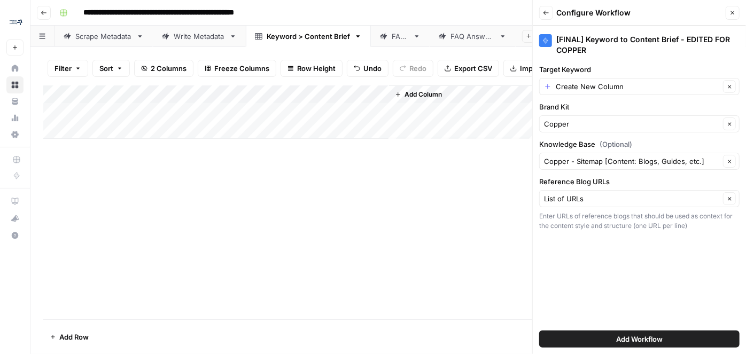
click at [637, 341] on span "Add Workflow" at bounding box center [639, 339] width 47 height 11
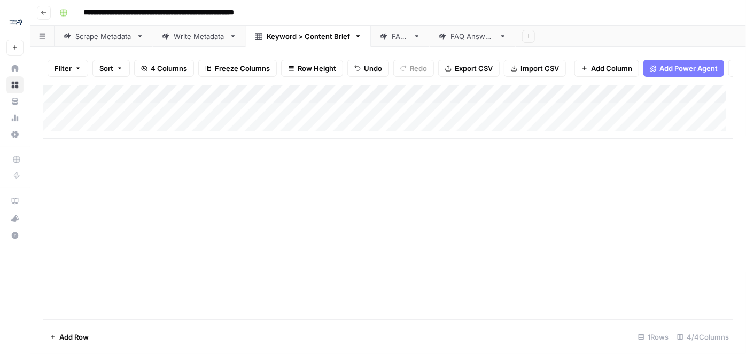
click at [533, 102] on div "Add Column" at bounding box center [388, 112] width 690 height 53
click at [642, 101] on div "Add Column" at bounding box center [388, 112] width 690 height 53
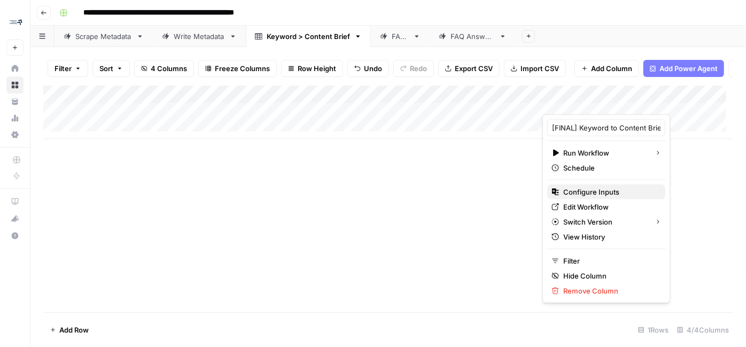
click at [587, 190] on span "Configure Inputs" at bounding box center [611, 192] width 94 height 11
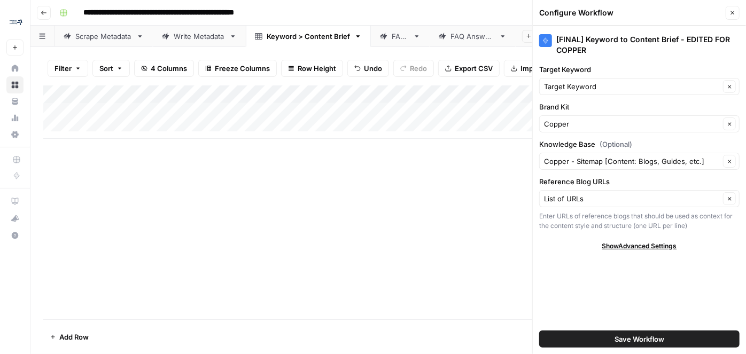
click at [126, 98] on div "Add Column" at bounding box center [388, 112] width 690 height 53
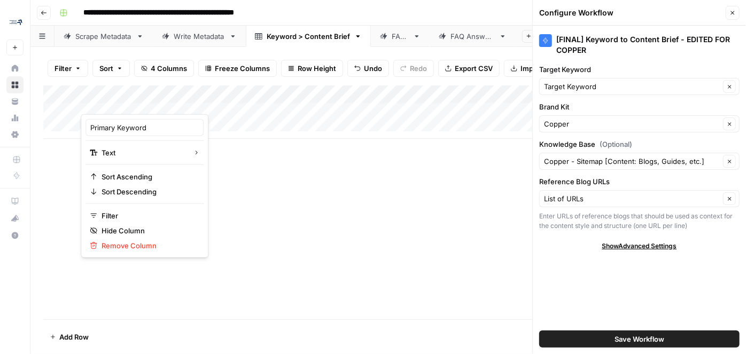
click at [128, 120] on div "Primary Keyword" at bounding box center [145, 127] width 118 height 17
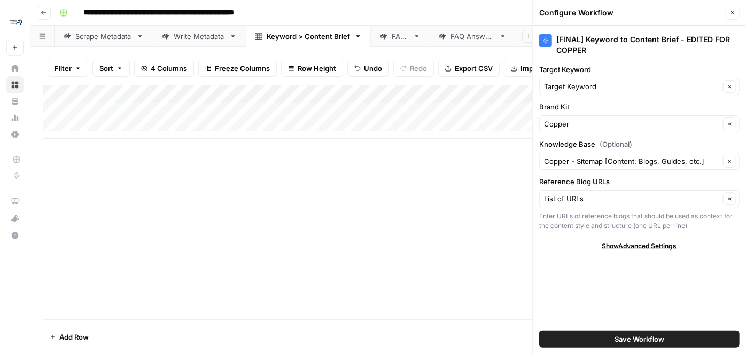
click at [426, 97] on div "Add Column" at bounding box center [388, 112] width 690 height 53
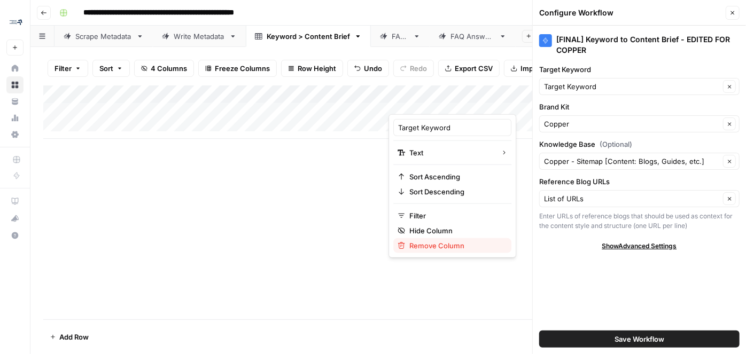
click at [429, 245] on span "Remove Column" at bounding box center [457, 246] width 94 height 11
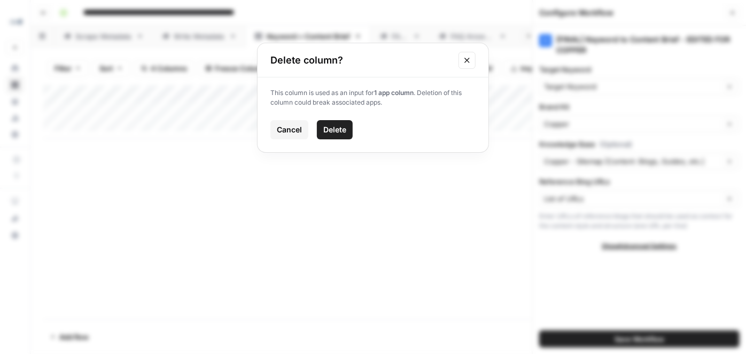
drag, startPoint x: 336, startPoint y: 138, endPoint x: 299, endPoint y: 117, distance: 42.6
click at [336, 137] on button "Delete" at bounding box center [335, 129] width 36 height 19
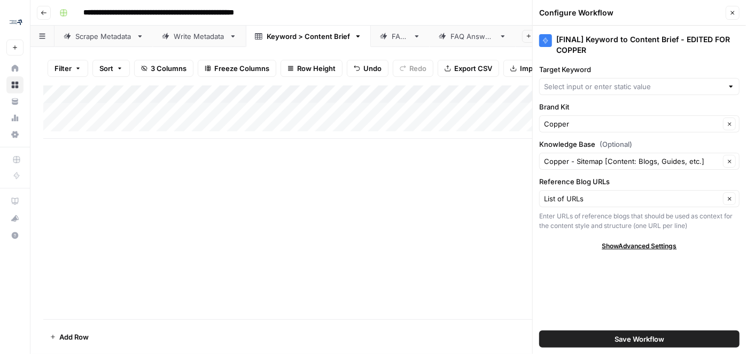
click at [112, 103] on div "Add Column" at bounding box center [388, 112] width 690 height 53
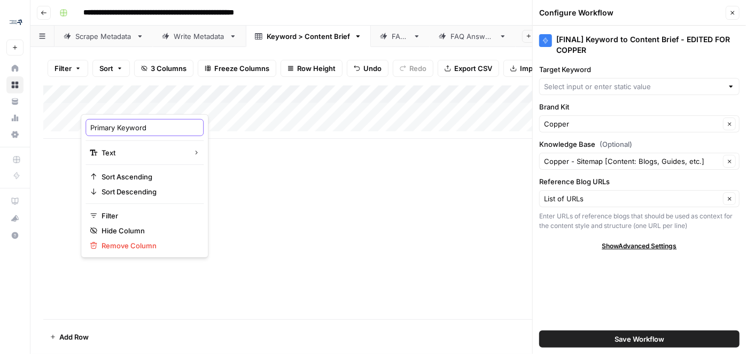
click at [137, 127] on input "Primary Keyword" at bounding box center [144, 127] width 109 height 11
type input "Target Keyword"
click at [379, 170] on div "Add Column" at bounding box center [388, 203] width 690 height 234
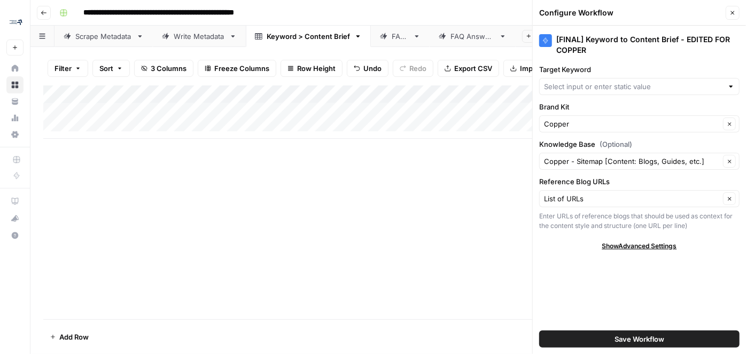
click at [445, 102] on div "Add Column" at bounding box center [388, 112] width 690 height 53
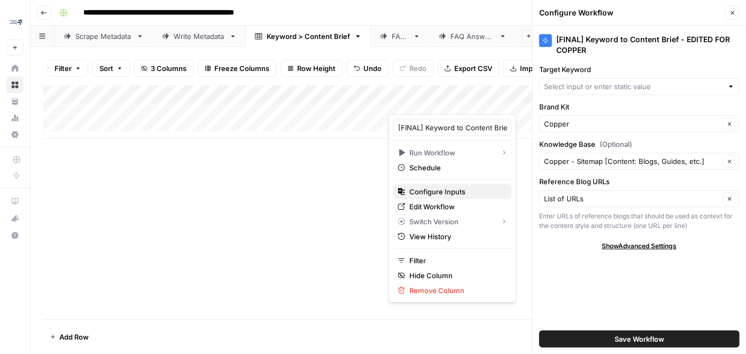
click at [428, 185] on button "Configure Inputs" at bounding box center [453, 191] width 118 height 15
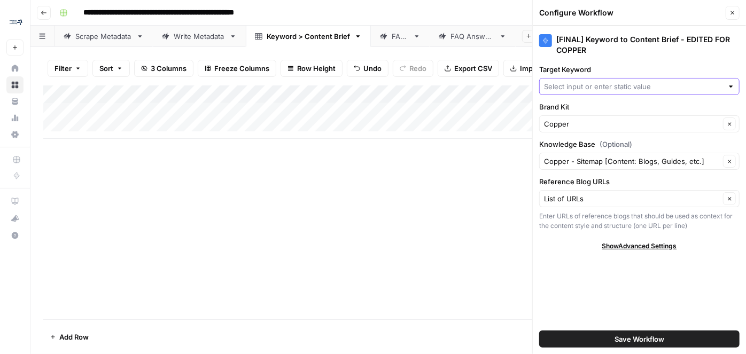
click at [599, 88] on input "Target Keyword" at bounding box center [633, 86] width 179 height 11
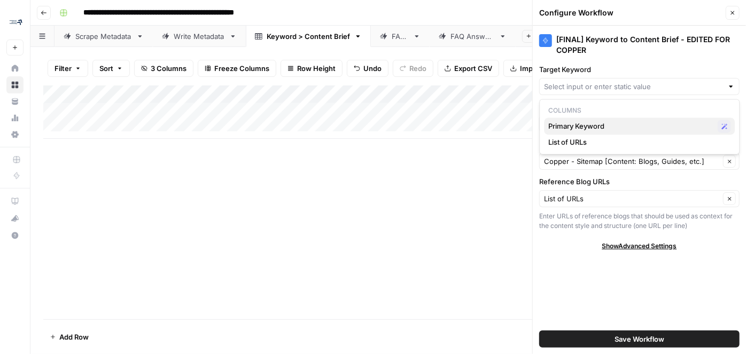
click at [595, 122] on span "Primary Keyword" at bounding box center [631, 126] width 165 height 11
type input "Primary Keyword"
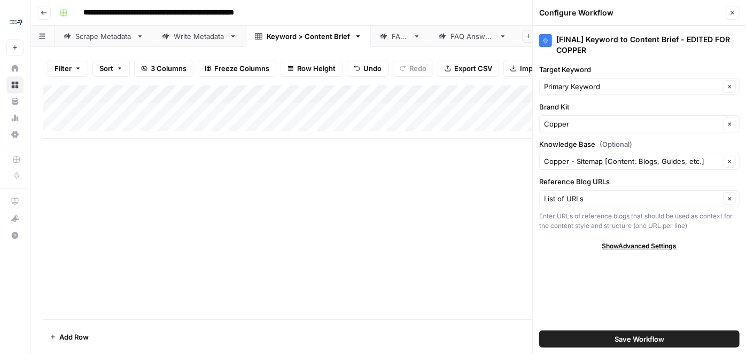
click at [568, 337] on button "Save Workflow" at bounding box center [639, 339] width 201 height 17
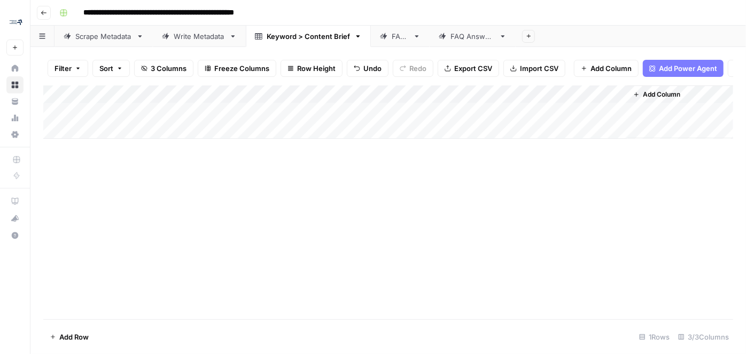
click at [503, 119] on div "Add Column" at bounding box center [388, 112] width 690 height 53
drag, startPoint x: 580, startPoint y: 191, endPoint x: 425, endPoint y: 182, distance: 155.4
click at [442, 195] on div "Add Column" at bounding box center [388, 203] width 690 height 234
drag, startPoint x: 235, startPoint y: 102, endPoint x: 178, endPoint y: 105, distance: 57.8
click at [178, 105] on div "Add Column" at bounding box center [388, 112] width 690 height 53
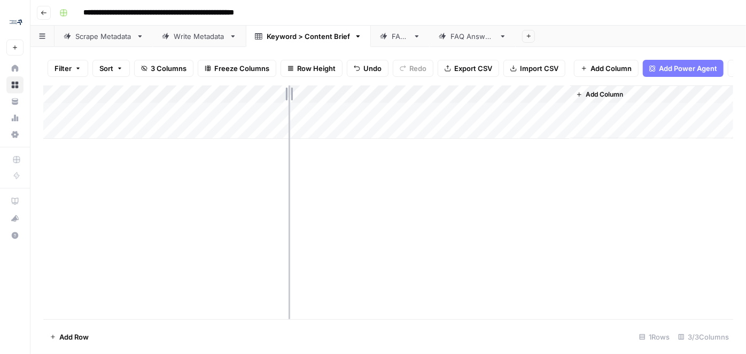
drag, startPoint x: 333, startPoint y: 100, endPoint x: 286, endPoint y: 101, distance: 47.6
click at [286, 101] on div "Add Column" at bounding box center [388, 112] width 690 height 53
click at [383, 122] on div "Add Column" at bounding box center [388, 112] width 690 height 53
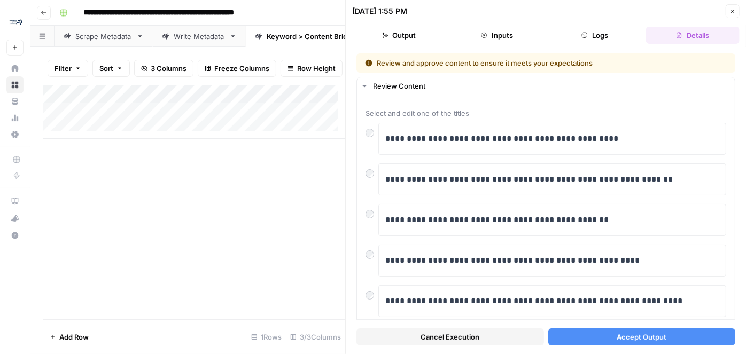
click at [596, 336] on button "Accept Output" at bounding box center [643, 337] width 188 height 17
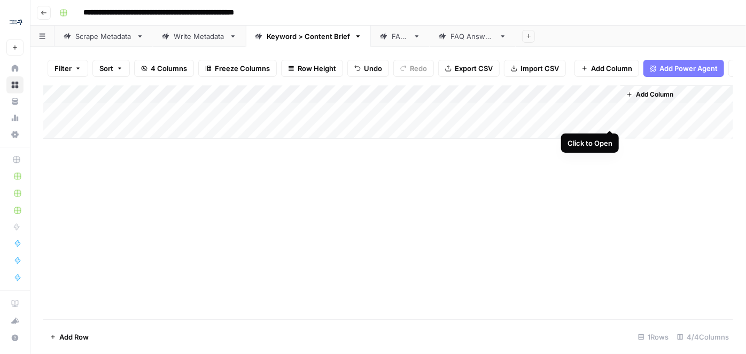
click at [608, 119] on div "Add Column" at bounding box center [388, 112] width 690 height 53
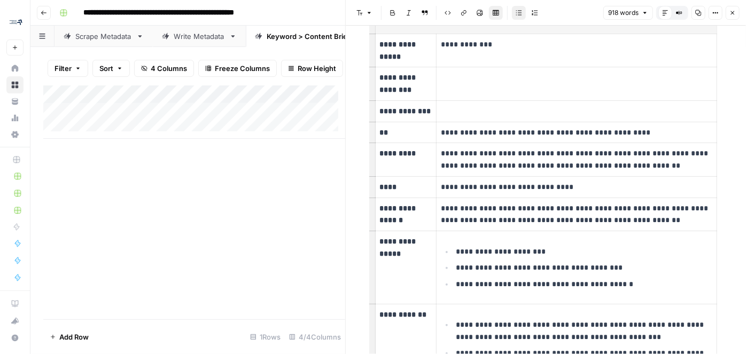
scroll to position [97, 0]
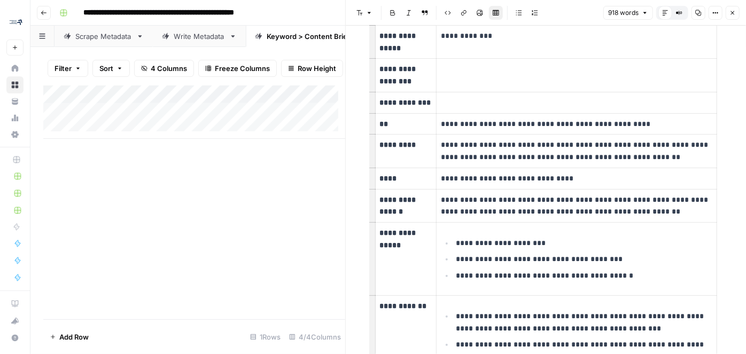
click at [437, 178] on td "**********" at bounding box center [577, 178] width 281 height 21
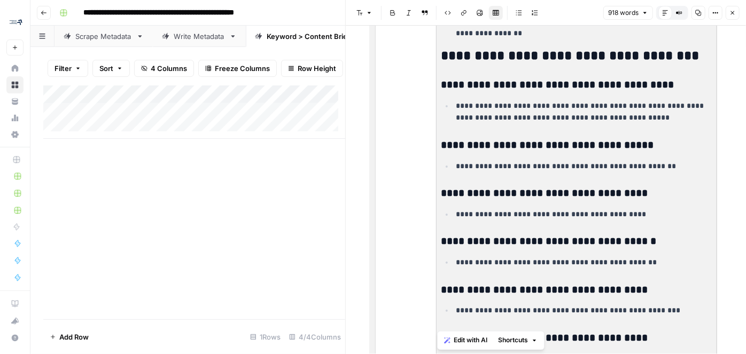
scroll to position [1652, 0]
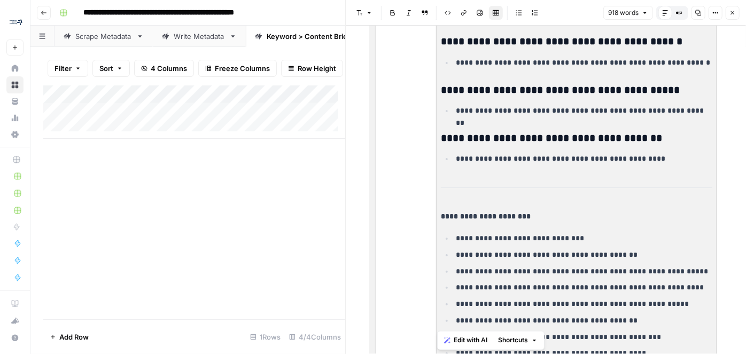
drag, startPoint x: 436, startPoint y: 183, endPoint x: 667, endPoint y: 189, distance: 230.5
copy td "**********"
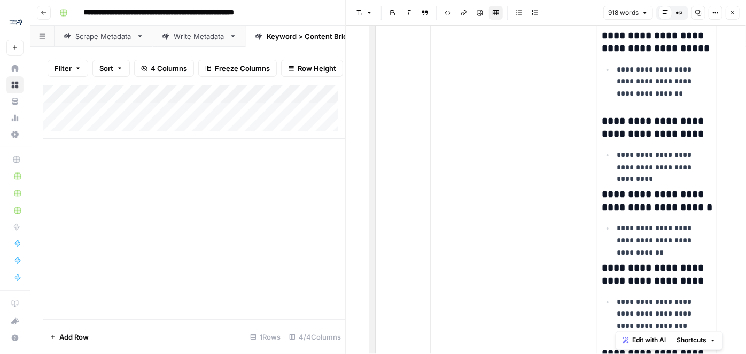
drag, startPoint x: 590, startPoint y: 171, endPoint x: 514, endPoint y: 176, distance: 76.1
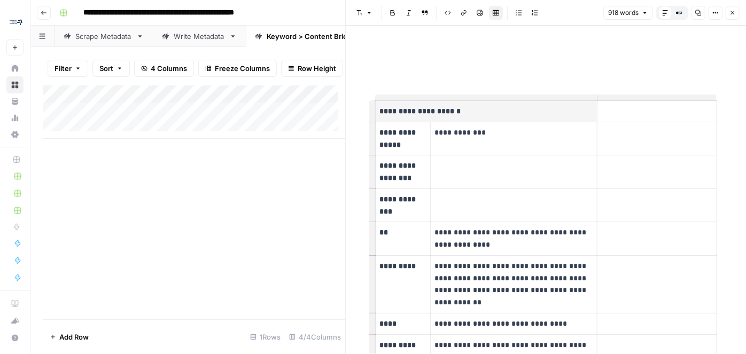
drag, startPoint x: 652, startPoint y: 114, endPoint x: 615, endPoint y: 108, distance: 37.4
click at [652, 114] on p "To enrich screen reader interactions, please activate Accessibility in Grammarl…" at bounding box center [657, 111] width 111 height 12
click at [605, 108] on p "To enrich screen reader interactions, please activate Accessibility in Grammarl…" at bounding box center [657, 111] width 111 height 12
click at [312, 248] on div "Add Column" at bounding box center [194, 203] width 302 height 234
click at [728, 13] on button "Close" at bounding box center [733, 13] width 14 height 14
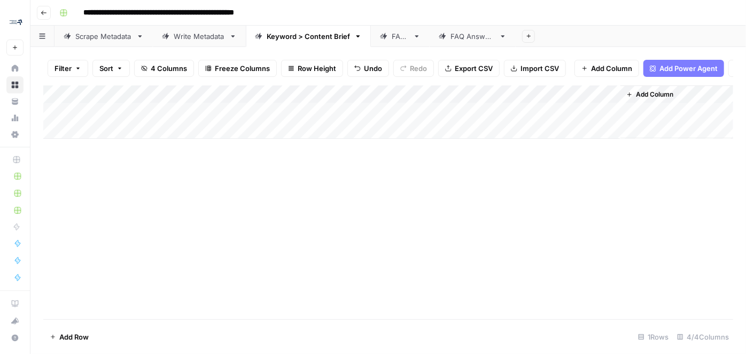
click at [567, 115] on div "Add Column" at bounding box center [388, 112] width 690 height 53
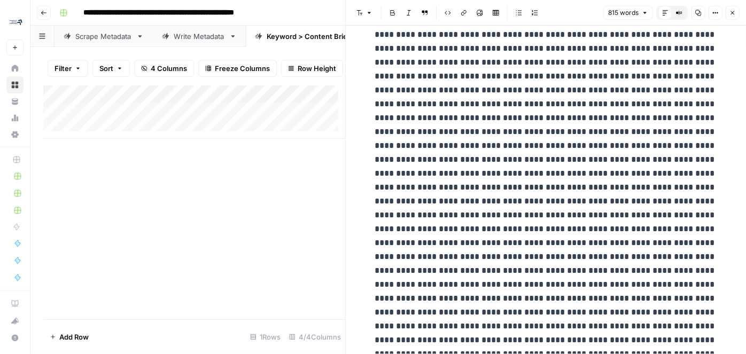
click at [659, 11] on div "Default Editor" at bounding box center [666, 13] width 14 height 14
click at [665, 13] on icon at bounding box center [665, 13] width 6 height 6
click at [679, 17] on button "Compare Old vs New Content" at bounding box center [680, 13] width 14 height 14
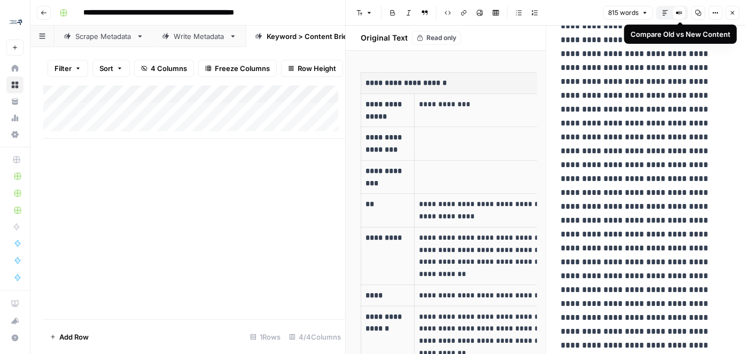
click at [667, 17] on button "Default Editor" at bounding box center [666, 13] width 14 height 14
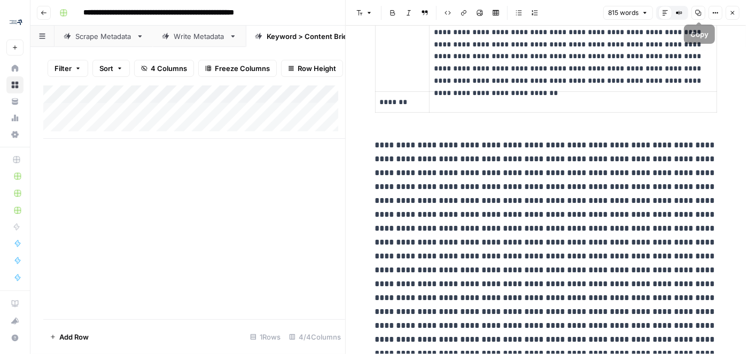
click at [684, 13] on button "Compare Old vs New Content" at bounding box center [680, 13] width 14 height 14
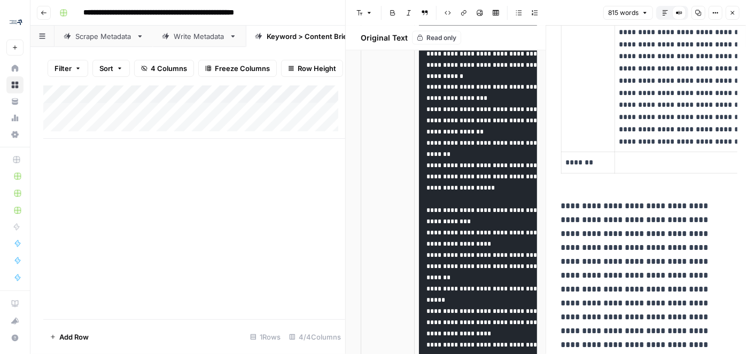
click at [442, 36] on span "Read only" at bounding box center [442, 38] width 30 height 10
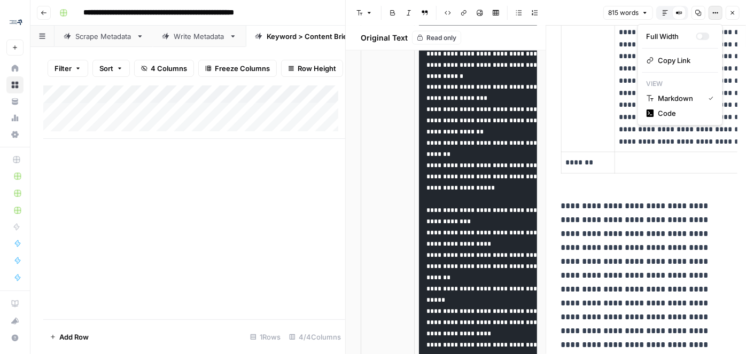
click at [713, 16] on button "Options" at bounding box center [716, 13] width 14 height 14
click at [685, 33] on div "Full Width" at bounding box center [672, 36] width 50 height 11
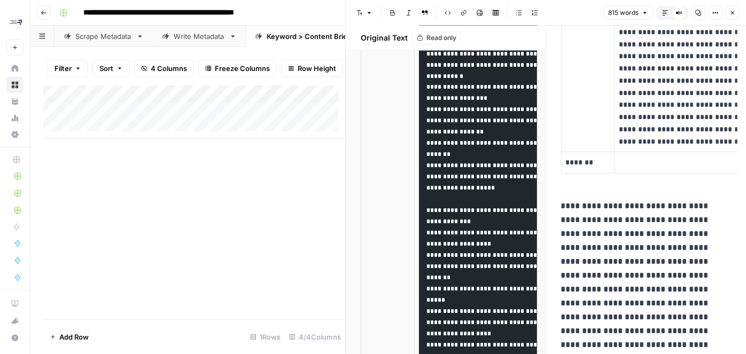
click at [720, 19] on button "Options" at bounding box center [716, 13] width 14 height 14
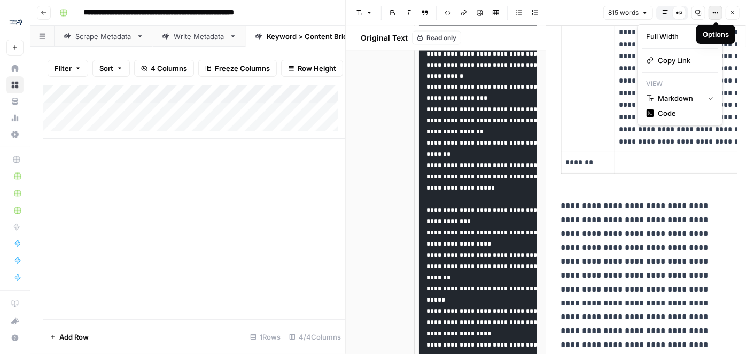
click at [705, 32] on div "Options" at bounding box center [716, 34] width 26 height 11
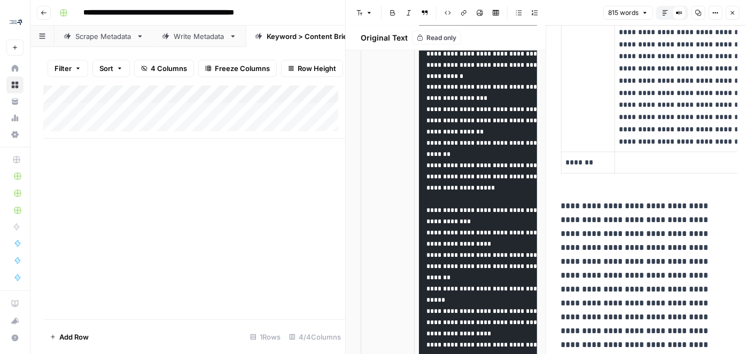
click at [667, 11] on icon "button" at bounding box center [665, 13] width 6 height 6
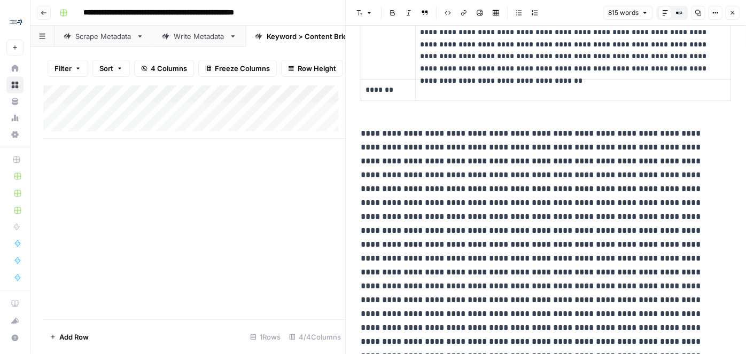
click at [684, 17] on button "Compare Old vs New Content" at bounding box center [680, 13] width 14 height 14
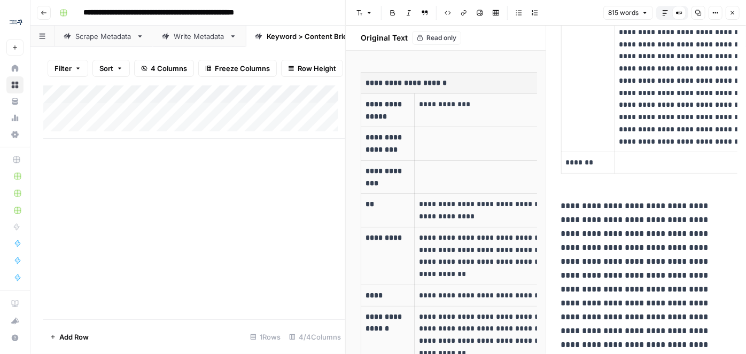
click at [732, 11] on icon "button" at bounding box center [733, 13] width 6 height 6
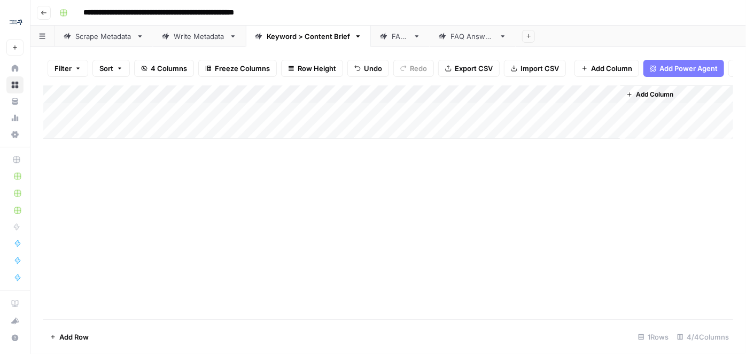
click at [466, 179] on div "Add Column" at bounding box center [388, 203] width 690 height 234
click at [558, 106] on div "Add Column" at bounding box center [388, 112] width 690 height 53
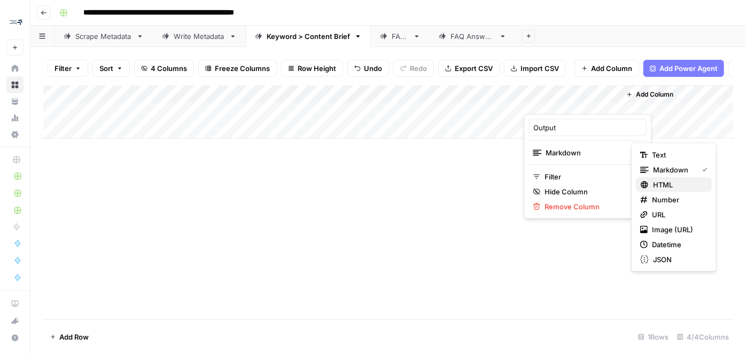
click at [660, 183] on span "HTML" at bounding box center [678, 185] width 50 height 11
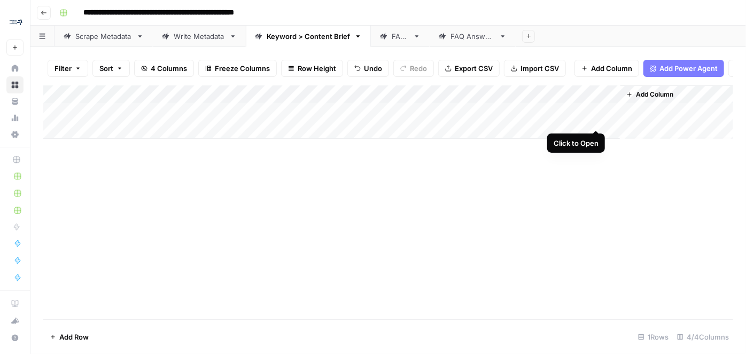
click at [593, 118] on div "Add Column" at bounding box center [388, 112] width 690 height 53
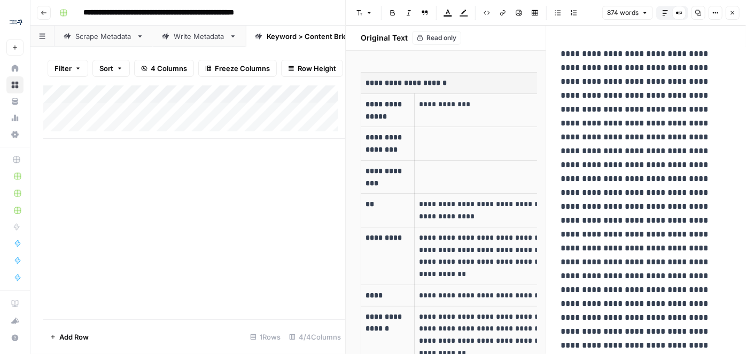
click at [733, 12] on icon "button" at bounding box center [733, 13] width 4 height 4
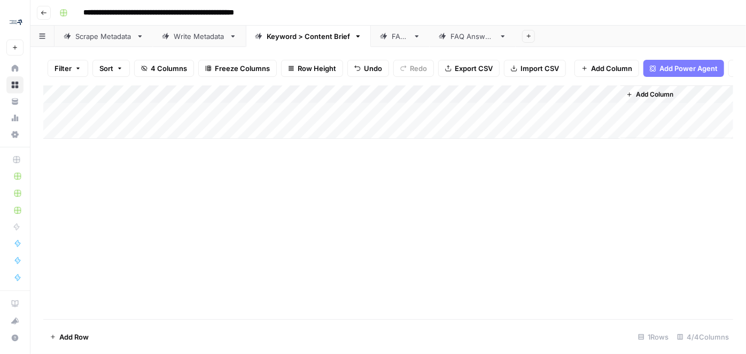
click at [610, 117] on div "Add Column" at bounding box center [388, 112] width 690 height 53
click at [612, 120] on div "Add Column" at bounding box center [388, 112] width 690 height 53
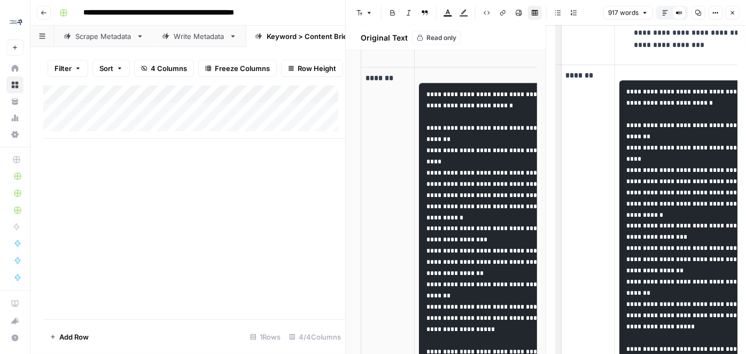
scroll to position [923, 0]
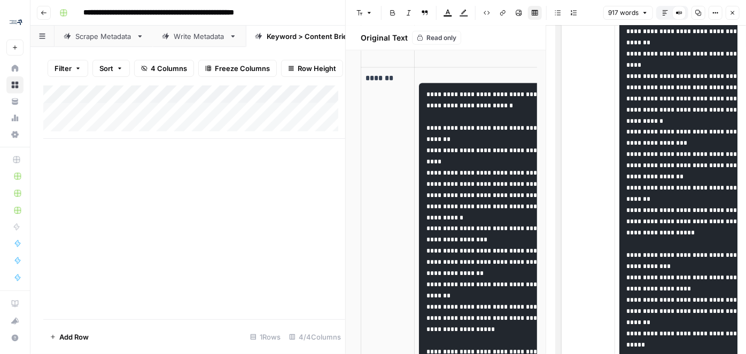
click at [668, 13] on icon "button" at bounding box center [665, 13] width 6 height 6
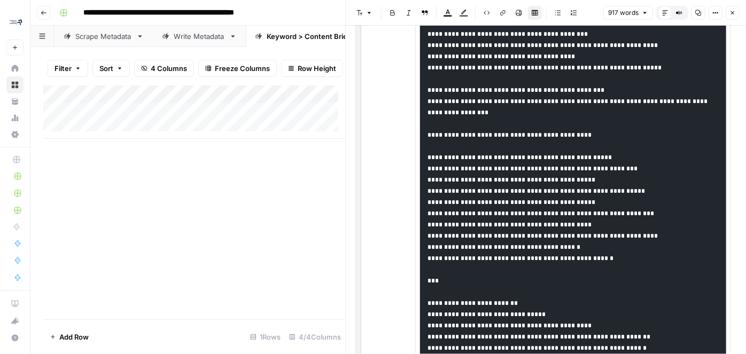
scroll to position [1555, 0]
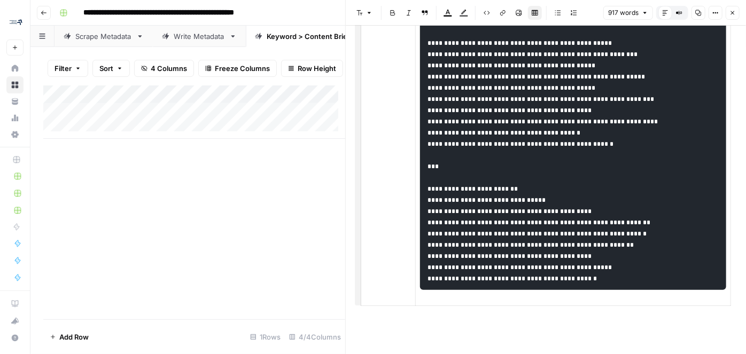
click at [261, 234] on div "Add Column" at bounding box center [194, 203] width 302 height 234
click at [730, 13] on icon "button" at bounding box center [733, 13] width 6 height 6
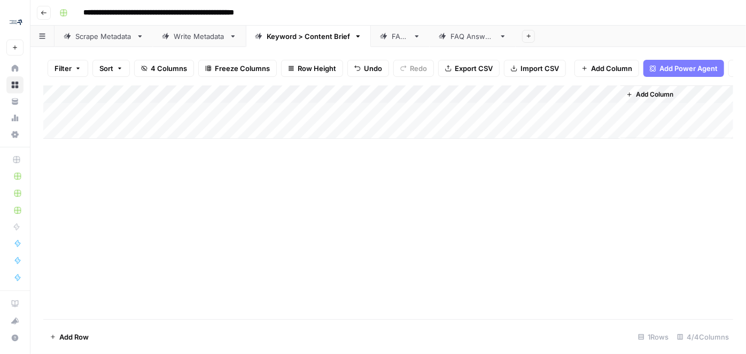
click at [583, 120] on div "Add Column" at bounding box center [388, 112] width 690 height 53
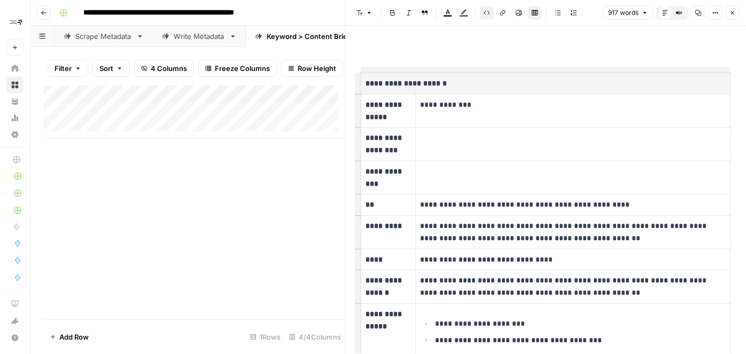
click at [730, 14] on icon "button" at bounding box center [733, 13] width 6 height 6
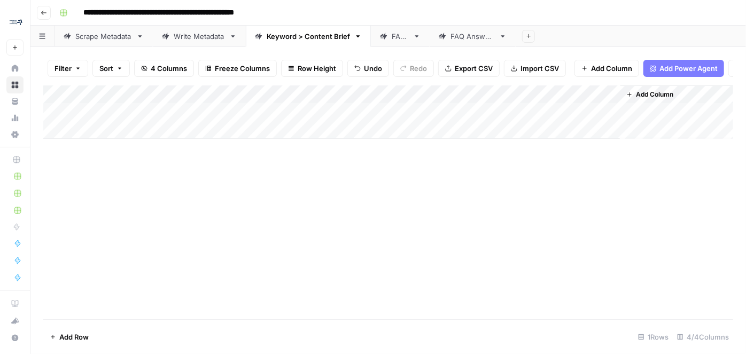
click at [576, 102] on div "Add Column" at bounding box center [388, 112] width 690 height 53
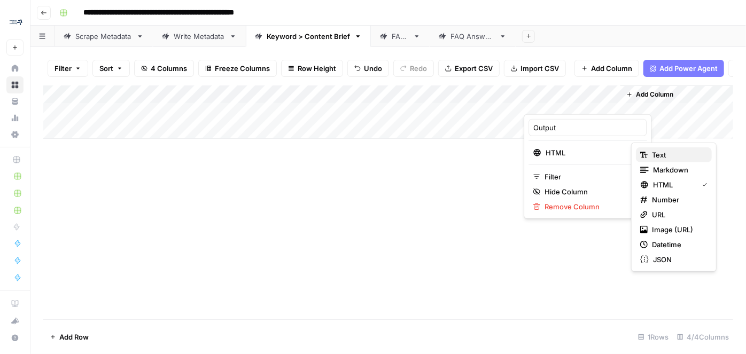
click at [661, 157] on span "Text" at bounding box center [677, 155] width 51 height 11
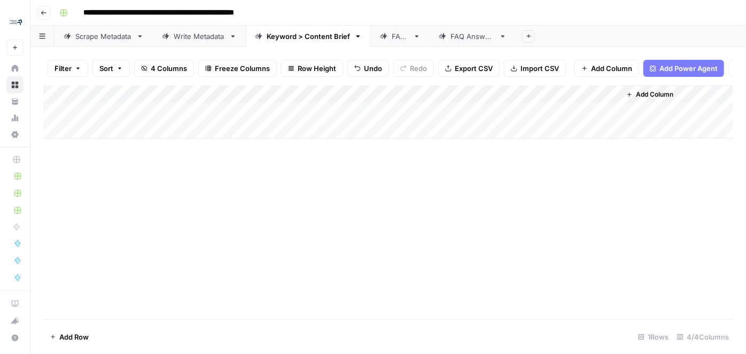
click at [572, 121] on div "Add Column" at bounding box center [388, 112] width 690 height 53
click at [603, 152] on div "Add Column" at bounding box center [388, 203] width 690 height 234
click at [599, 115] on div "Add Column" at bounding box center [388, 112] width 690 height 53
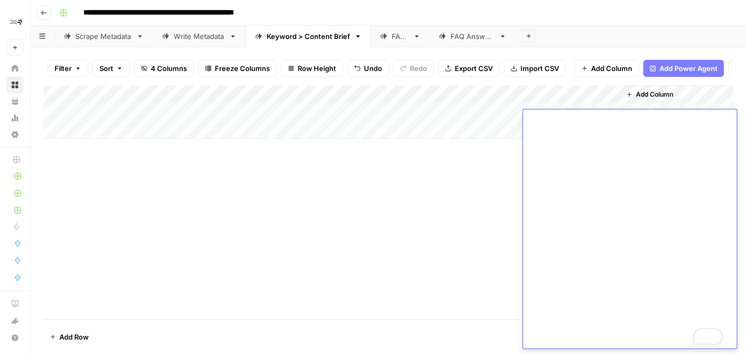
scroll to position [1714, 0]
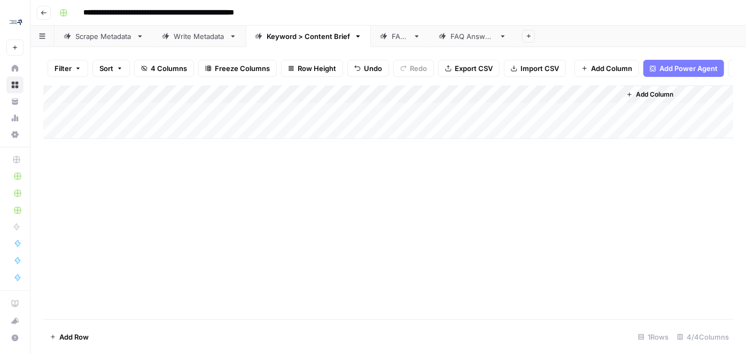
click at [508, 198] on div "Add Column" at bounding box center [388, 203] width 690 height 234
click at [592, 103] on div "Add Column" at bounding box center [388, 112] width 690 height 53
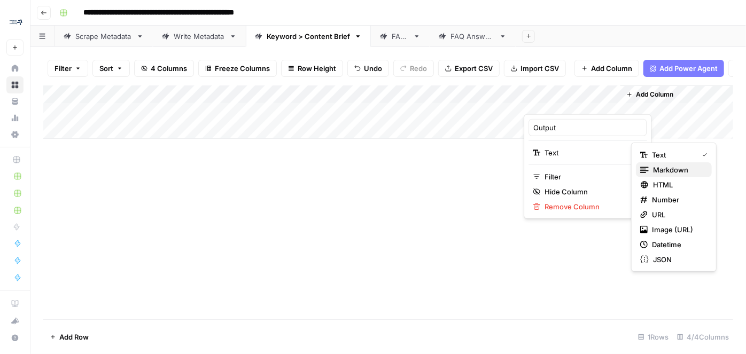
click at [675, 171] on span "Markdown" at bounding box center [678, 170] width 50 height 11
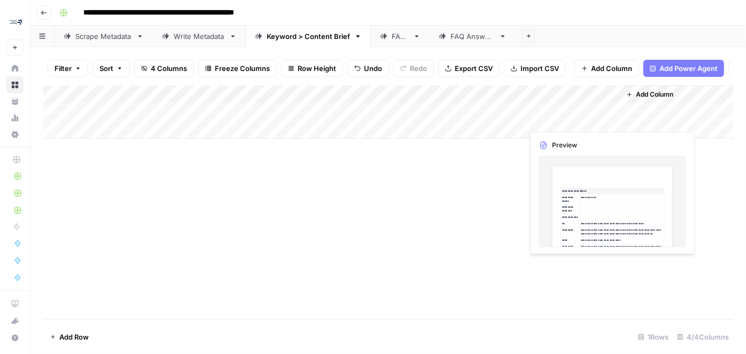
click at [585, 119] on div "Add Column" at bounding box center [388, 112] width 690 height 53
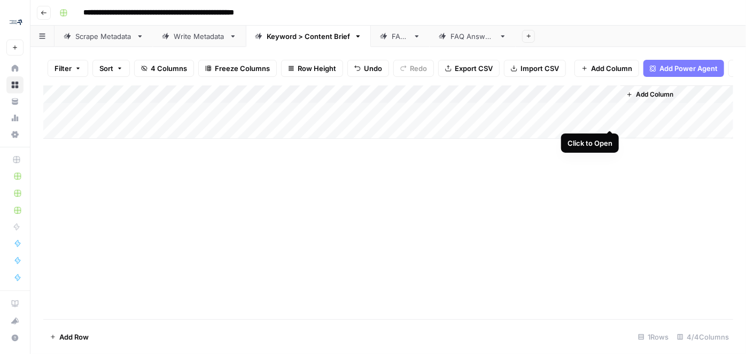
click at [612, 117] on div "Add Column" at bounding box center [388, 112] width 690 height 53
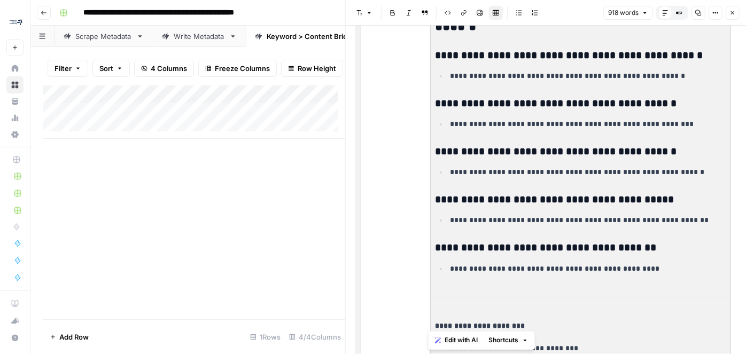
scroll to position [2381, 0]
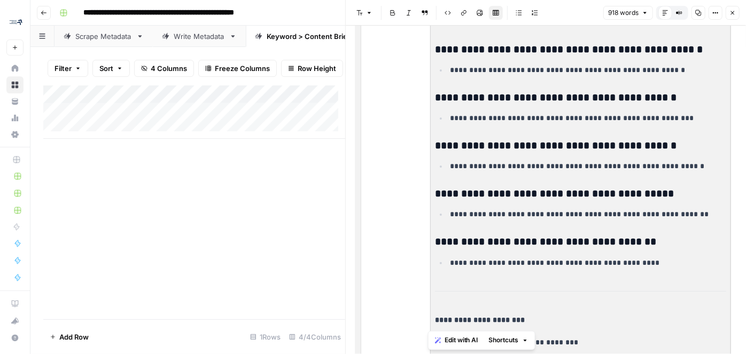
drag, startPoint x: 431, startPoint y: 109, endPoint x: 630, endPoint y: 288, distance: 268.0
click at [633, 269] on p "**********" at bounding box center [588, 263] width 276 height 12
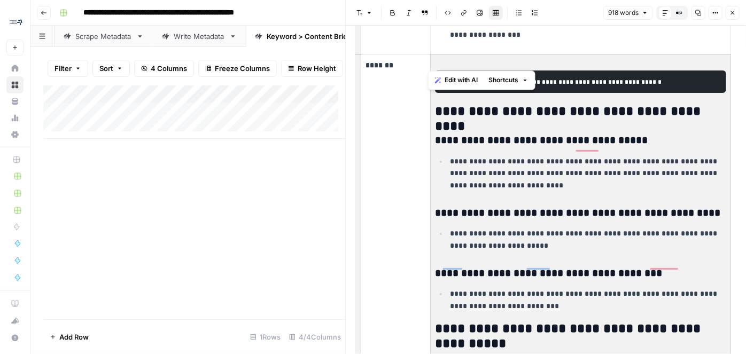
scroll to position [583, 0]
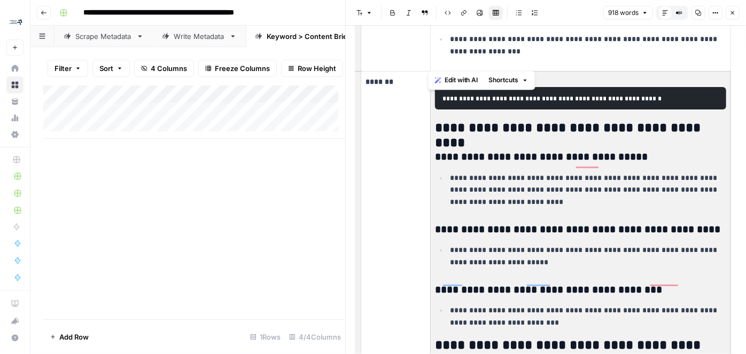
drag, startPoint x: 607, startPoint y: 288, endPoint x: 430, endPoint y: 157, distance: 219.9
copy td "**********"
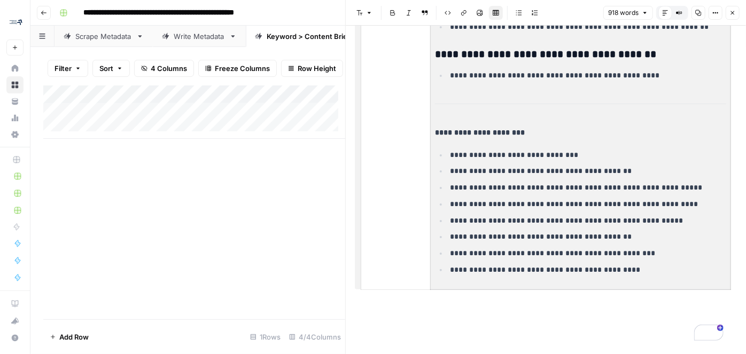
scroll to position [2594, 0]
drag, startPoint x: 736, startPoint y: 12, endPoint x: 682, endPoint y: 18, distance: 53.9
click at [736, 12] on icon "button" at bounding box center [733, 13] width 6 height 6
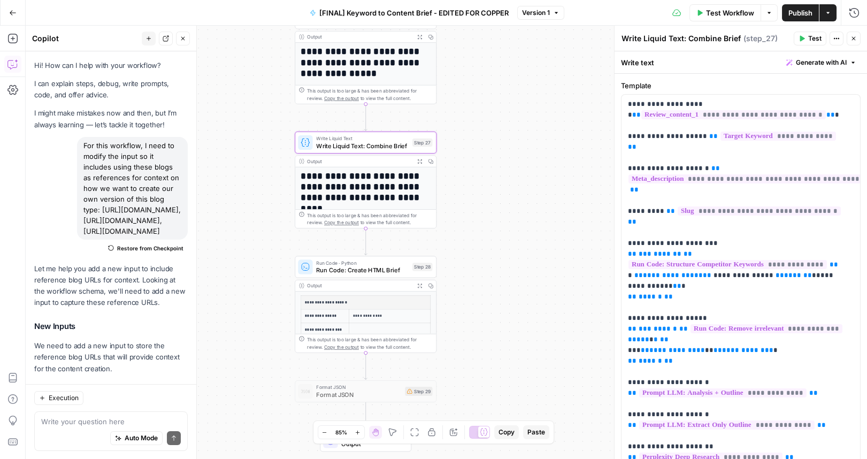
scroll to position [102, 0]
